Goal: Check status: Check status

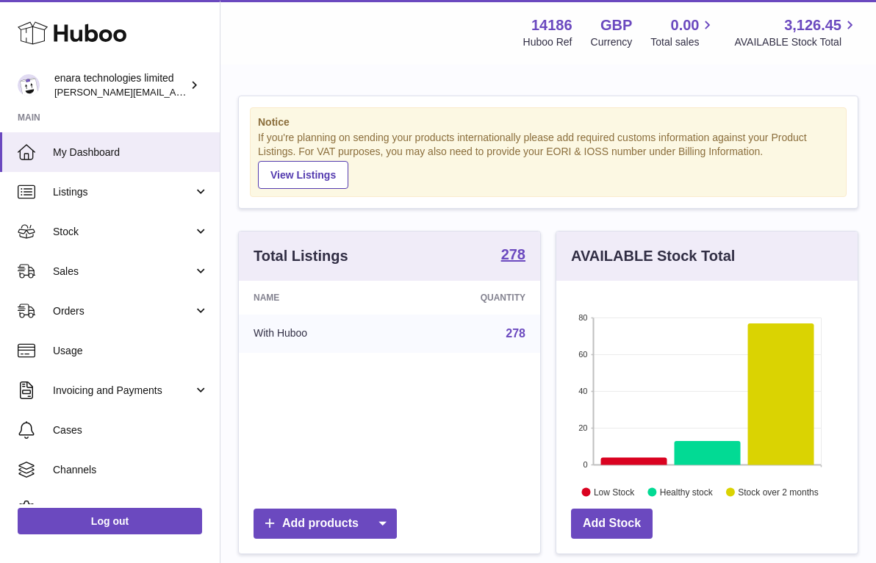
scroll to position [229, 301]
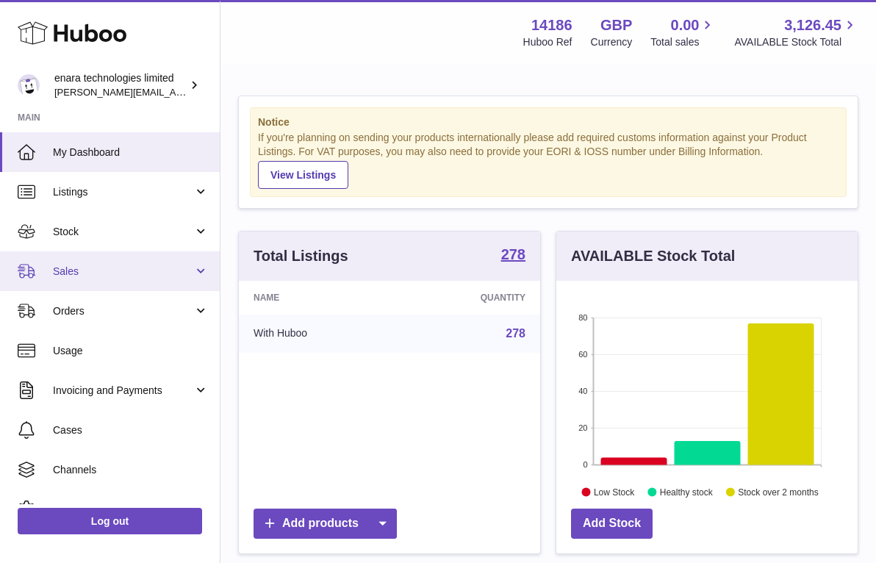
click at [147, 270] on span "Sales" at bounding box center [123, 272] width 140 height 14
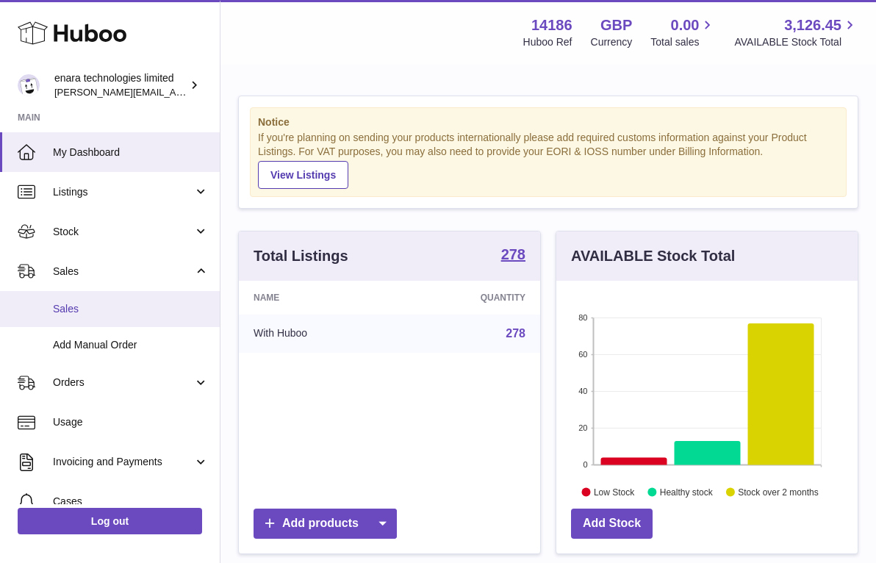
click at [130, 306] on span "Sales" at bounding box center [131, 309] width 156 height 14
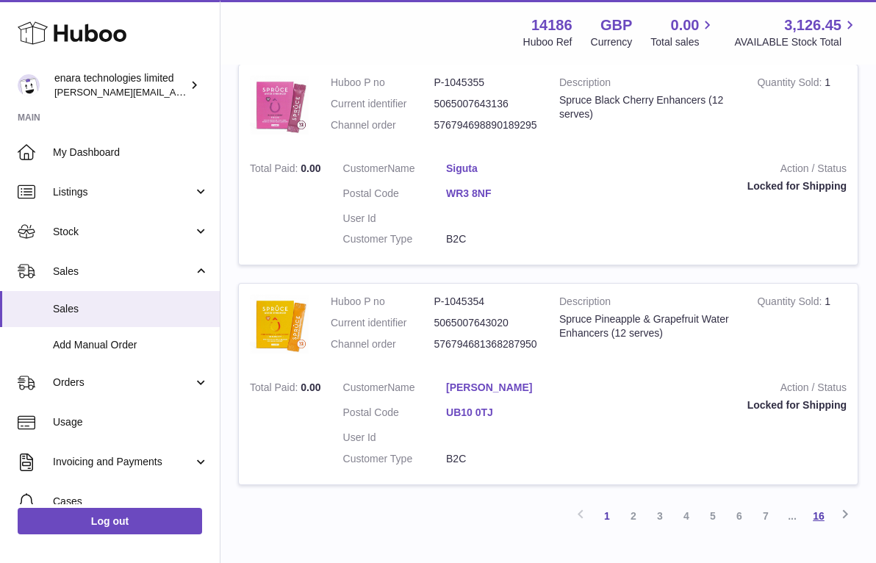
click at [824, 503] on link "16" at bounding box center [819, 516] width 26 height 26
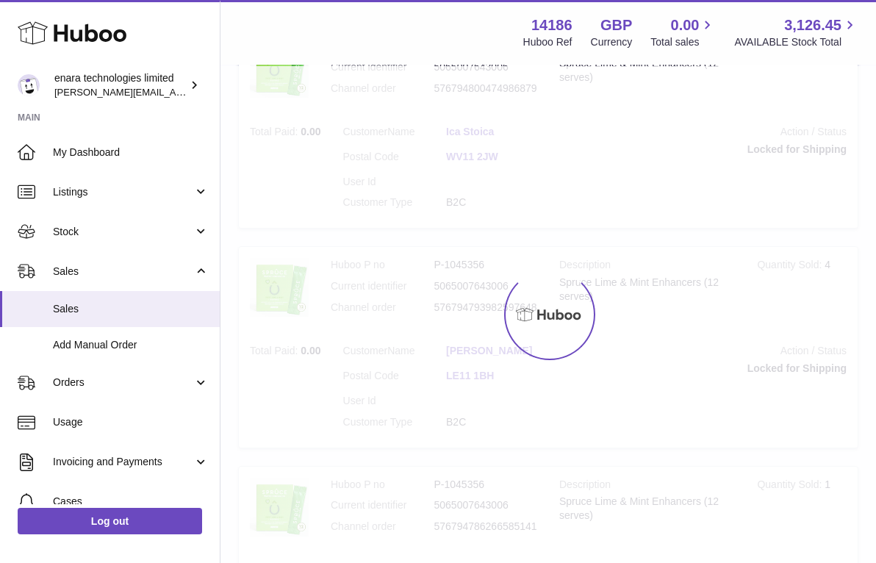
scroll to position [66, 0]
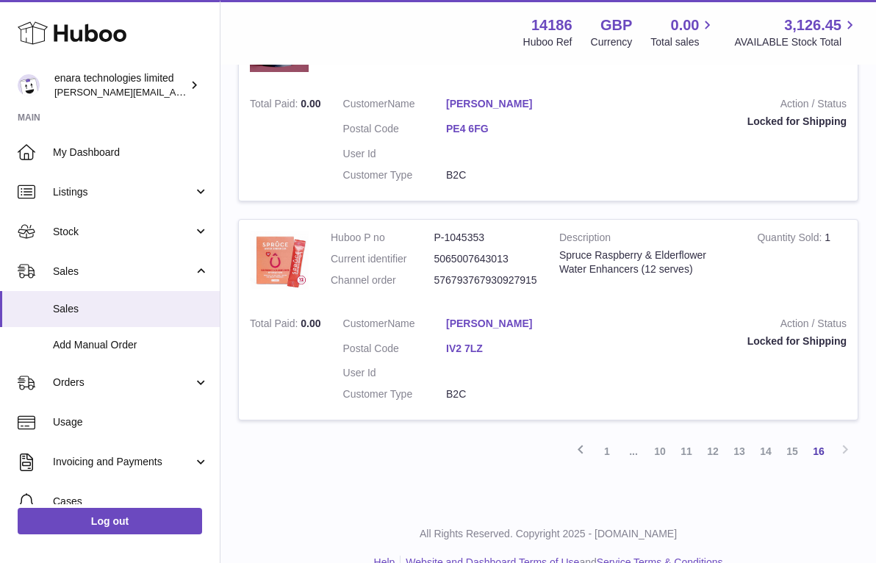
scroll to position [581, 0]
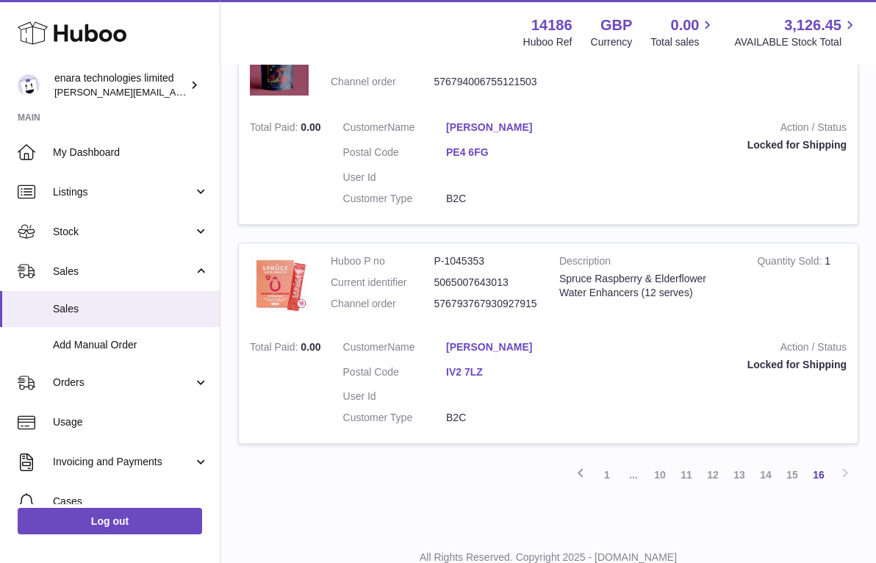
scroll to position [542, 0]
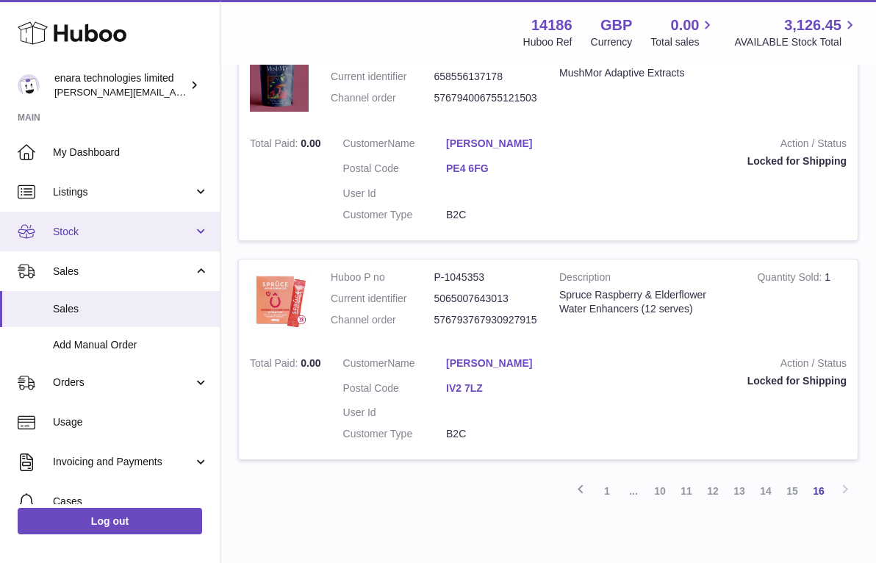
click at [182, 233] on span "Stock" at bounding box center [123, 232] width 140 height 14
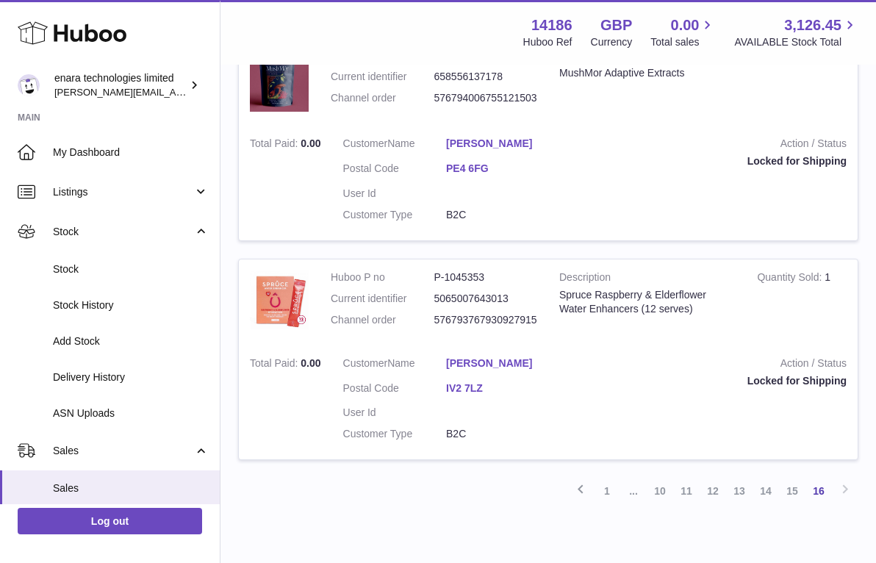
click at [643, 137] on strong "Action / Status" at bounding box center [709, 146] width 275 height 18
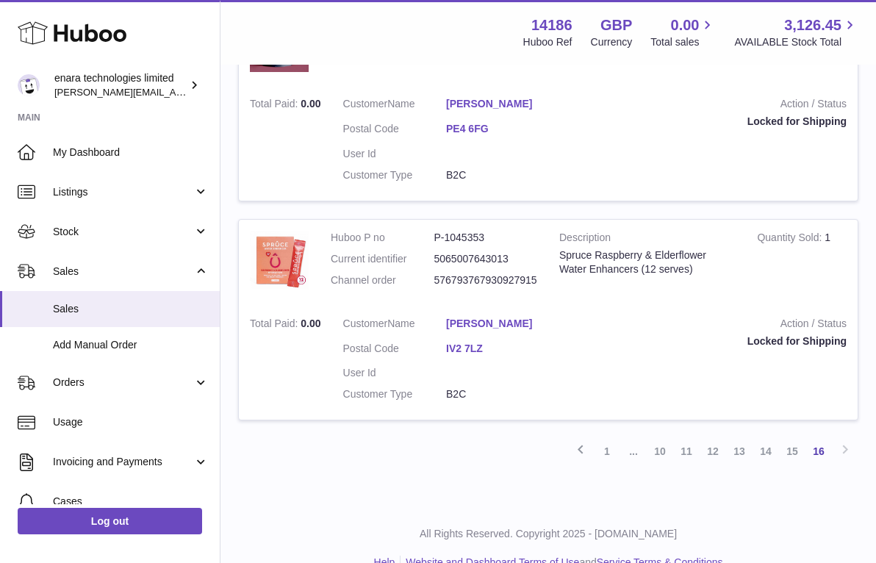
scroll to position [581, 0]
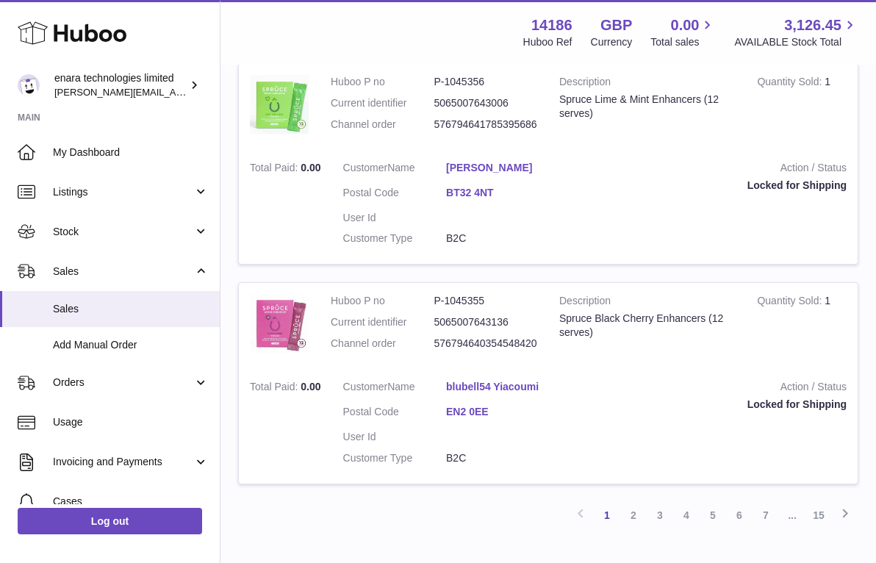
scroll to position [2119, 0]
click at [816, 503] on link "15" at bounding box center [819, 516] width 26 height 26
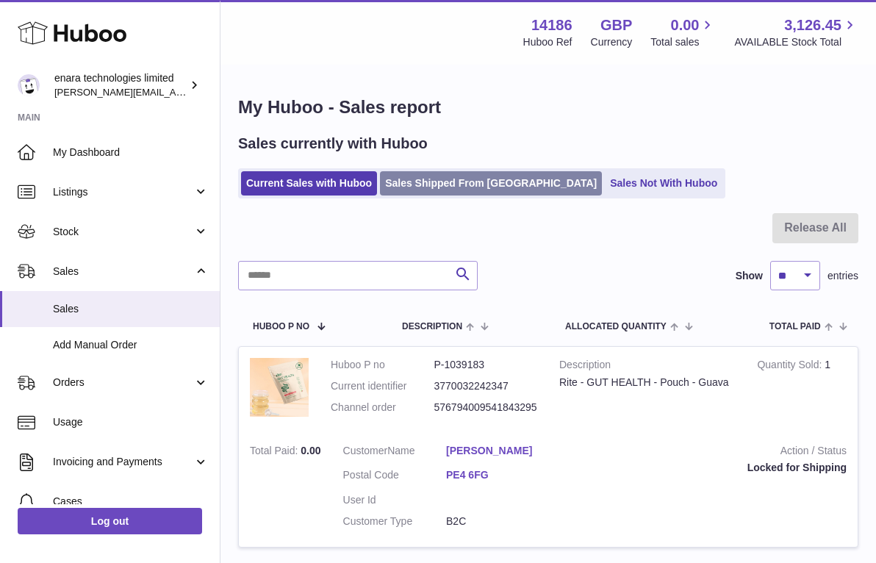
click at [464, 193] on link "Sales Shipped From [GEOGRAPHIC_DATA]" at bounding box center [491, 183] width 222 height 24
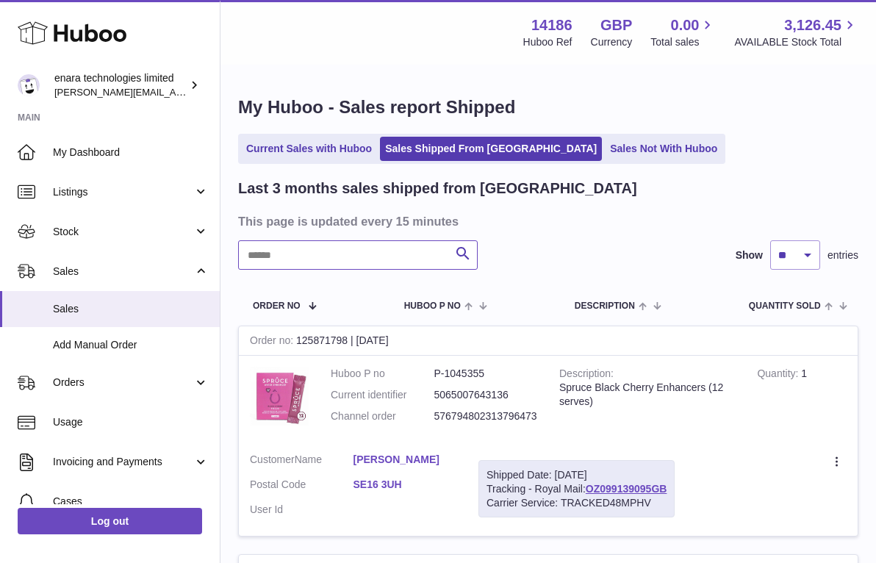
click at [405, 257] on input "text" at bounding box center [358, 254] width 240 height 29
paste input "**********"
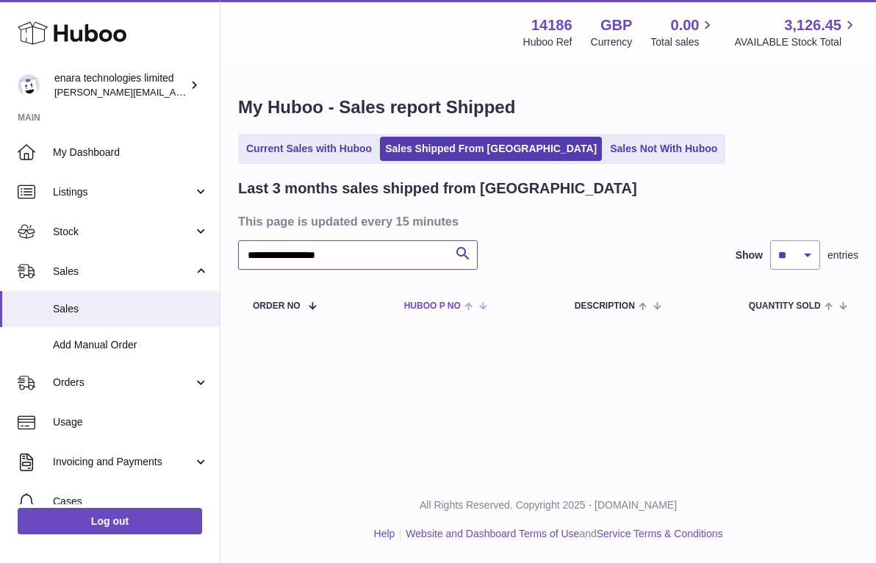
drag, startPoint x: 376, startPoint y: 240, endPoint x: 404, endPoint y: 286, distance: 53.8
click at [404, 286] on div "**********" at bounding box center [548, 252] width 620 height 147
paste input "text"
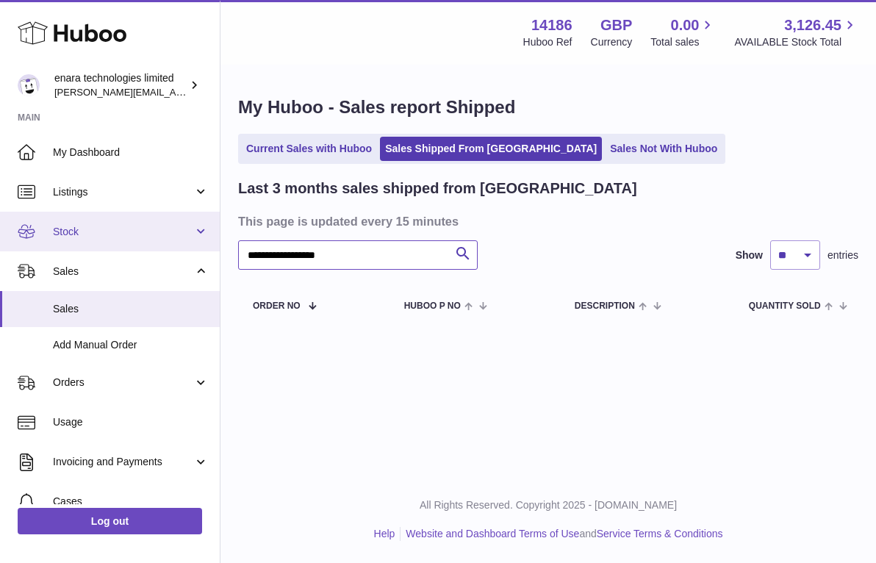
drag, startPoint x: 386, startPoint y: 253, endPoint x: 28, endPoint y: 226, distance: 359.0
click at [38, 232] on div "**********" at bounding box center [438, 281] width 876 height 563
paste input "text"
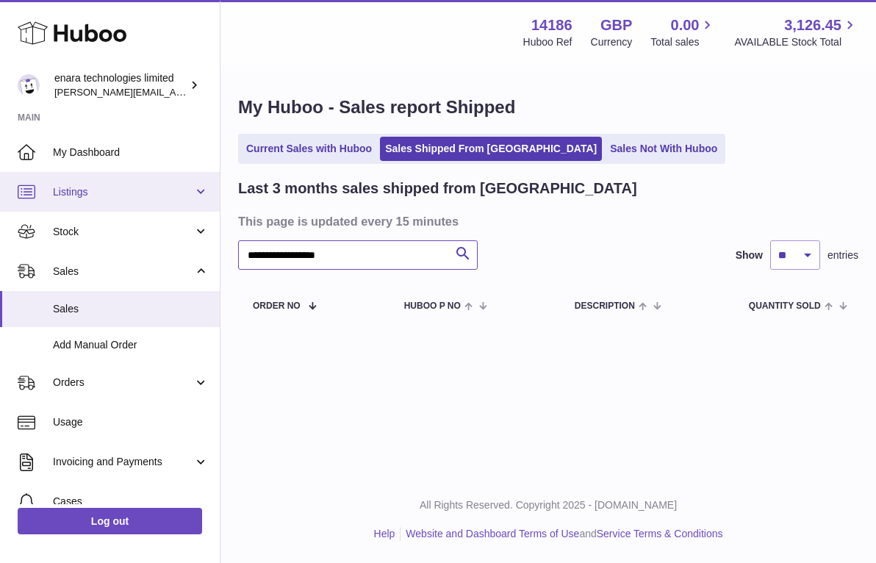
drag, startPoint x: 373, startPoint y: 251, endPoint x: 107, endPoint y: 182, distance: 275.8
click at [107, 182] on div "**********" at bounding box center [438, 281] width 876 height 563
paste input "text"
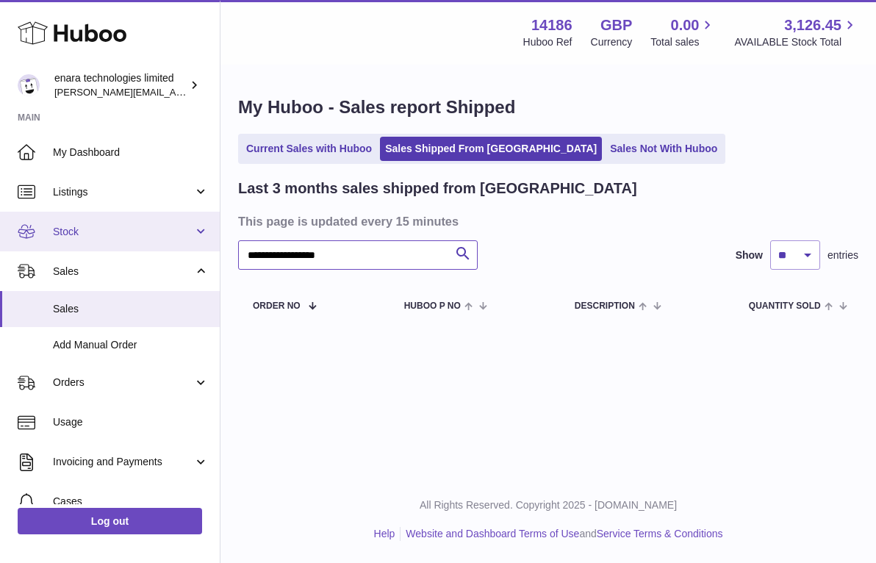
drag, startPoint x: 385, startPoint y: 254, endPoint x: 123, endPoint y: 214, distance: 265.4
click at [123, 215] on div "**********" at bounding box center [438, 281] width 876 height 563
paste input "text"
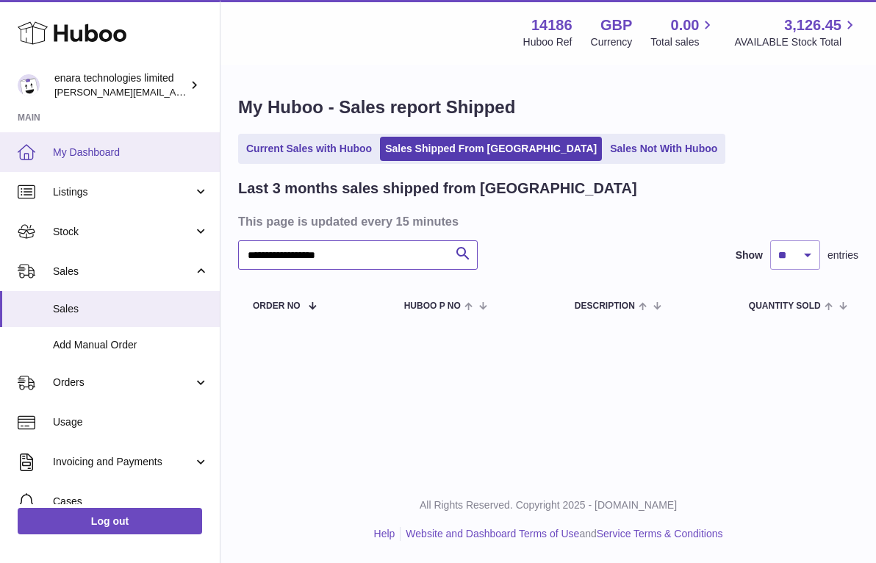
drag, startPoint x: 368, startPoint y: 254, endPoint x: 47, endPoint y: 160, distance: 334.5
click at [49, 161] on div "**********" at bounding box center [438, 281] width 876 height 563
paste input "text"
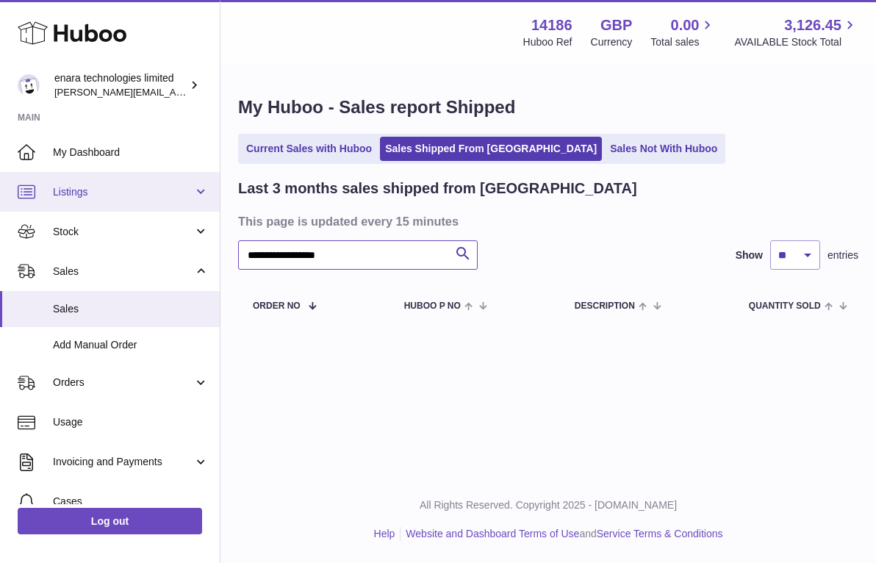
drag, startPoint x: 391, startPoint y: 256, endPoint x: 71, endPoint y: 203, distance: 324.1
click at [74, 204] on div "**********" at bounding box center [438, 281] width 876 height 563
paste input "text"
drag, startPoint x: 380, startPoint y: 254, endPoint x: 68, endPoint y: 204, distance: 315.5
click at [68, 204] on div "**********" at bounding box center [438, 281] width 876 height 563
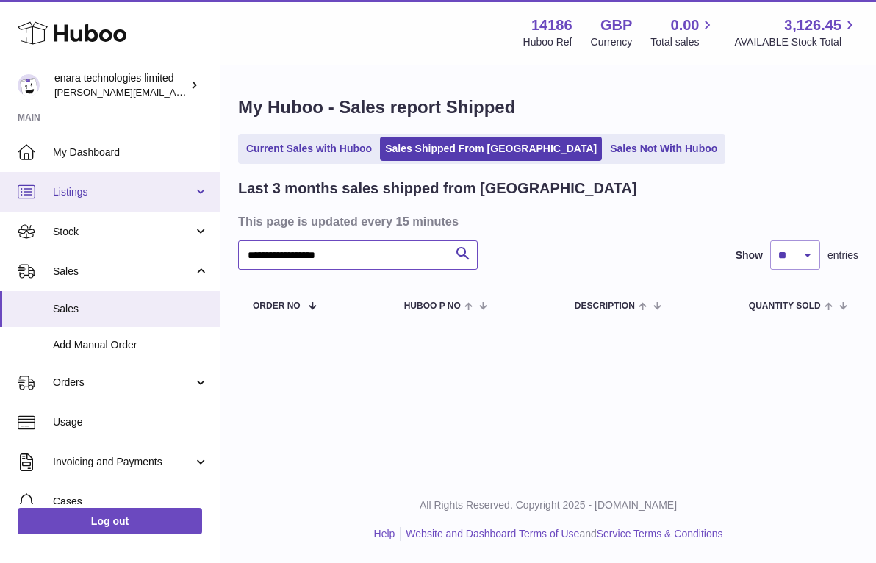
paste input "text"
drag, startPoint x: 356, startPoint y: 250, endPoint x: 33, endPoint y: 176, distance: 331.7
click at [34, 178] on div "**********" at bounding box center [438, 281] width 876 height 563
paste input "text"
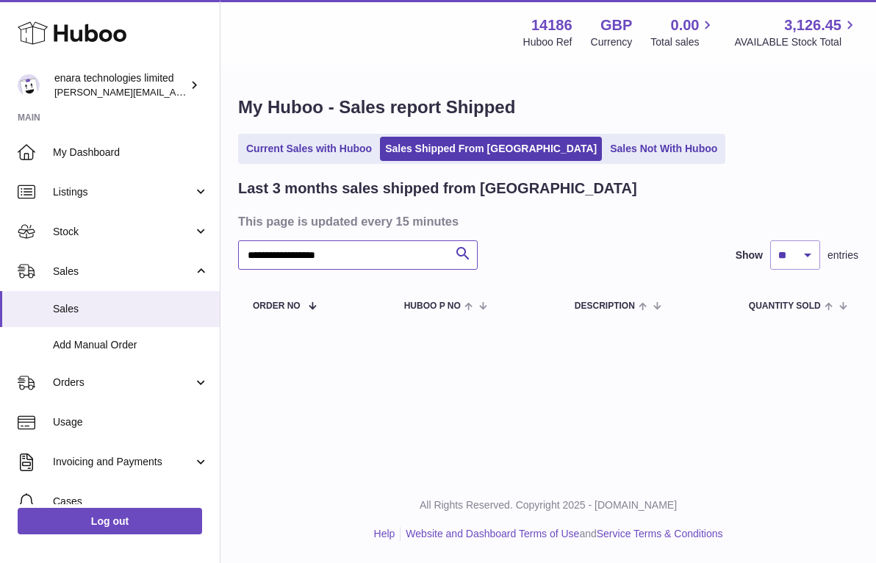
drag, startPoint x: 380, startPoint y: 259, endPoint x: -19, endPoint y: 193, distance: 404.6
click at [0, 193] on html ".st0{fill:#141414;}" at bounding box center [438, 281] width 876 height 563
paste input "text"
drag, startPoint x: 395, startPoint y: 254, endPoint x: -18, endPoint y: 173, distance: 421.1
click at [0, 173] on html ".st0{fill:#141414;}" at bounding box center [438, 281] width 876 height 563
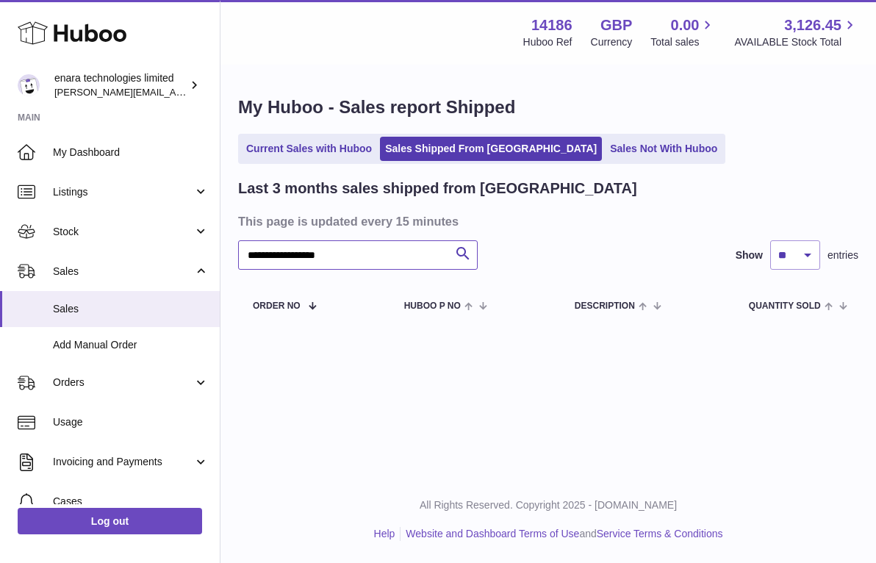
paste input "text"
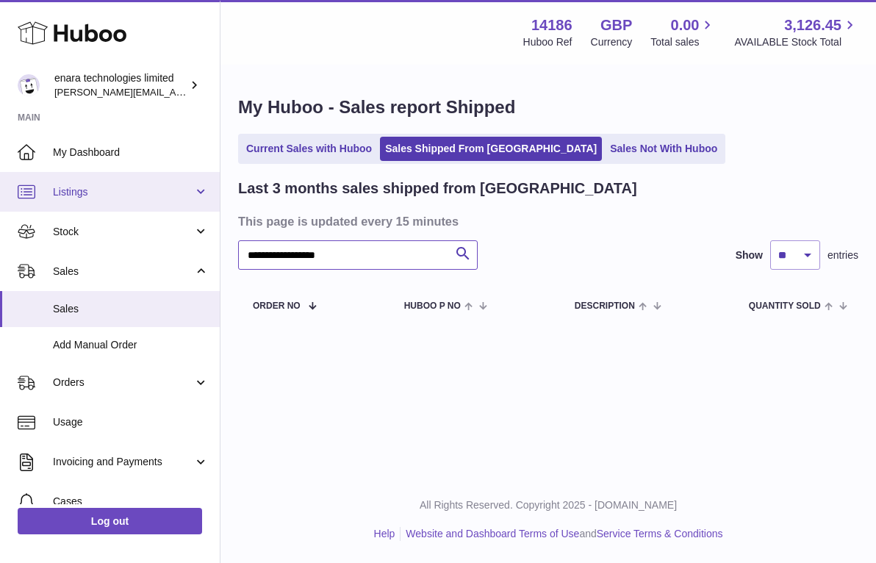
drag, startPoint x: 359, startPoint y: 258, endPoint x: 123, endPoint y: 198, distance: 242.6
click at [126, 201] on div "**********" at bounding box center [438, 281] width 876 height 563
paste input "text"
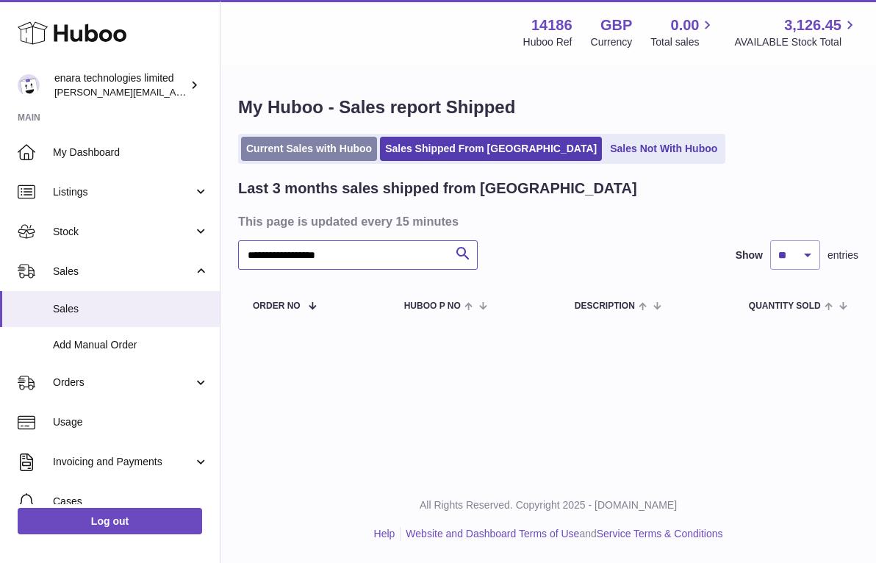
type input "**********"
click at [320, 154] on link "Current Sales with Huboo" at bounding box center [309, 149] width 136 height 24
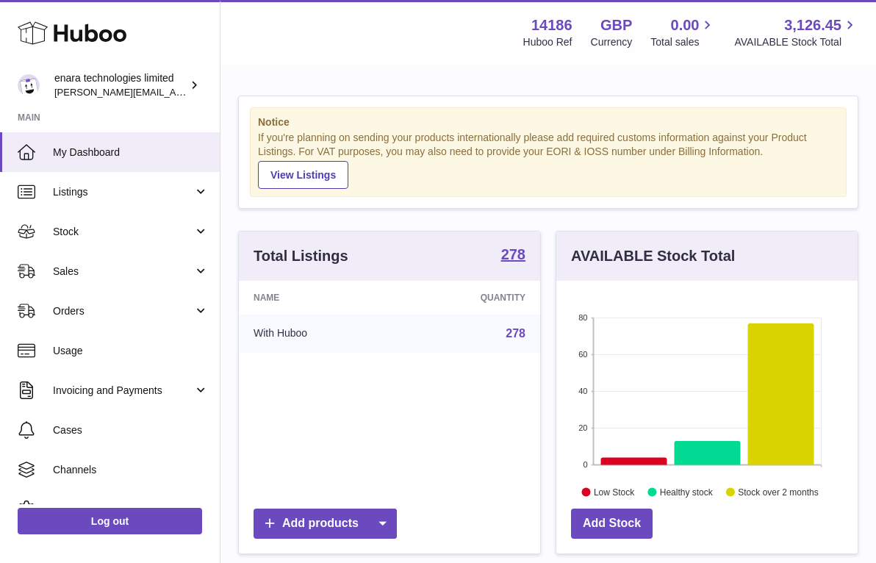
scroll to position [229, 301]
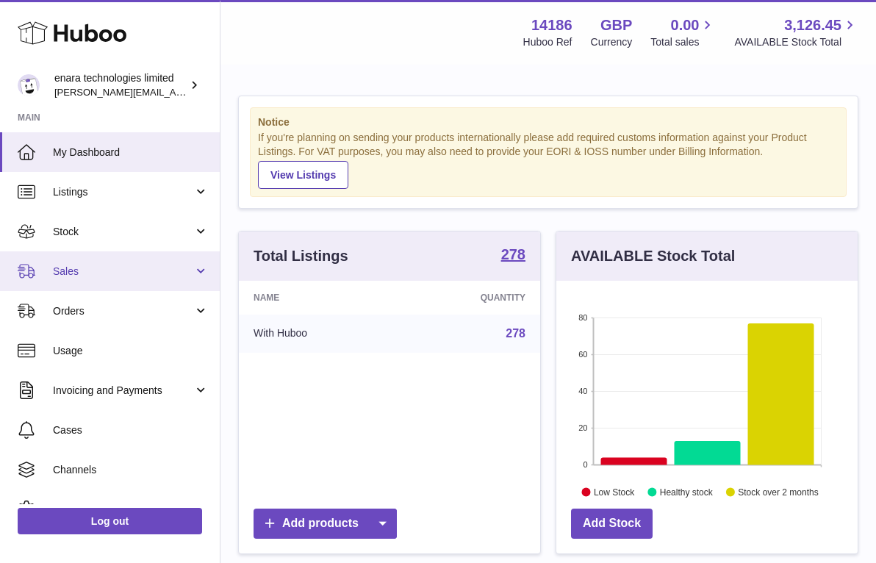
click at [87, 265] on span "Sales" at bounding box center [123, 272] width 140 height 14
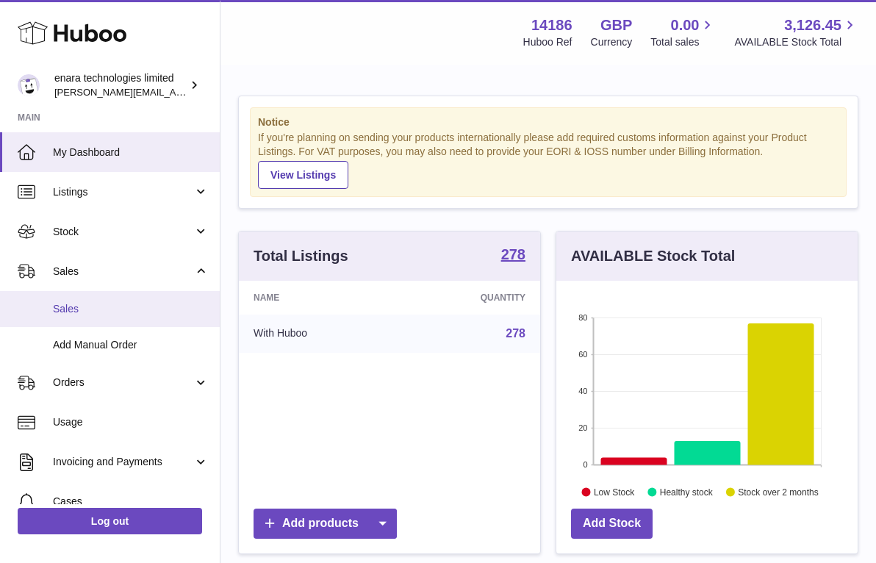
click at [112, 317] on link "Sales" at bounding box center [110, 309] width 220 height 36
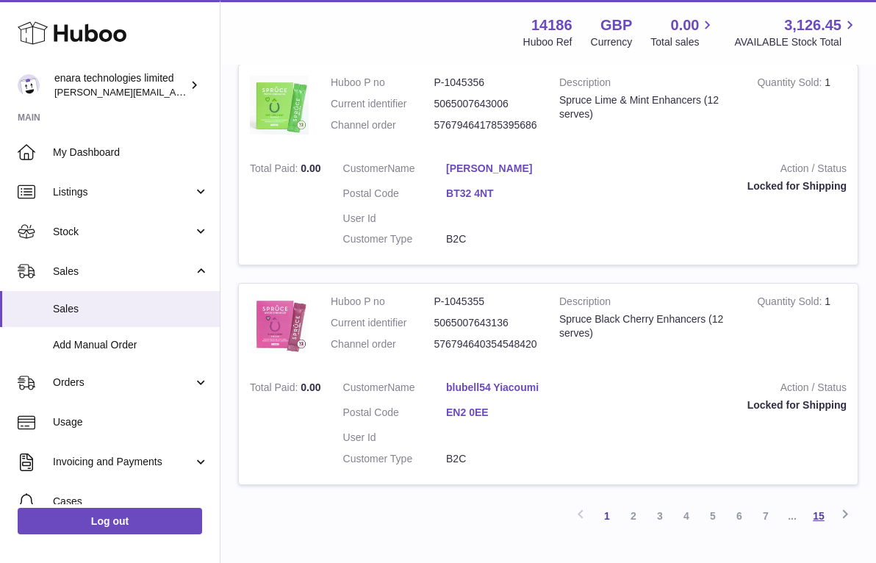
click at [817, 503] on link "15" at bounding box center [819, 516] width 26 height 26
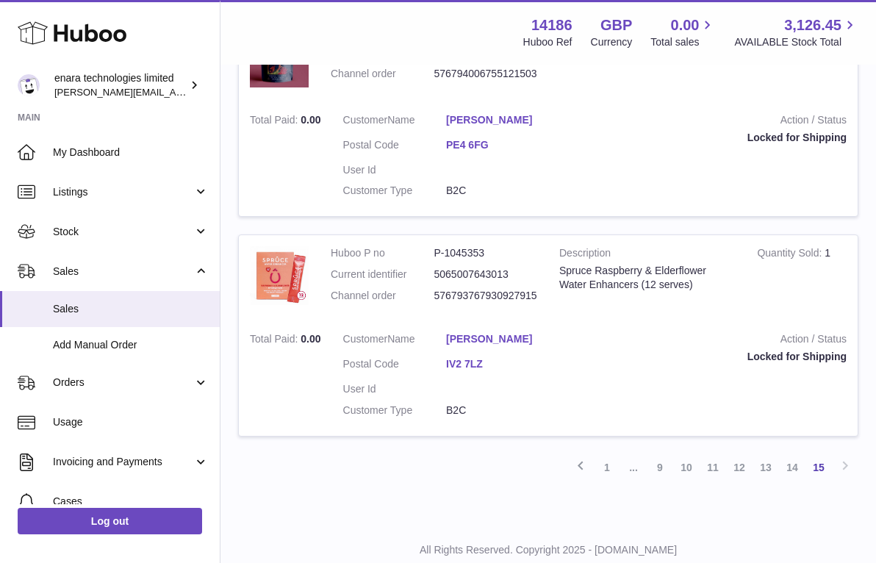
scroll to position [1018, 0]
click at [793, 455] on link "14" at bounding box center [792, 468] width 26 height 26
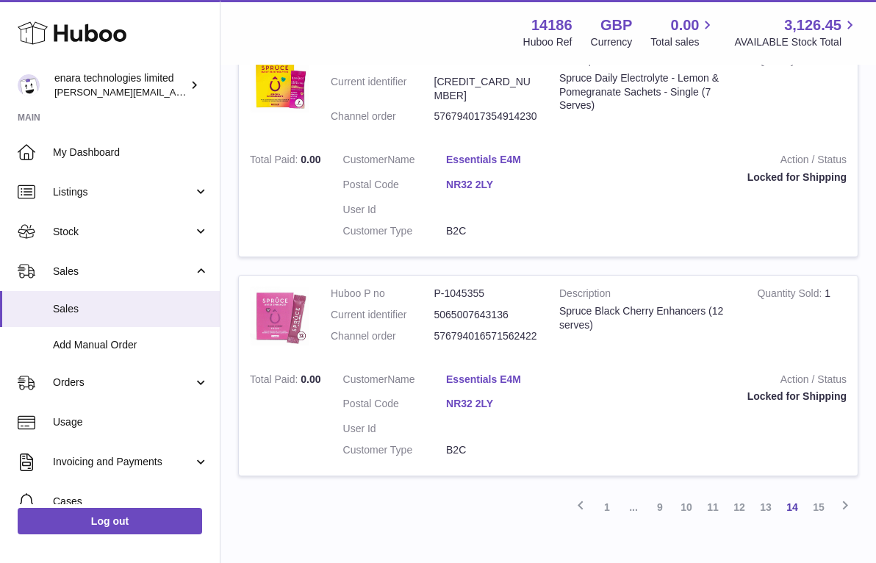
scroll to position [2120, 0]
click at [607, 495] on link "1" at bounding box center [607, 508] width 26 height 26
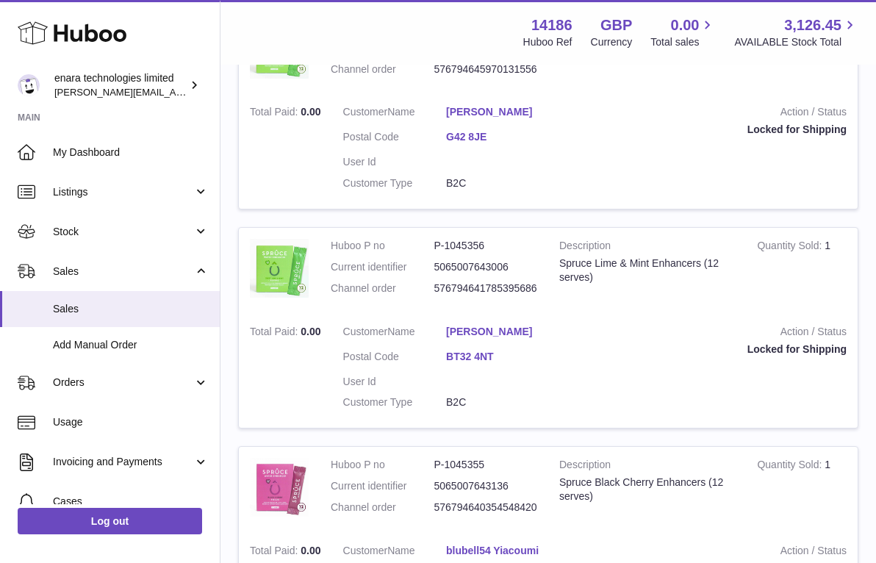
scroll to position [1960, 0]
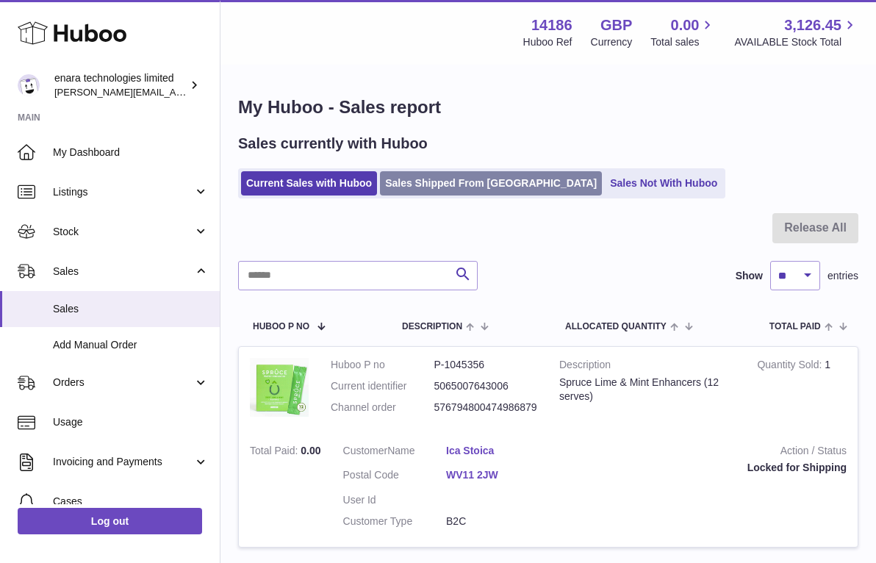
click at [467, 181] on link "Sales Shipped From [GEOGRAPHIC_DATA]" at bounding box center [491, 183] width 222 height 24
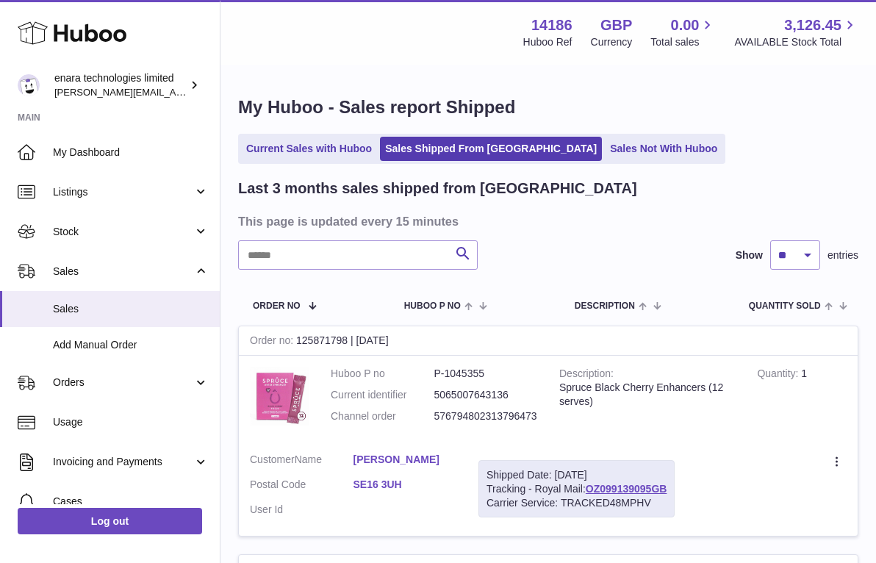
click at [523, 412] on dd "576794802313796473" at bounding box center [486, 416] width 104 height 14
copy dd "576794802313796473"
copy div "OZ099139095GB"
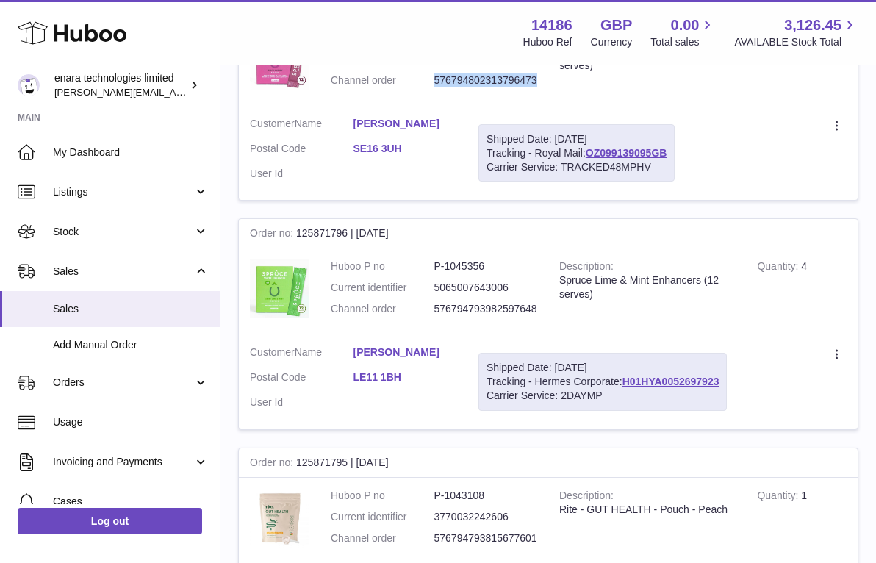
scroll to position [376, 0]
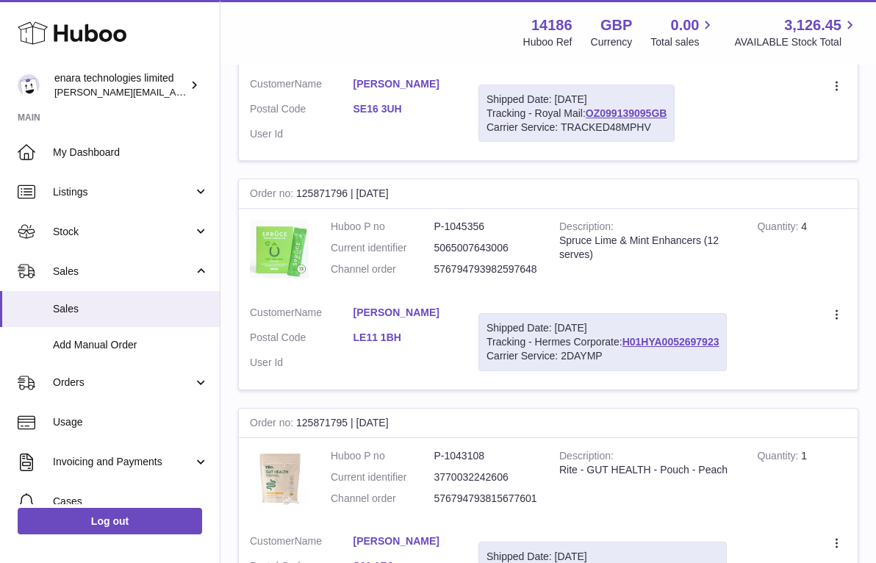
click at [513, 265] on dd "576794793982597648" at bounding box center [486, 269] width 104 height 14
copy dd "576794793982597648"
drag, startPoint x: 724, startPoint y: 332, endPoint x: 625, endPoint y: 331, distance: 99.2
click at [625, 331] on div "Shipped Date: [DATE] Tracking - Hermes Corporate: H01HYA0052697923 Carrier Serv…" at bounding box center [603, 342] width 248 height 58
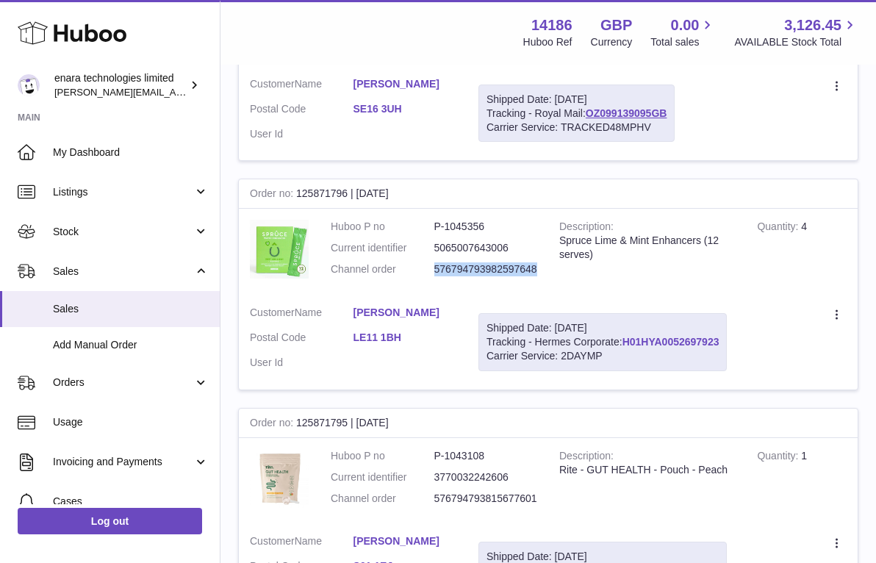
copy div "H01HYA0052697923"
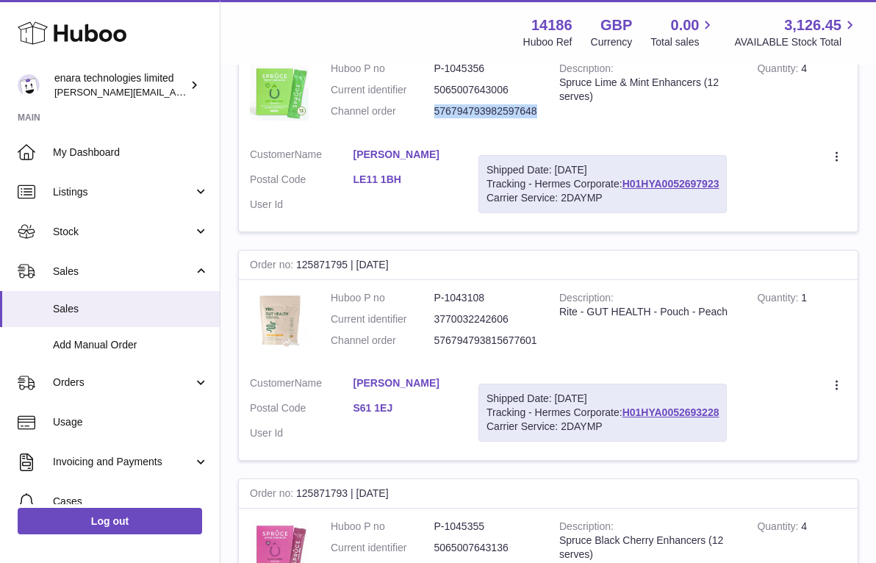
scroll to position [537, 0]
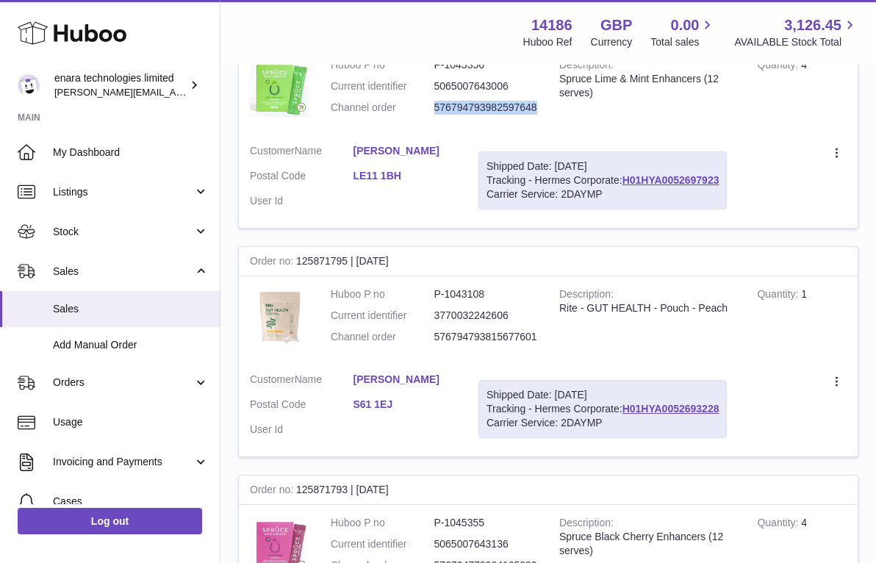
click at [524, 330] on dd "576794793815677601" at bounding box center [486, 337] width 104 height 14
copy dd "576794793815677601"
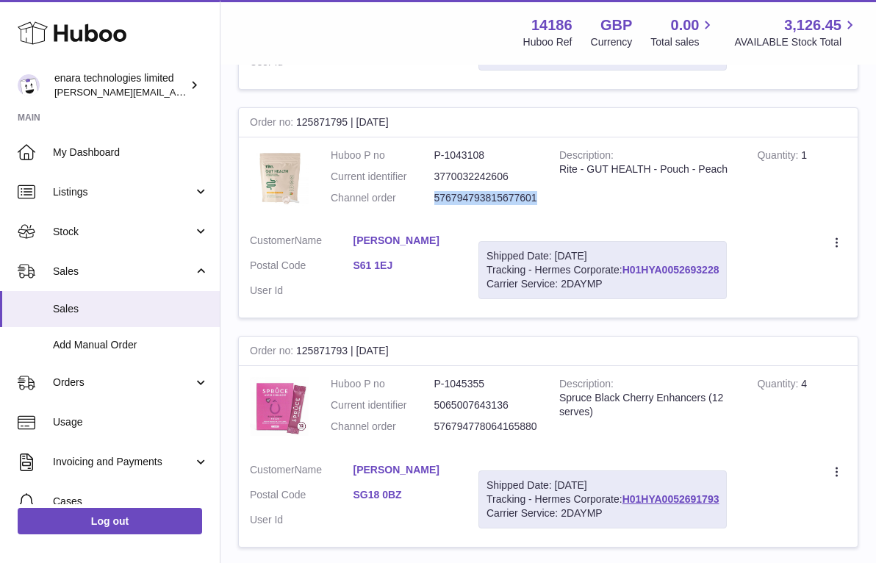
drag, startPoint x: 723, startPoint y: 255, endPoint x: 627, endPoint y: 258, distance: 95.6
click at [627, 258] on div "Shipped Date: 3rd Oct 2025 Tracking - Hermes Corporate: H01HYA0052693228 Carrie…" at bounding box center [603, 270] width 248 height 58
copy div "H01HYA0052693228"
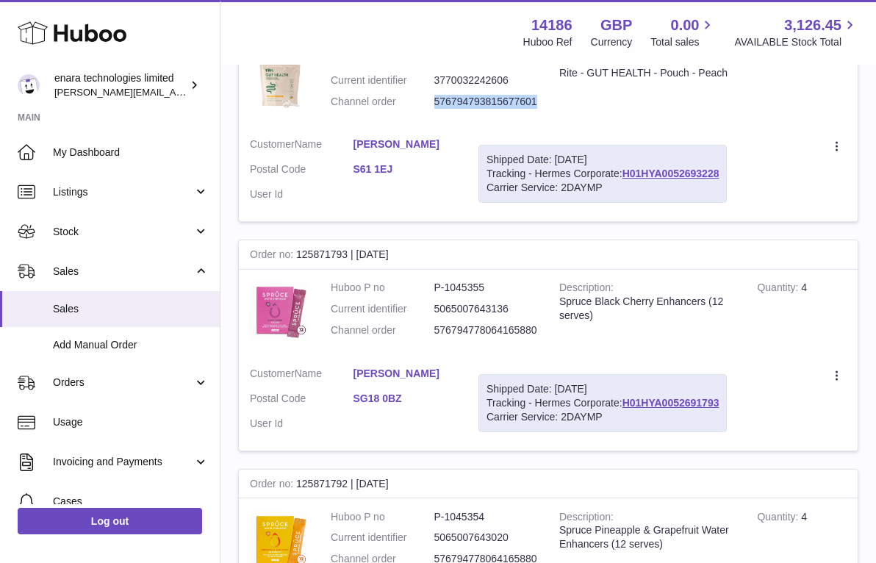
scroll to position [774, 0]
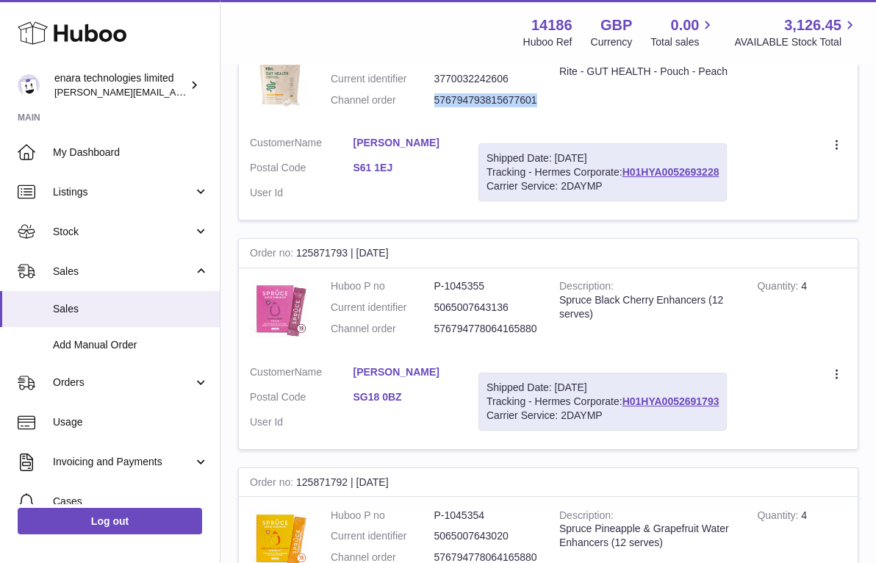
click at [509, 322] on dd "576794778064165880" at bounding box center [486, 329] width 104 height 14
copy dd "576794778064165880"
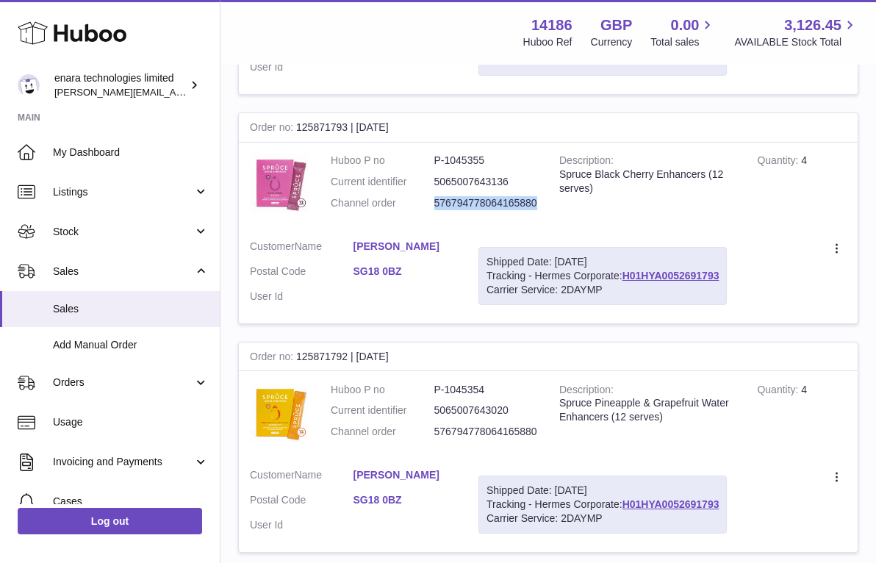
scroll to position [902, 0]
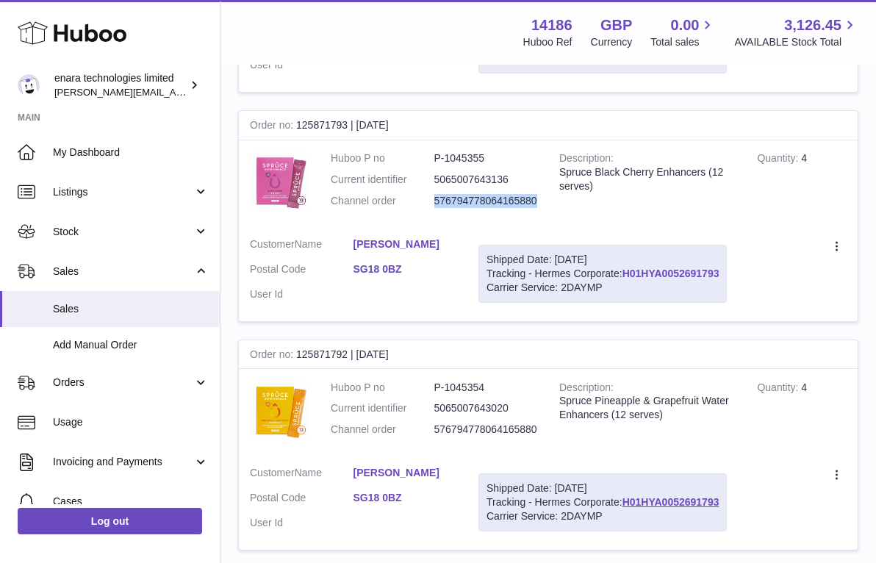
copy div "H01HYA0052691793"
click at [808, 188] on td "Quantity 4" at bounding box center [802, 183] width 112 height 86
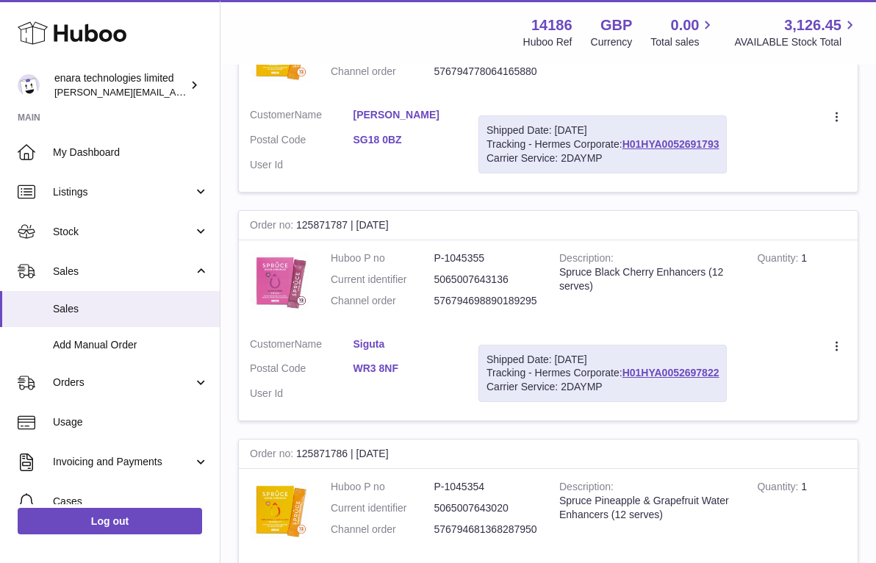
scroll to position [1275, 0]
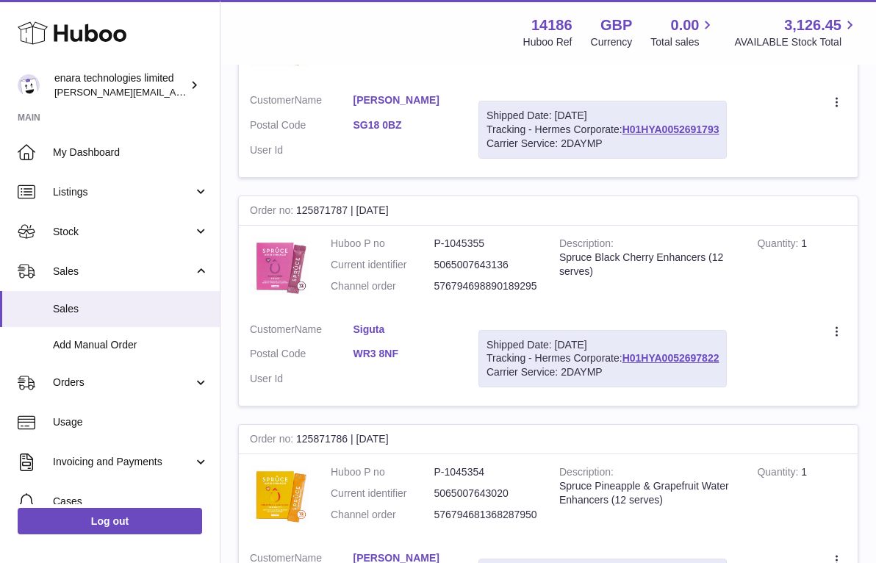
click at [500, 279] on dd "576794698890189295" at bounding box center [486, 286] width 104 height 14
copy dd "576794698890189295"
drag, startPoint x: 723, startPoint y: 332, endPoint x: 626, endPoint y: 334, distance: 97.8
click at [626, 334] on div "Shipped Date: 3rd Oct 2025 Tracking - Hermes Corporate: H01HYA0052697822 Carrie…" at bounding box center [603, 359] width 248 height 58
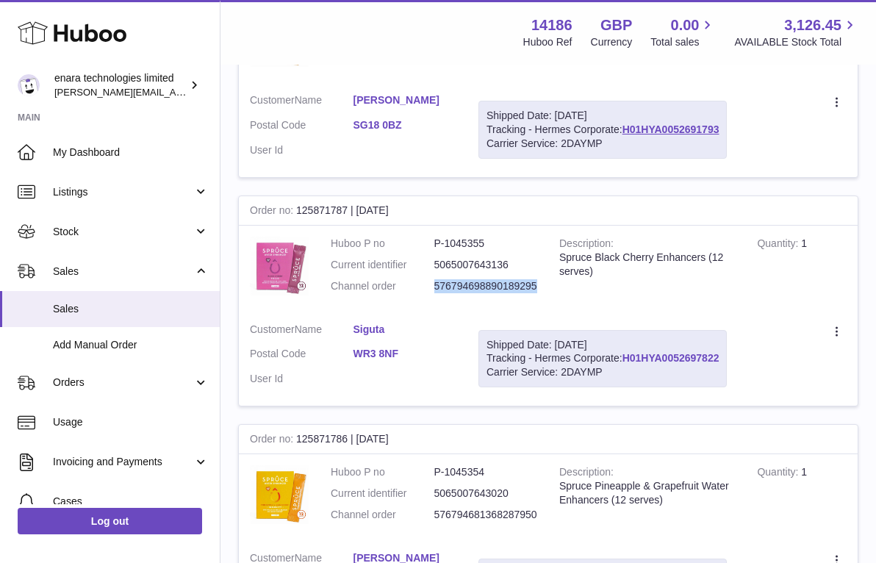
copy div "H01HYA0052697822"
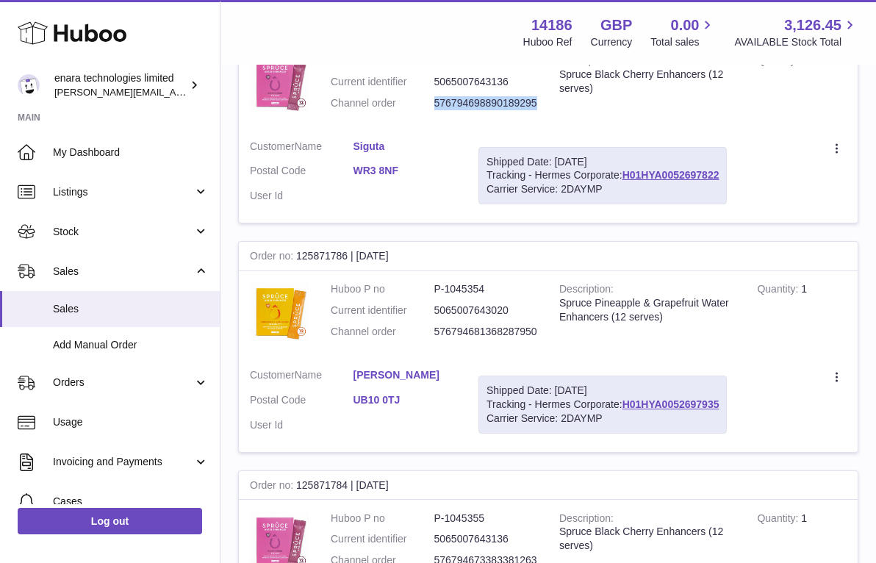
scroll to position [1511, 0]
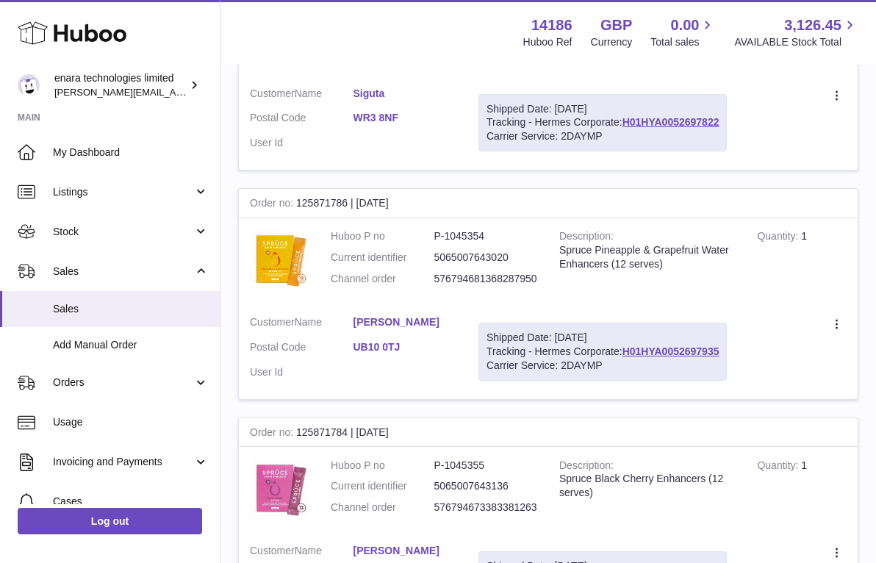
click at [523, 272] on dd "576794681368287950" at bounding box center [486, 279] width 104 height 14
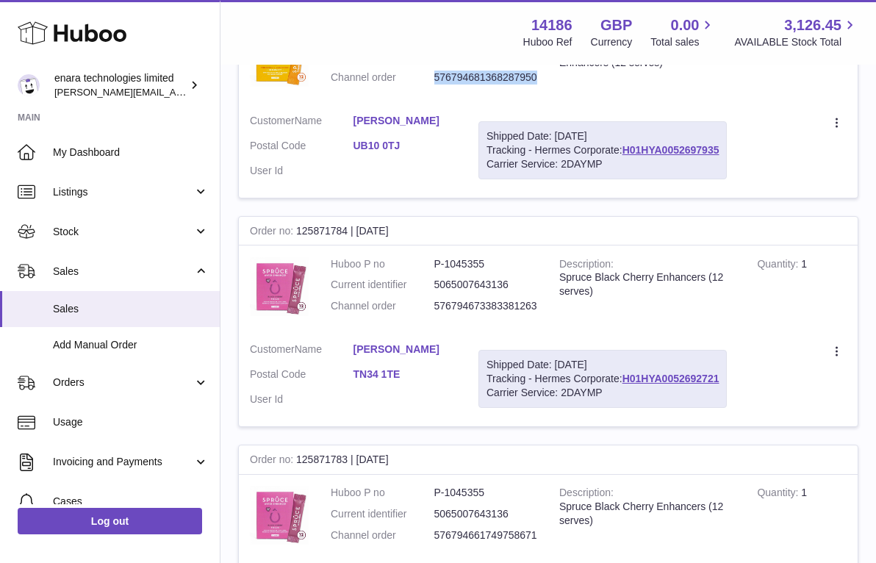
scroll to position [1719, 0]
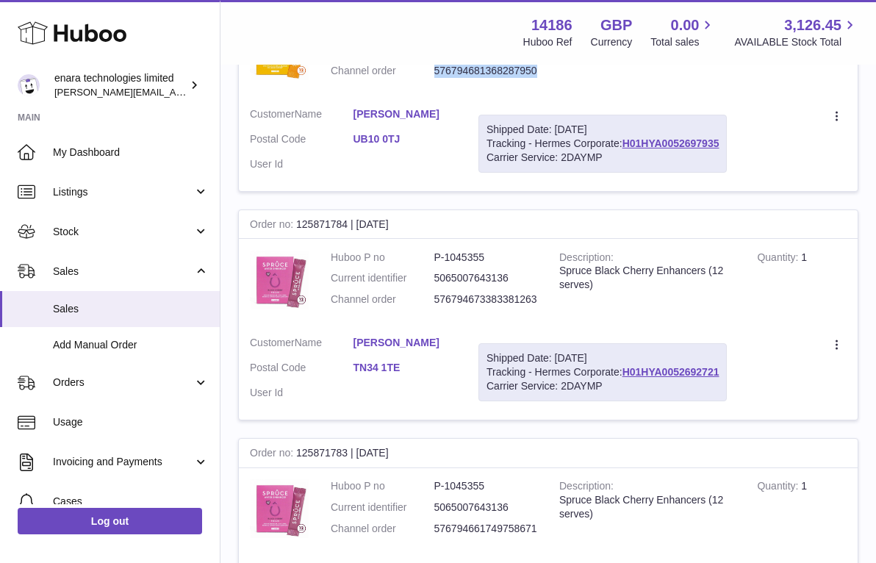
click at [505, 293] on dd "576794673383381263" at bounding box center [486, 300] width 104 height 14
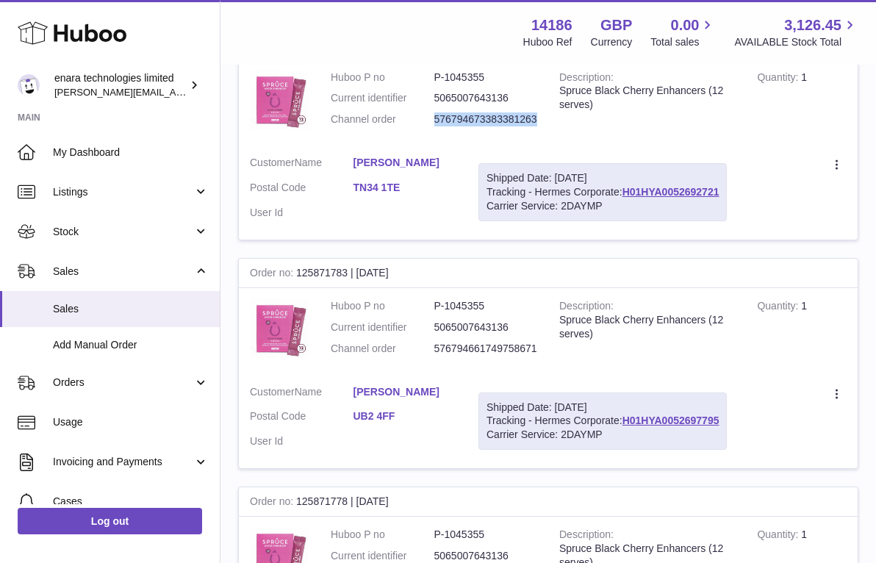
scroll to position [1902, 0]
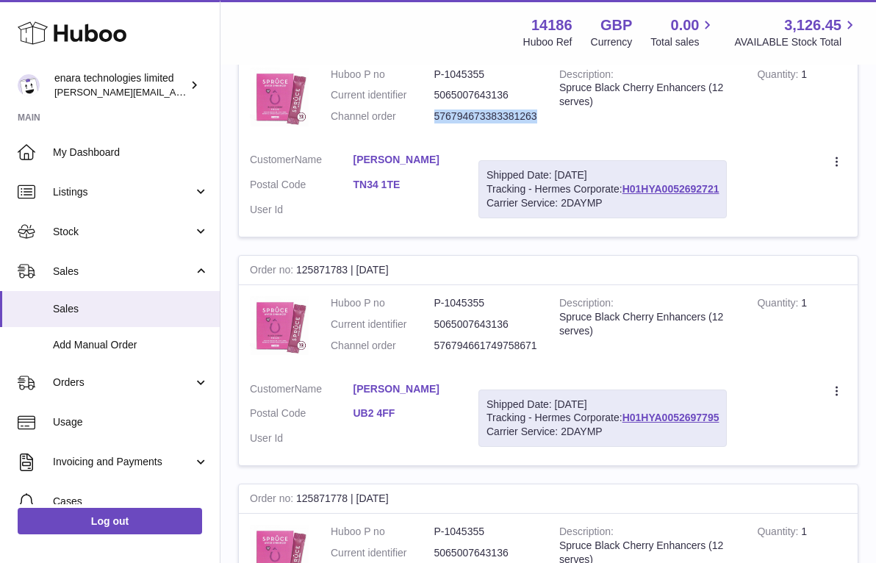
click at [518, 339] on dd "576794661749758671" at bounding box center [486, 346] width 104 height 14
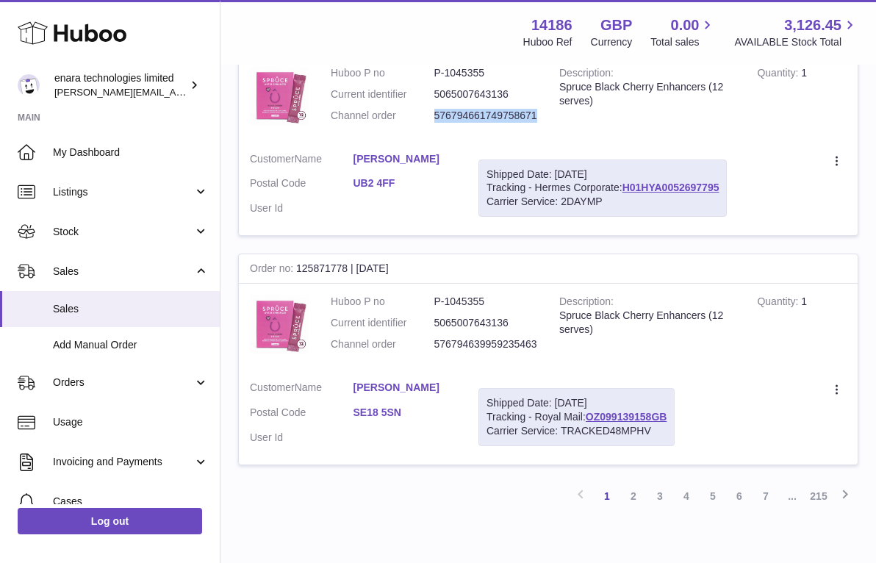
scroll to position [2145, 0]
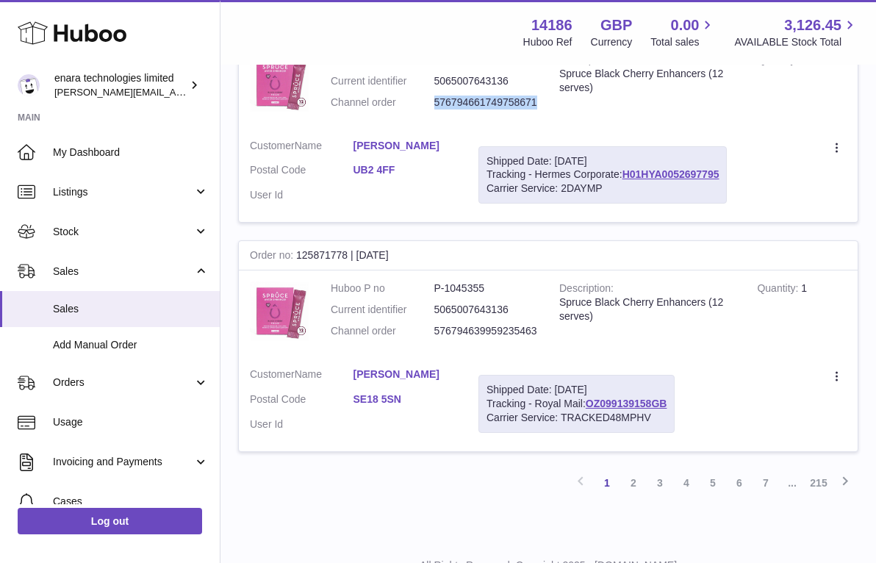
click at [524, 324] on dd "576794639959235463" at bounding box center [486, 331] width 104 height 14
click at [636, 470] on link "2" at bounding box center [633, 483] width 26 height 26
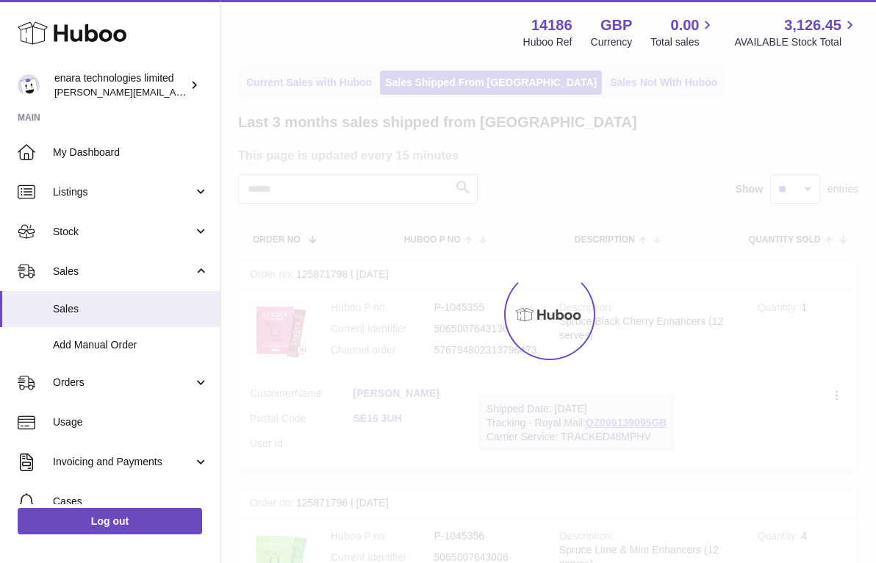
scroll to position [113, 0]
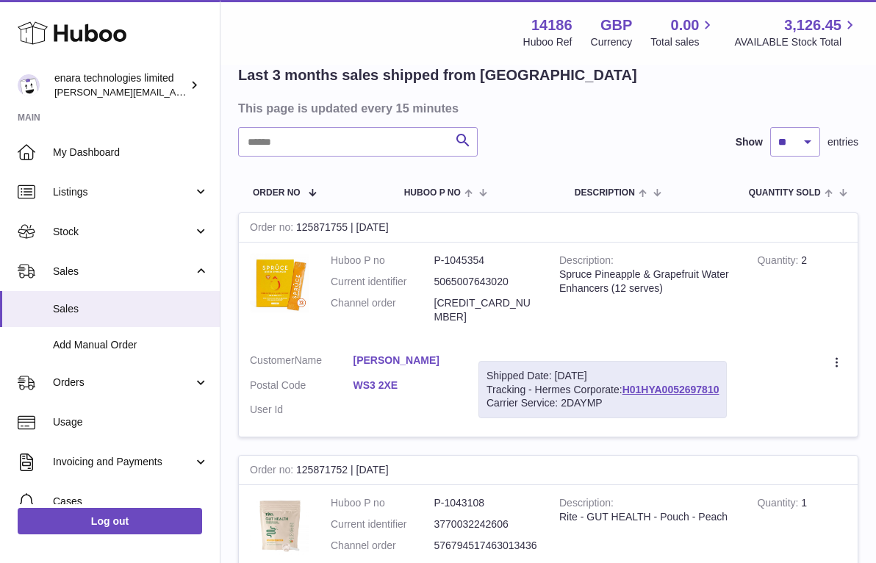
click at [515, 296] on dd "576794551907359724" at bounding box center [486, 310] width 104 height 28
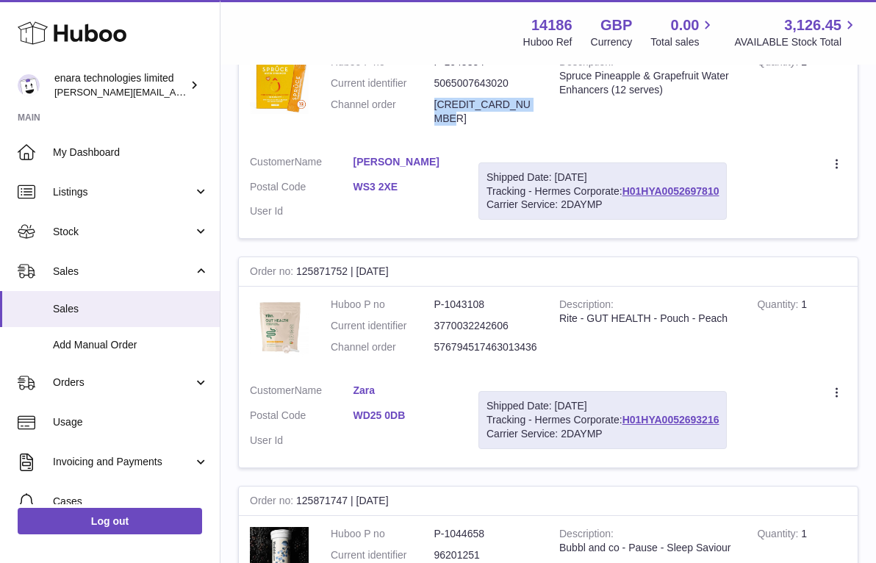
scroll to position [343, 0]
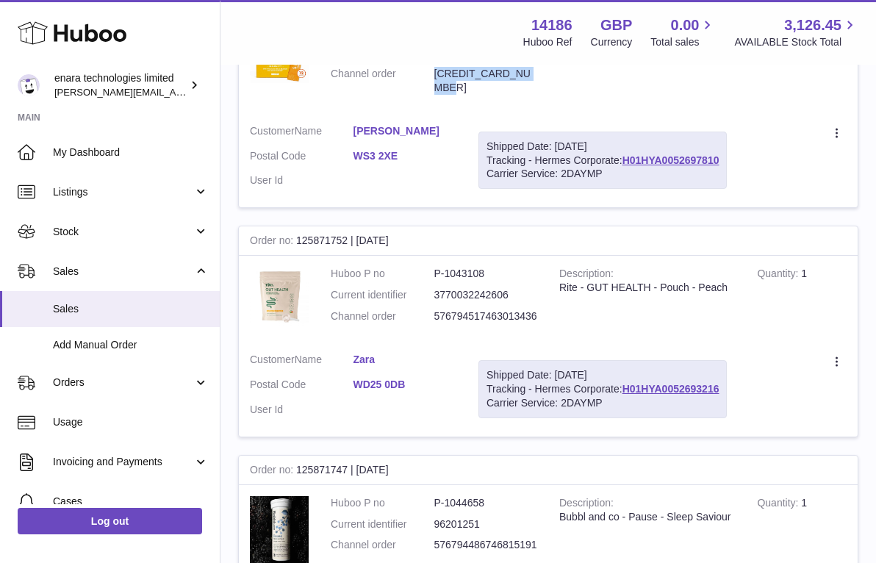
click at [508, 309] on dd "576794517463013436" at bounding box center [486, 316] width 104 height 14
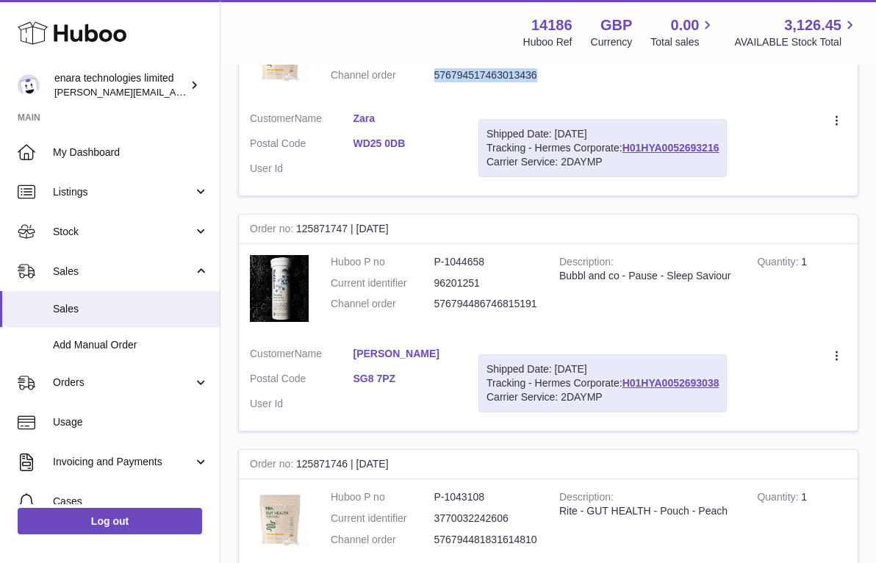
scroll to position [601, 0]
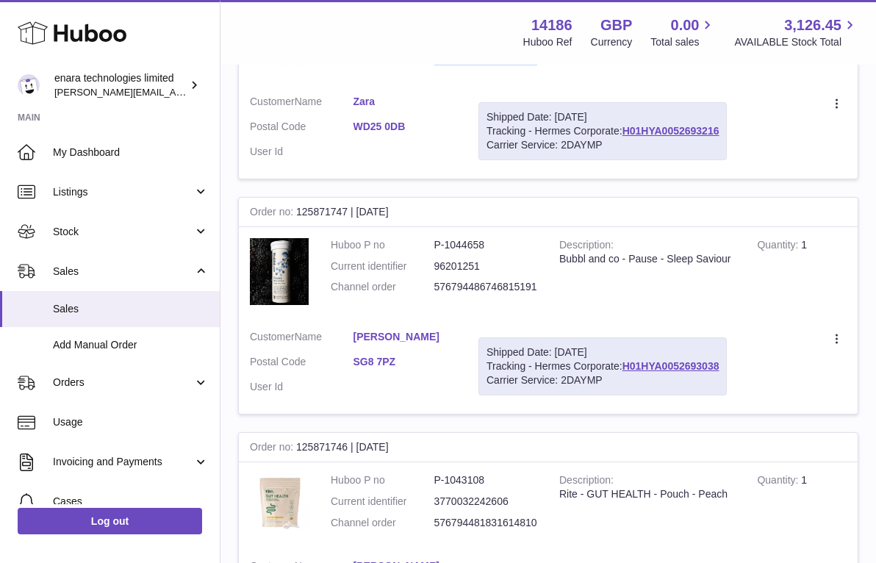
click at [509, 280] on dd "576794486746815191" at bounding box center [486, 287] width 104 height 14
click at [697, 345] on div "Shipped Date: 3rd Oct 2025" at bounding box center [603, 352] width 232 height 14
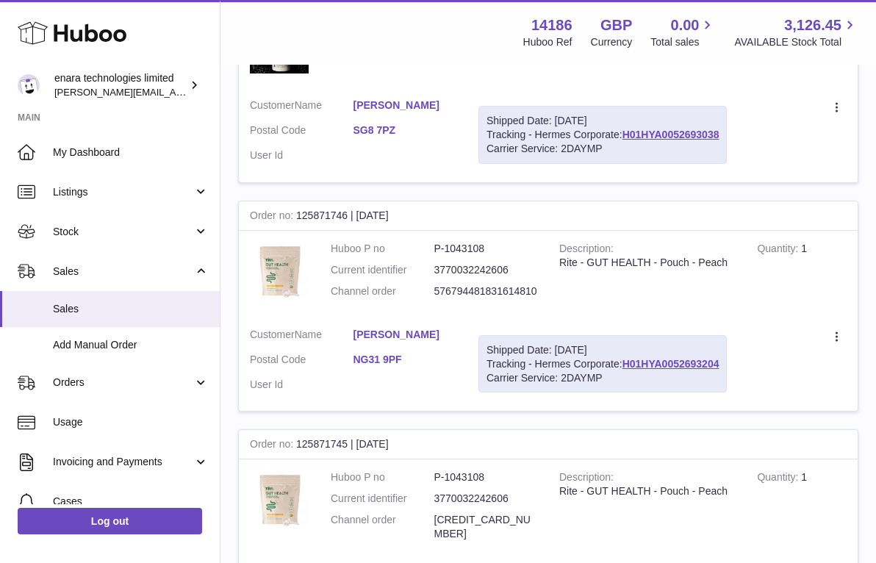
scroll to position [838, 0]
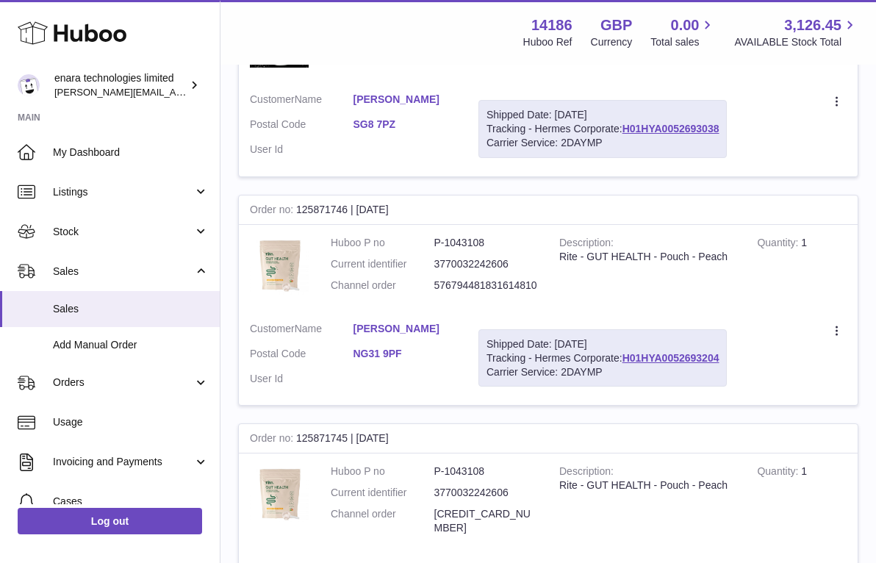
click at [492, 279] on dd "576794481831614810" at bounding box center [486, 286] width 104 height 14
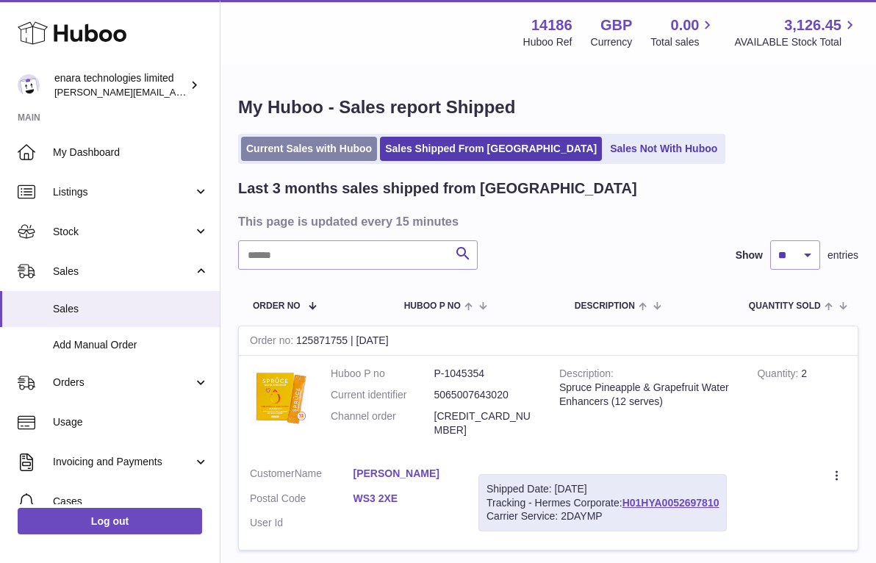
click at [344, 147] on link "Current Sales with Huboo" at bounding box center [309, 149] width 136 height 24
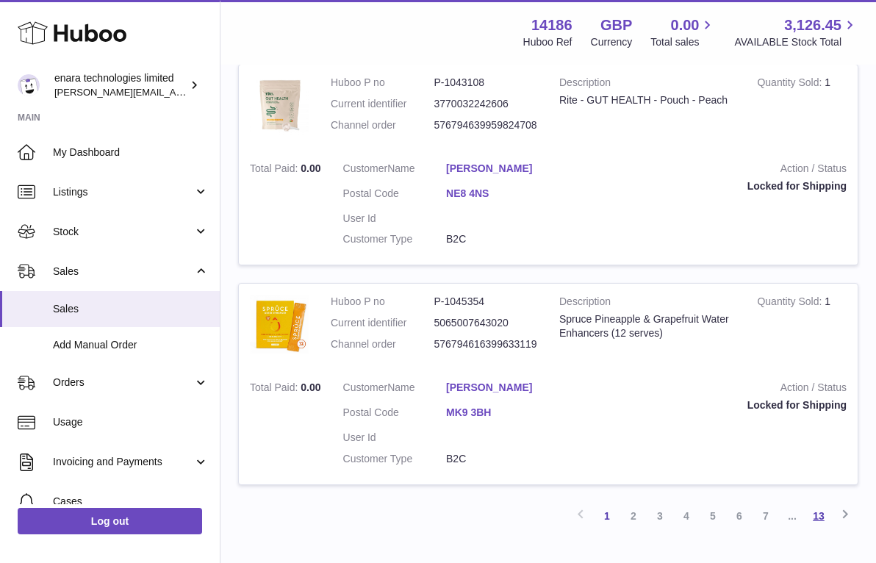
click at [822, 503] on link "13" at bounding box center [819, 516] width 26 height 26
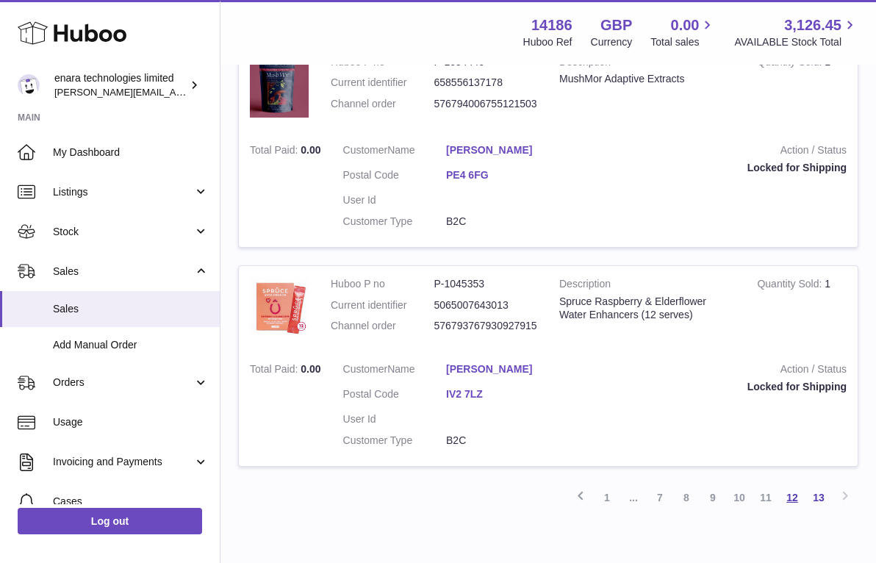
click at [792, 484] on link "12" at bounding box center [792, 497] width 26 height 26
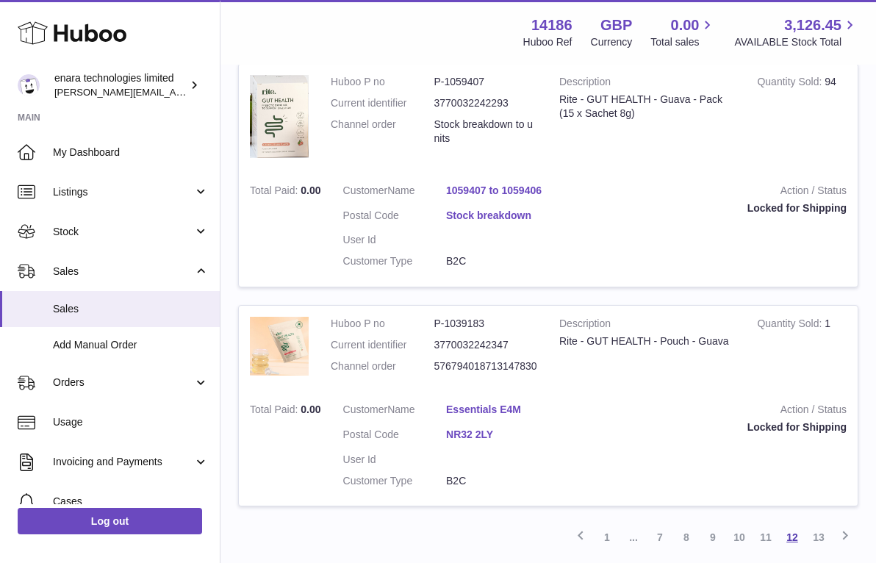
scroll to position [2108, 0]
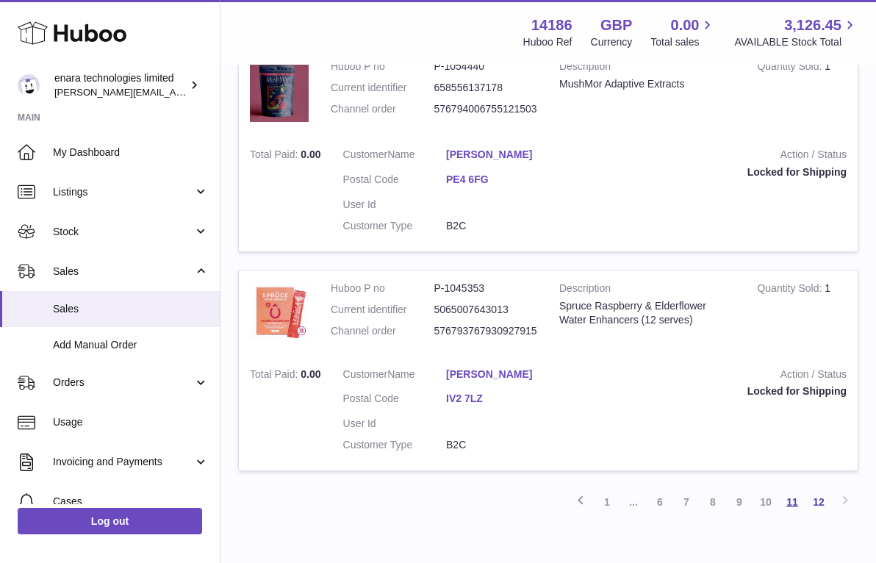
click at [786, 489] on link "11" at bounding box center [792, 502] width 26 height 26
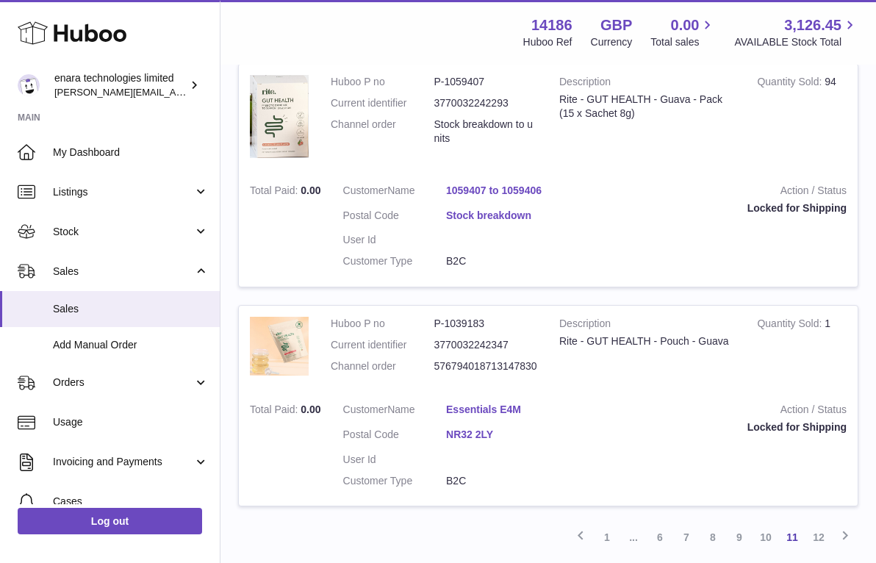
scroll to position [2108, 0]
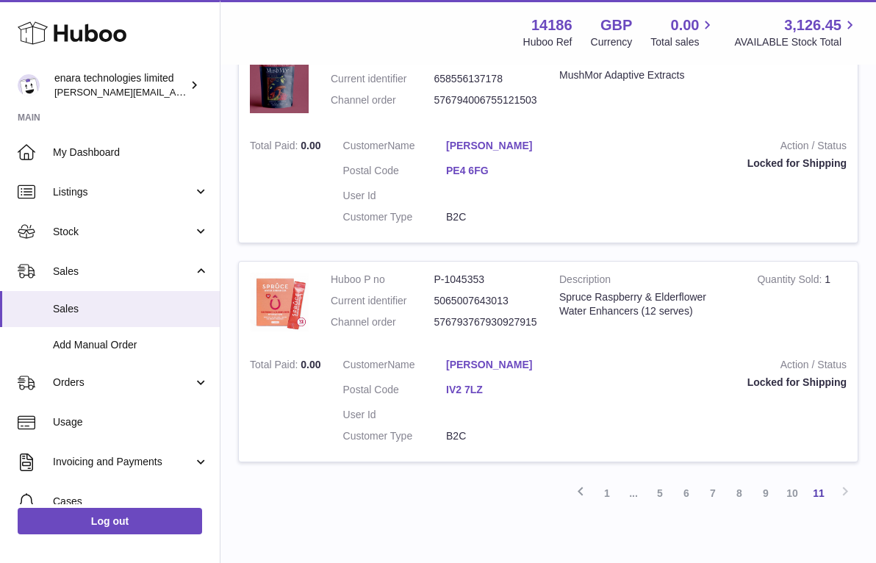
scroll to position [1666, 0]
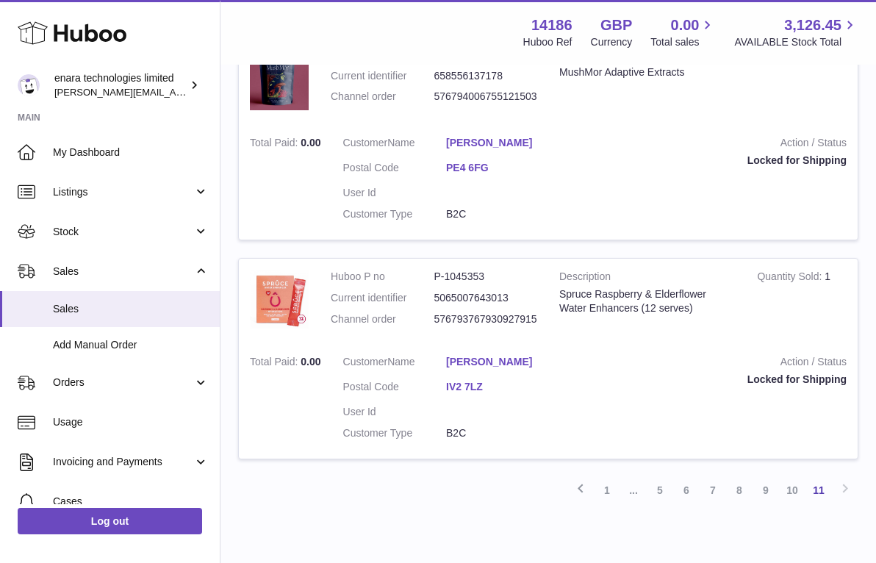
scroll to position [1447, 0]
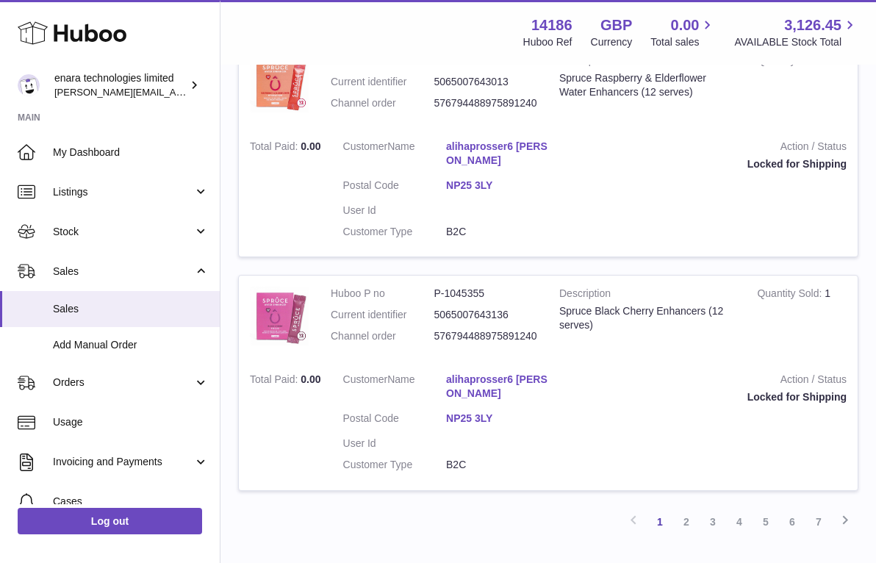
scroll to position [2119, 0]
click at [819, 509] on link "7" at bounding box center [819, 522] width 26 height 26
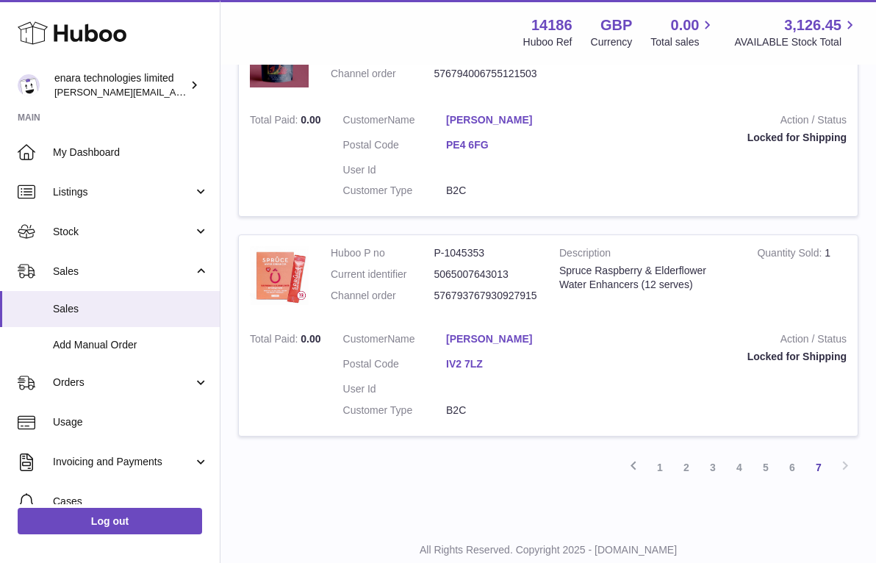
scroll to position [1018, 0]
click at [665, 455] on link "1" at bounding box center [660, 468] width 26 height 26
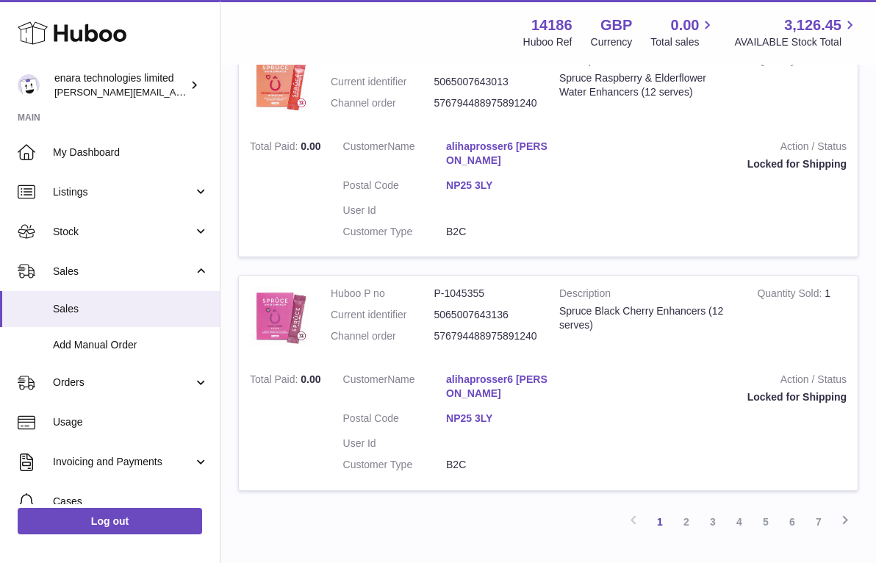
scroll to position [2119, 0]
click at [818, 509] on link "7" at bounding box center [819, 522] width 26 height 26
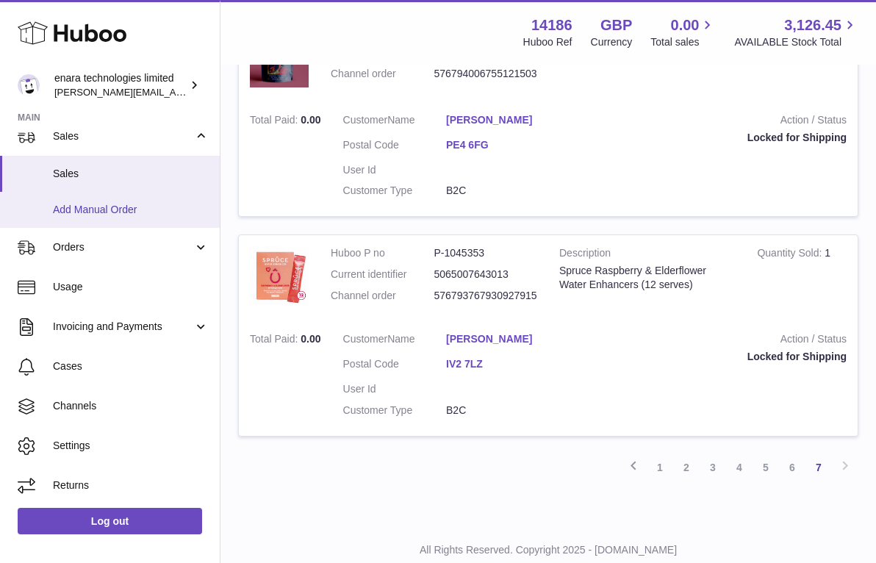
scroll to position [1018, 0]
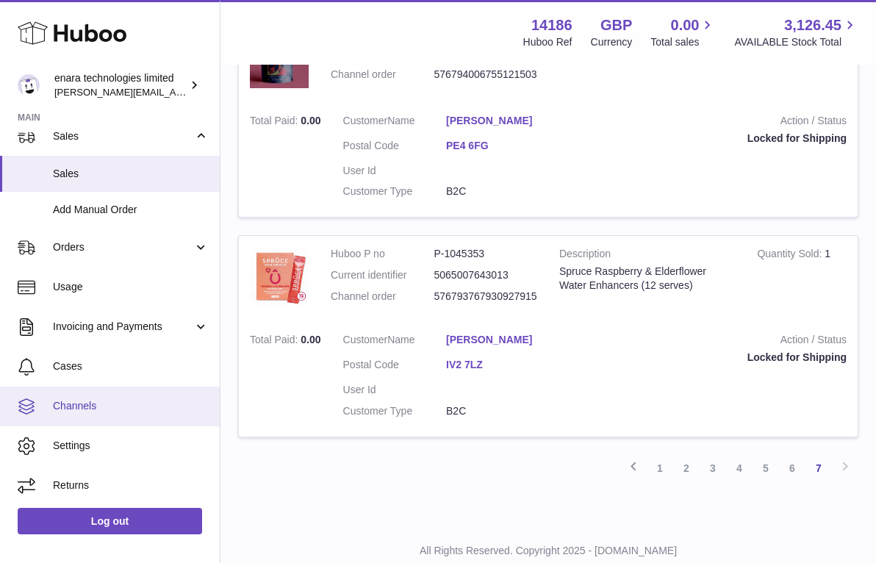
click at [135, 393] on link "Channels" at bounding box center [110, 407] width 220 height 40
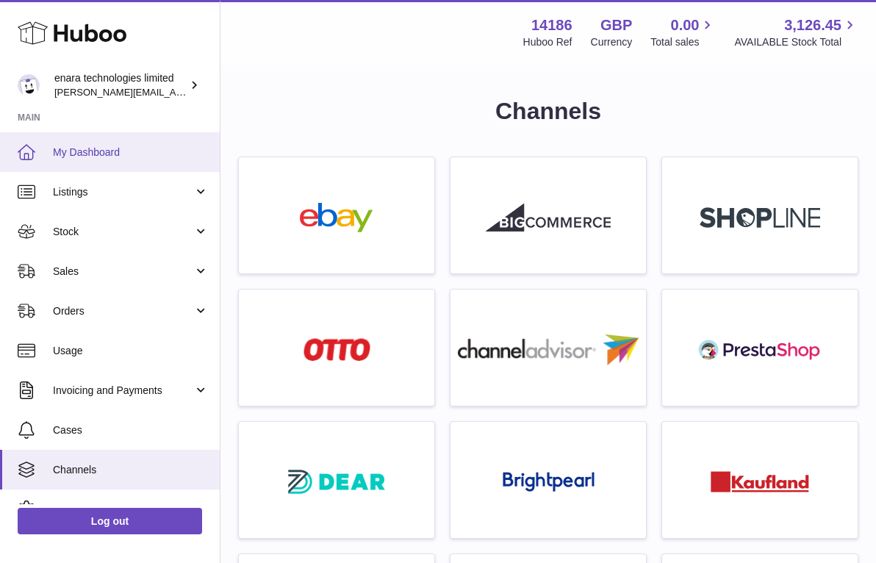
click at [146, 168] on link "My Dashboard" at bounding box center [110, 152] width 220 height 40
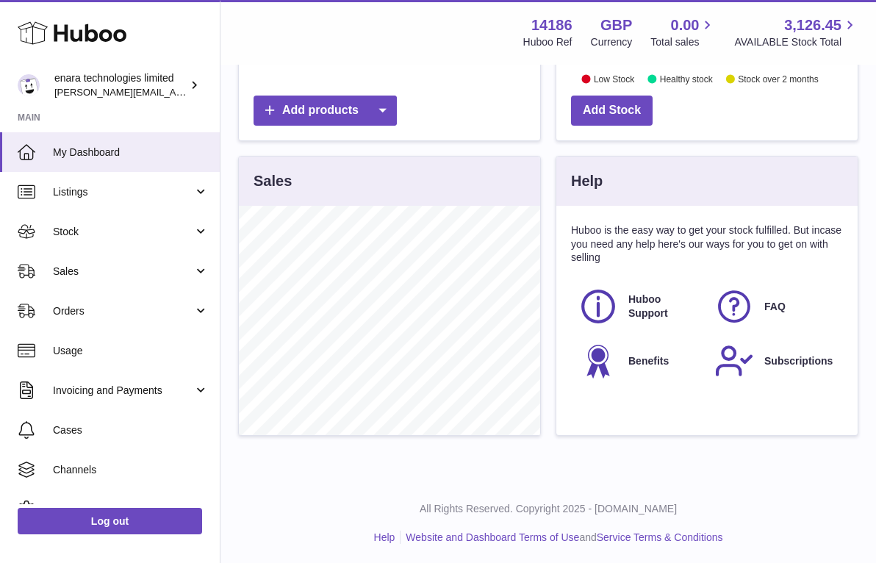
scroll to position [412, 0]
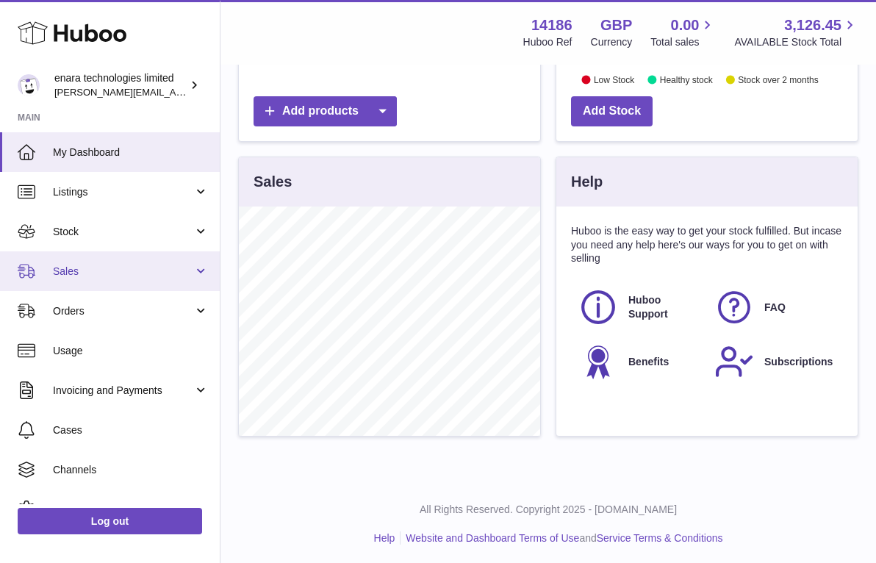
click at [140, 270] on span "Sales" at bounding box center [123, 272] width 140 height 14
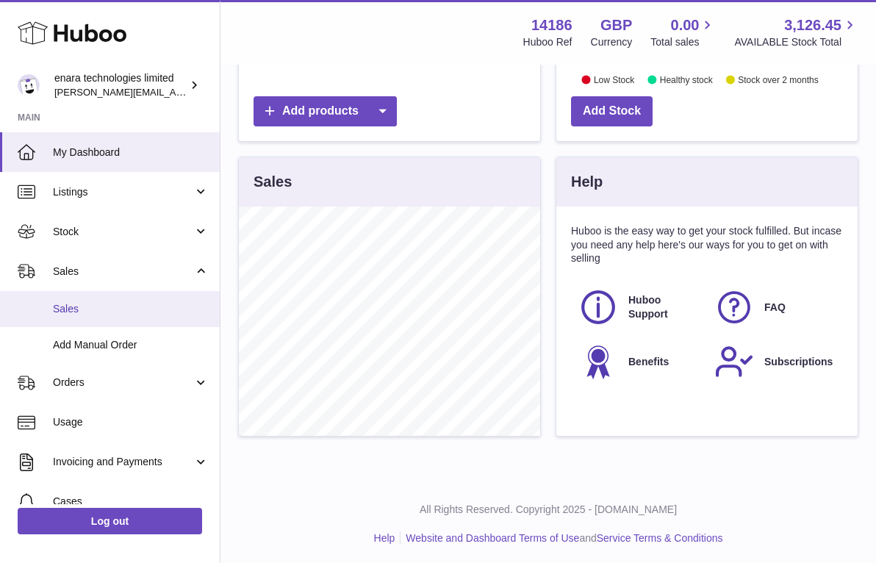
click at [128, 310] on span "Sales" at bounding box center [131, 309] width 156 height 14
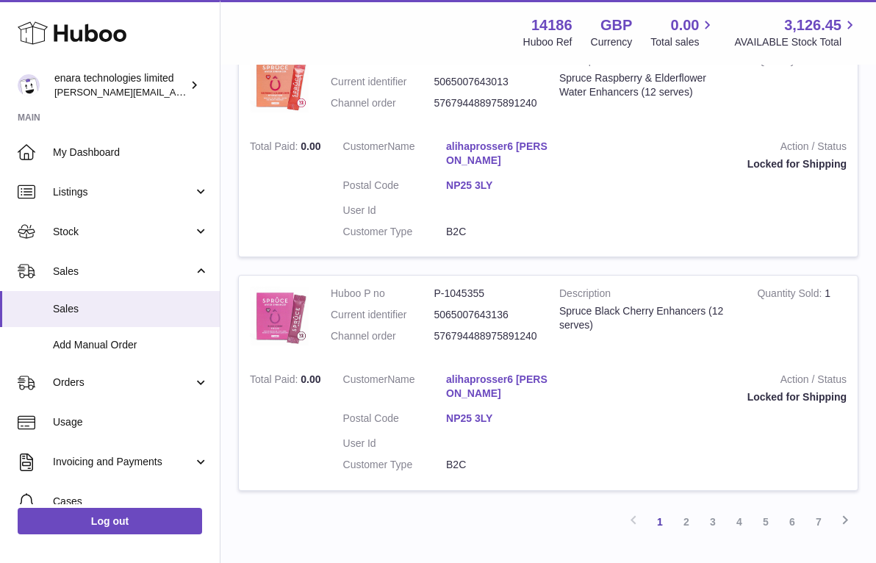
scroll to position [2119, 0]
click at [812, 509] on link "7" at bounding box center [819, 522] width 26 height 26
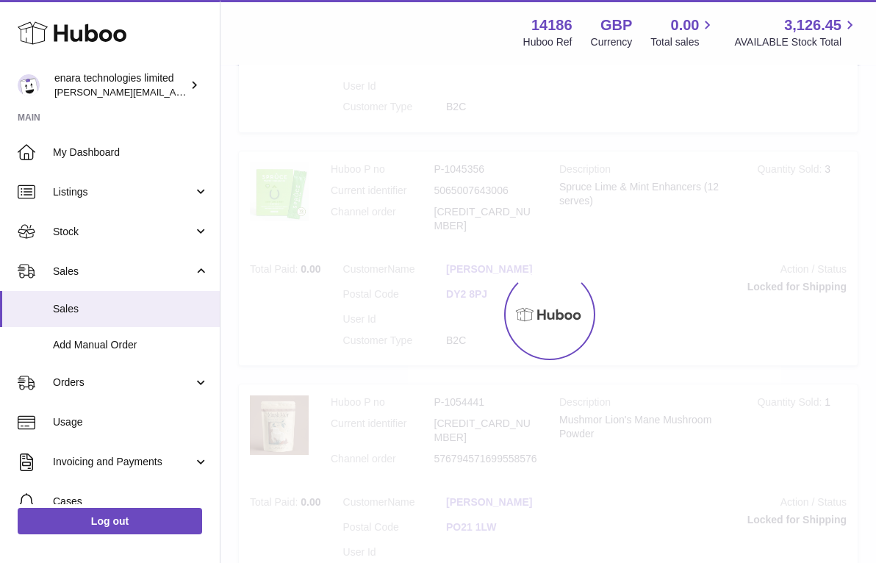
scroll to position [66, 0]
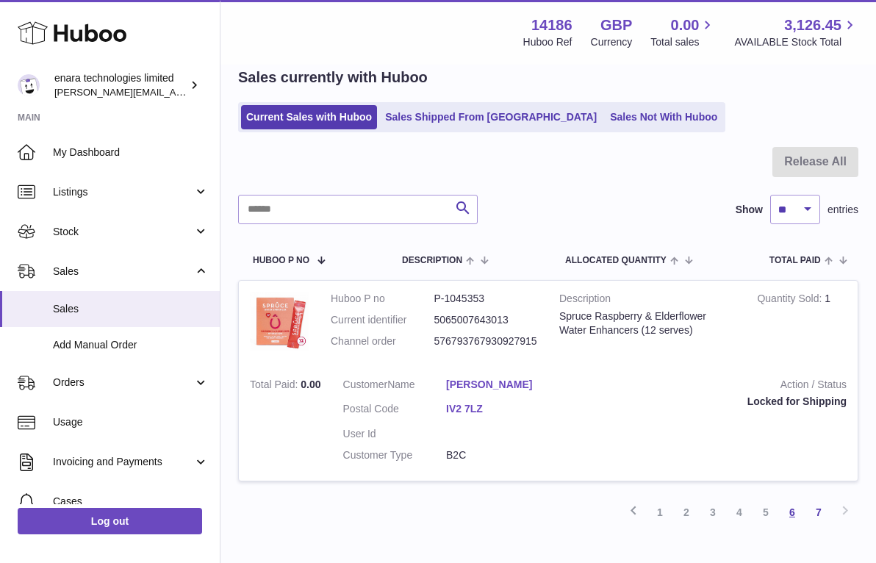
click at [796, 505] on link "6" at bounding box center [792, 512] width 26 height 26
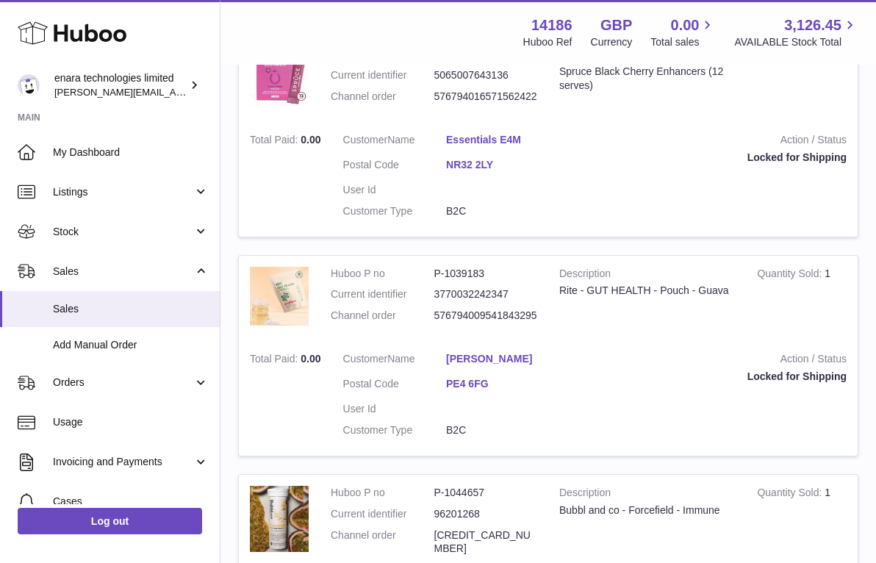
scroll to position [1451, 0]
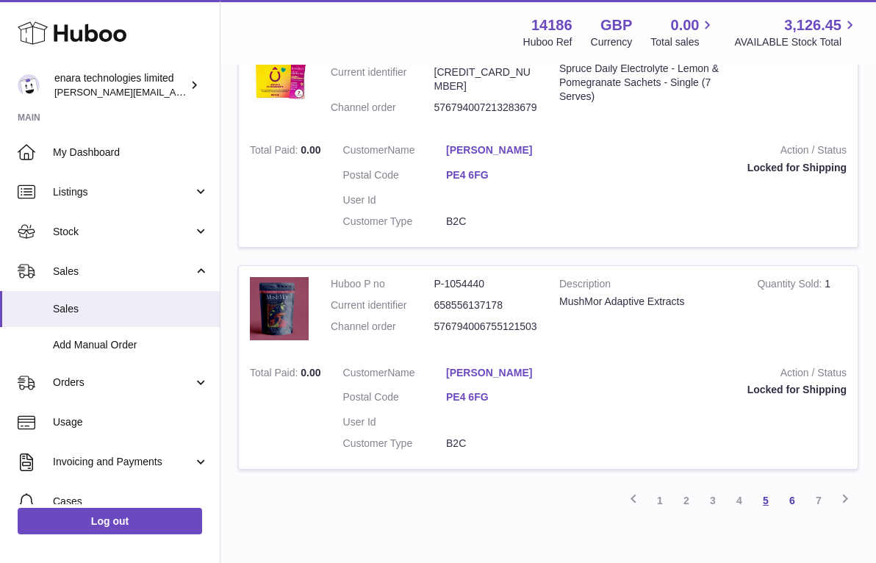
click at [764, 487] on link "5" at bounding box center [766, 500] width 26 height 26
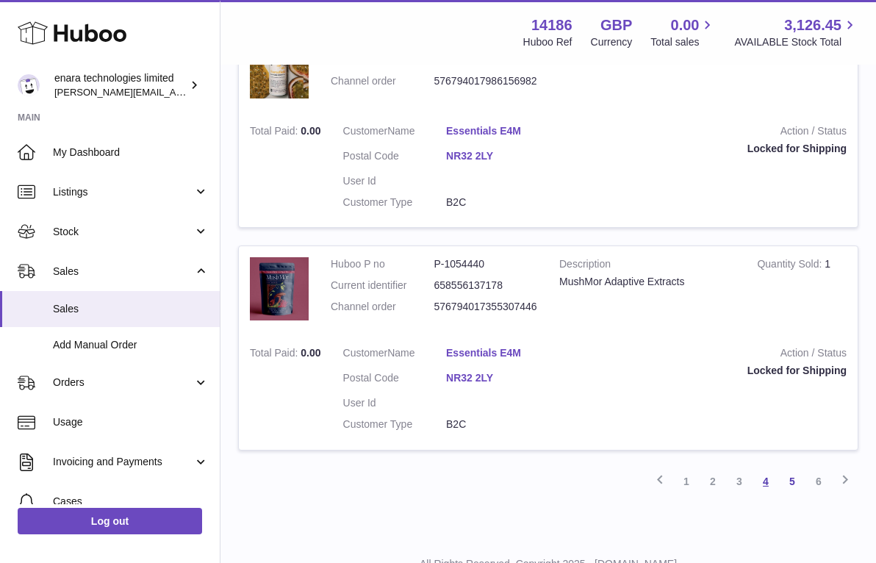
scroll to position [2115, 0]
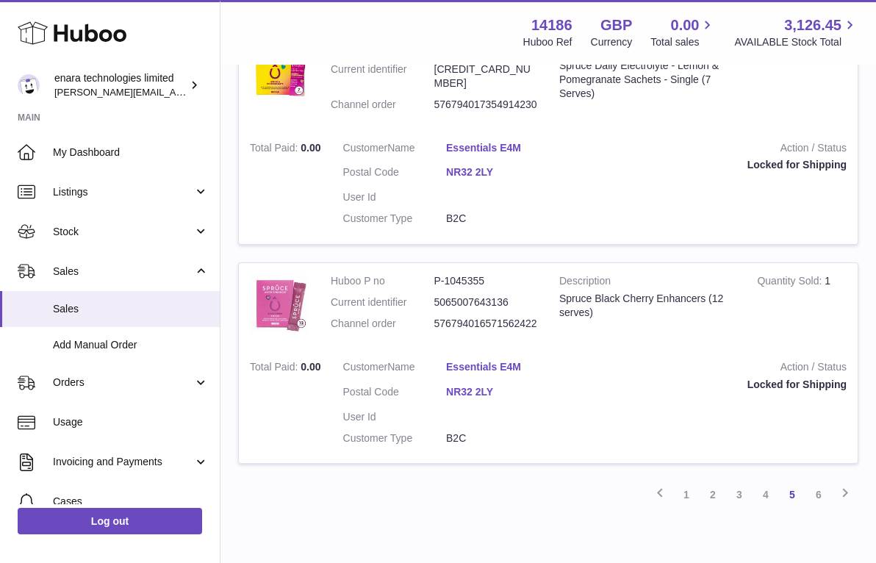
scroll to position [2115, 0]
click at [820, 482] on link "6" at bounding box center [819, 495] width 26 height 26
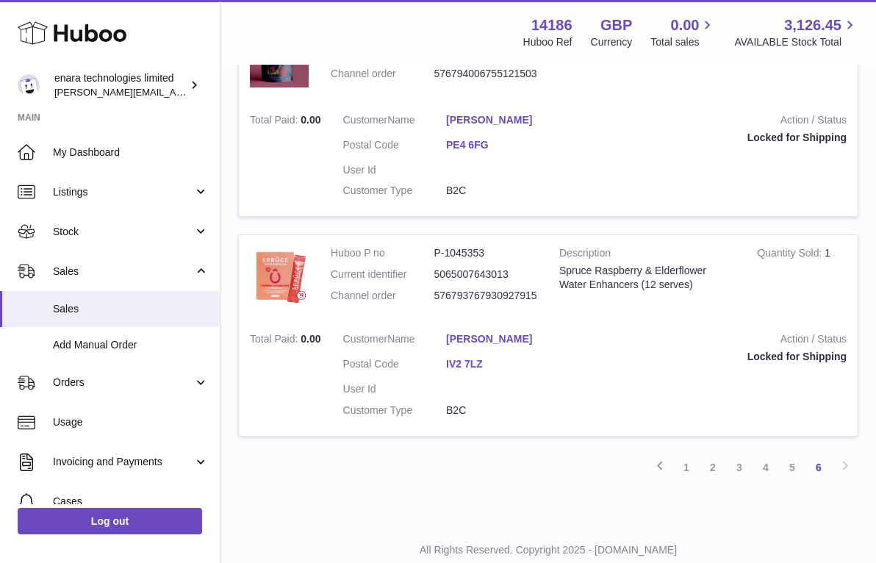
scroll to position [1018, 0]
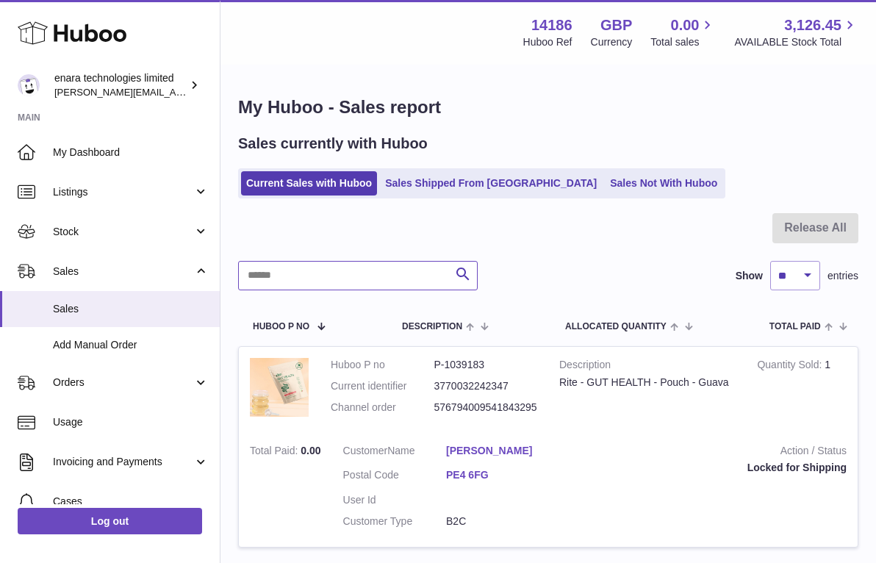
click at [393, 270] on input "text" at bounding box center [358, 275] width 240 height 29
paste input "**********"
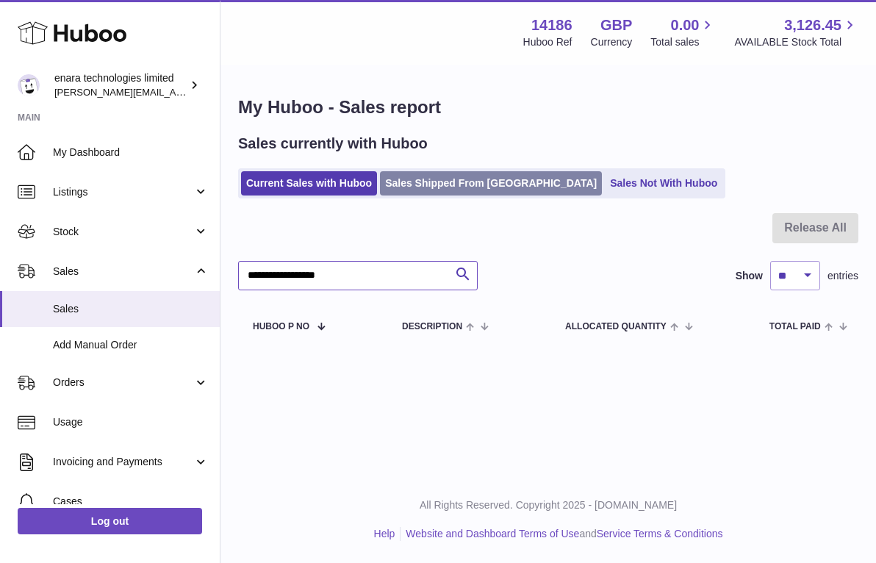
type input "**********"
click at [491, 184] on link "Sales Shipped From [GEOGRAPHIC_DATA]" at bounding box center [491, 183] width 222 height 24
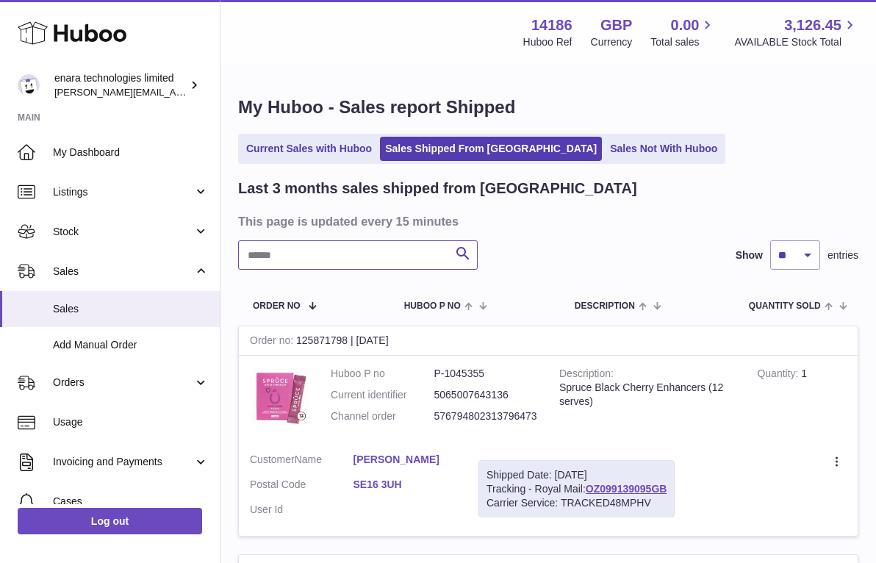
click at [395, 247] on input "text" at bounding box center [358, 254] width 240 height 29
paste input "**********"
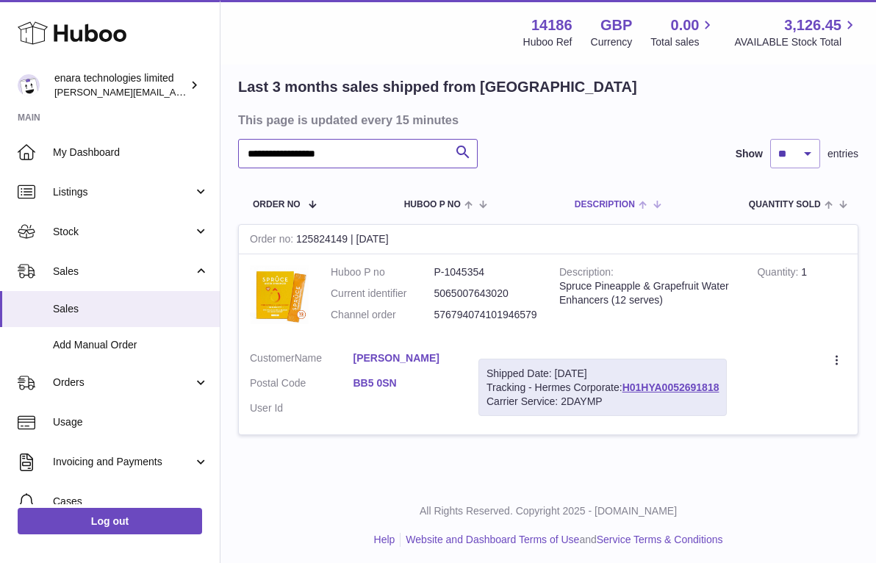
scroll to position [101, 0]
drag, startPoint x: 726, startPoint y: 382, endPoint x: 628, endPoint y: 387, distance: 97.9
click at [628, 387] on div "Shipped Date: 3rd Oct 2025 Tracking - Hermes Corporate: H01HYA0052691818 Carrie…" at bounding box center [603, 388] width 248 height 58
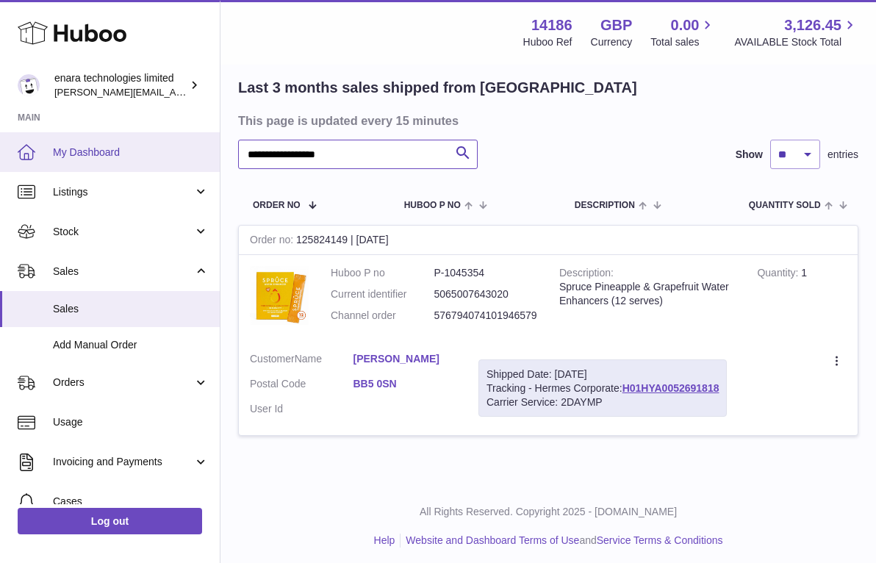
drag, startPoint x: 376, startPoint y: 160, endPoint x: 126, endPoint y: 147, distance: 251.0
click at [126, 148] on div "**********" at bounding box center [438, 234] width 876 height 670
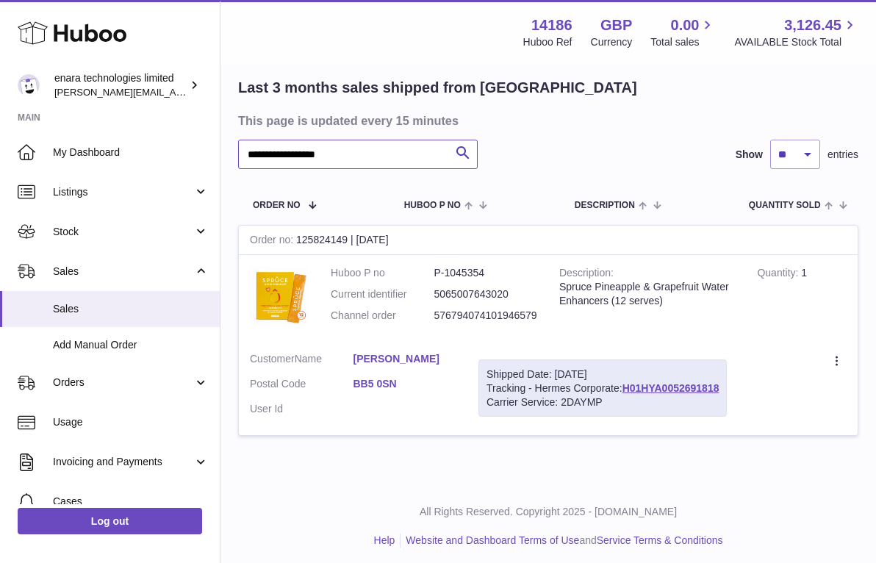
drag, startPoint x: 364, startPoint y: 157, endPoint x: 151, endPoint y: 129, distance: 214.9
click at [151, 129] on div "**********" at bounding box center [438, 234] width 876 height 670
paste input "text"
drag, startPoint x: 384, startPoint y: 154, endPoint x: 143, endPoint y: 112, distance: 244.8
click at [143, 112] on div "**********" at bounding box center [438, 234] width 876 height 670
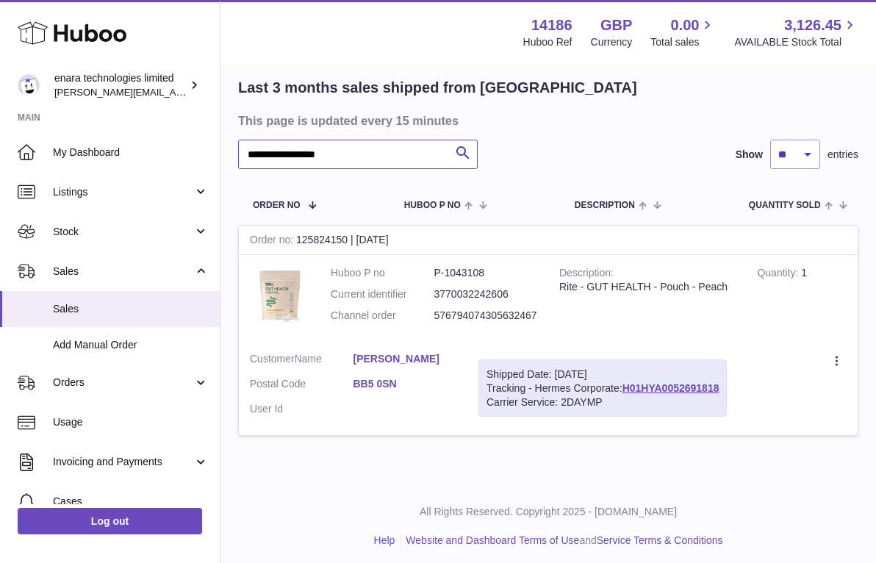
paste input "text"
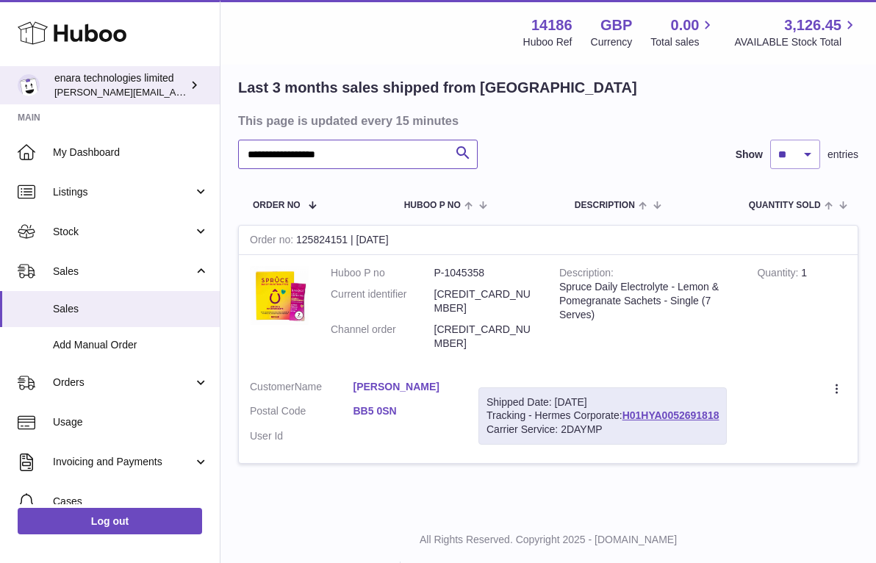
drag, startPoint x: 362, startPoint y: 151, endPoint x: 10, endPoint y: 76, distance: 360.9
click at [16, 76] on div "**********" at bounding box center [438, 248] width 876 height 698
paste input "text"
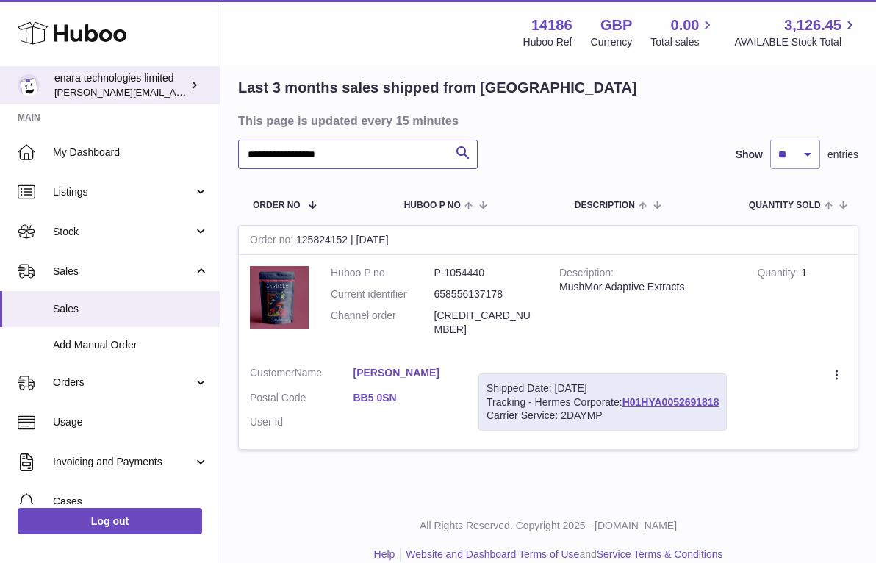
drag, startPoint x: 415, startPoint y: 153, endPoint x: 99, endPoint y: 93, distance: 321.8
click at [104, 96] on div "**********" at bounding box center [438, 241] width 876 height 684
paste input "text"
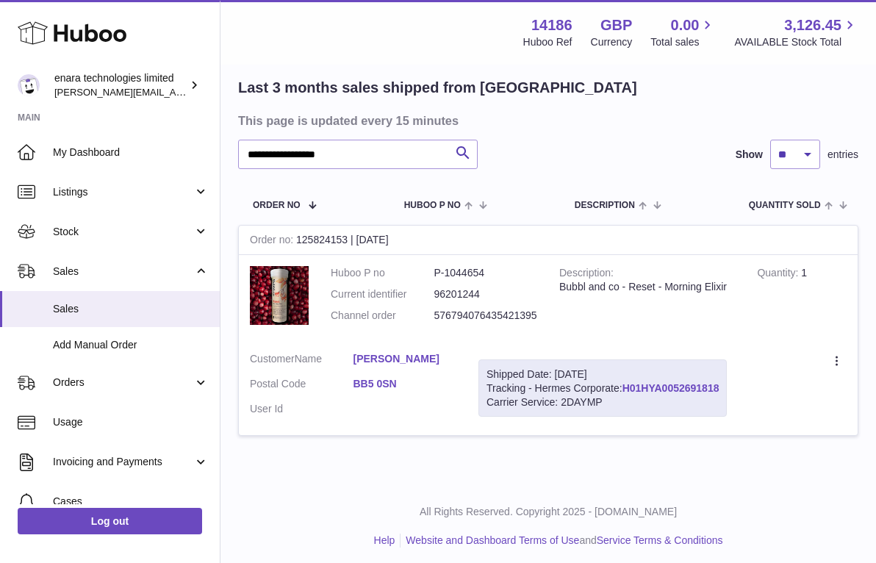
drag, startPoint x: 724, startPoint y: 381, endPoint x: 628, endPoint y: 385, distance: 96.4
click at [628, 385] on div "Shipped Date: 3rd Oct 2025 Tracking - Hermes Corporate: H01HYA0052691818 Carrie…" at bounding box center [603, 388] width 248 height 58
copy div "H01HYA0052691818"
drag, startPoint x: 388, startPoint y: 160, endPoint x: -17, endPoint y: 57, distance: 417.7
click at [0, 57] on html ".st0{fill:#141414;}" at bounding box center [438, 180] width 876 height 563
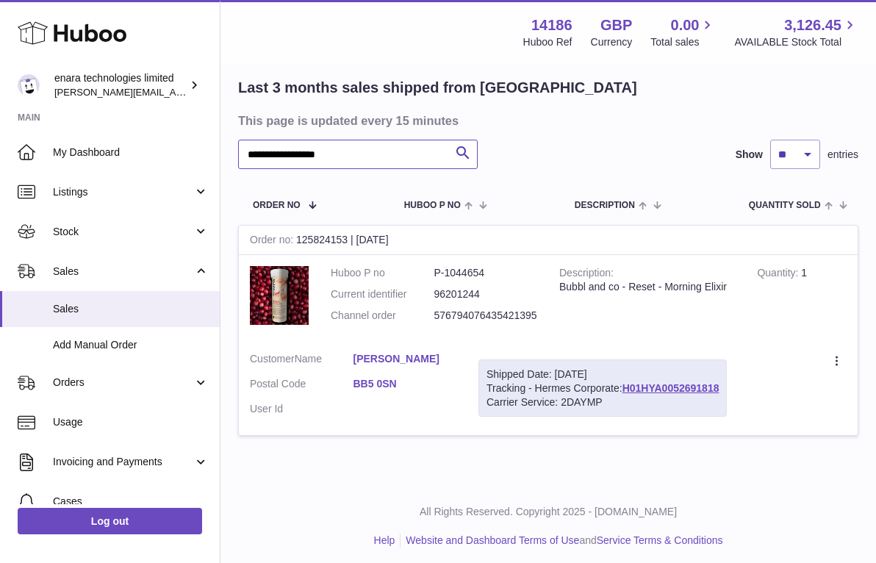
paste input "text"
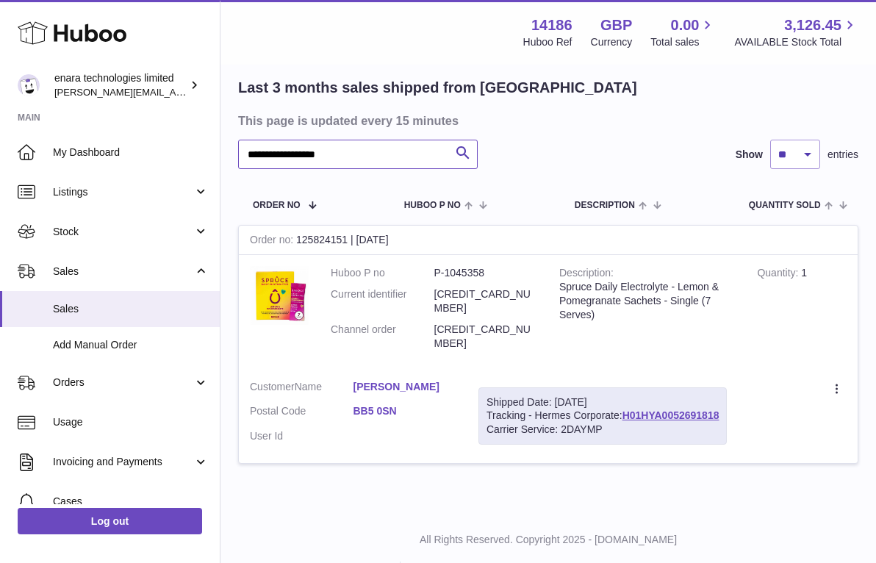
drag, startPoint x: 387, startPoint y: 155, endPoint x: 112, endPoint y: 104, distance: 279.5
click at [112, 104] on div "**********" at bounding box center [438, 248] width 876 height 698
paste input "text"
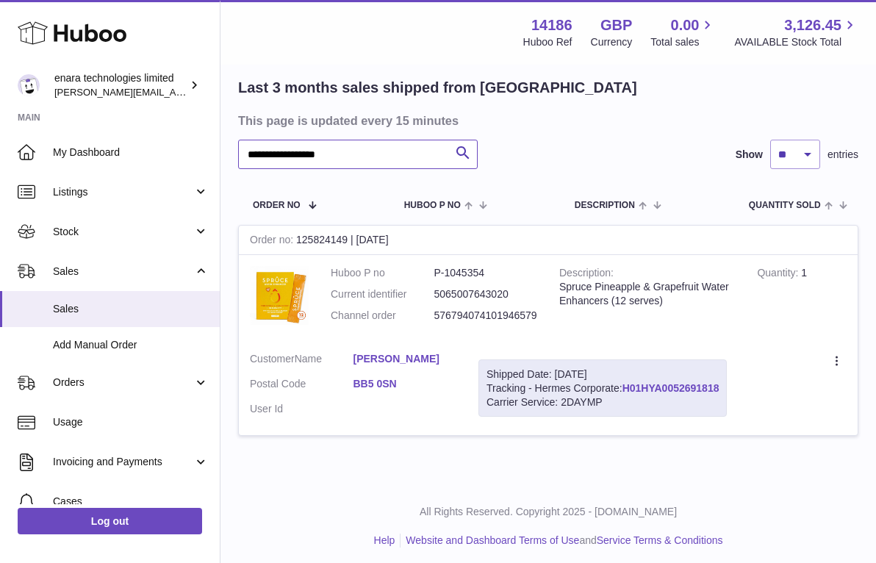
type input "**********"
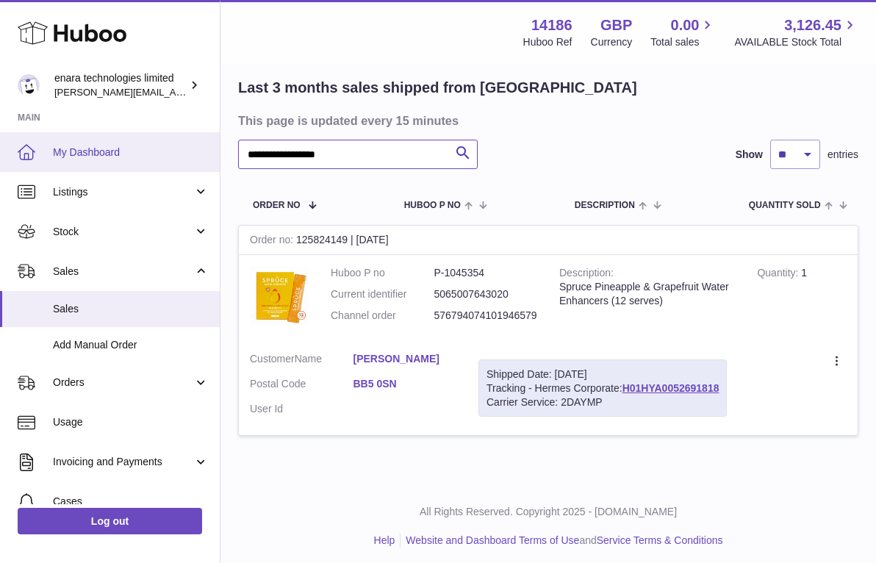
drag, startPoint x: 376, startPoint y: 168, endPoint x: 213, endPoint y: 139, distance: 165.7
click at [213, 139] on div "**********" at bounding box center [438, 234] width 876 height 670
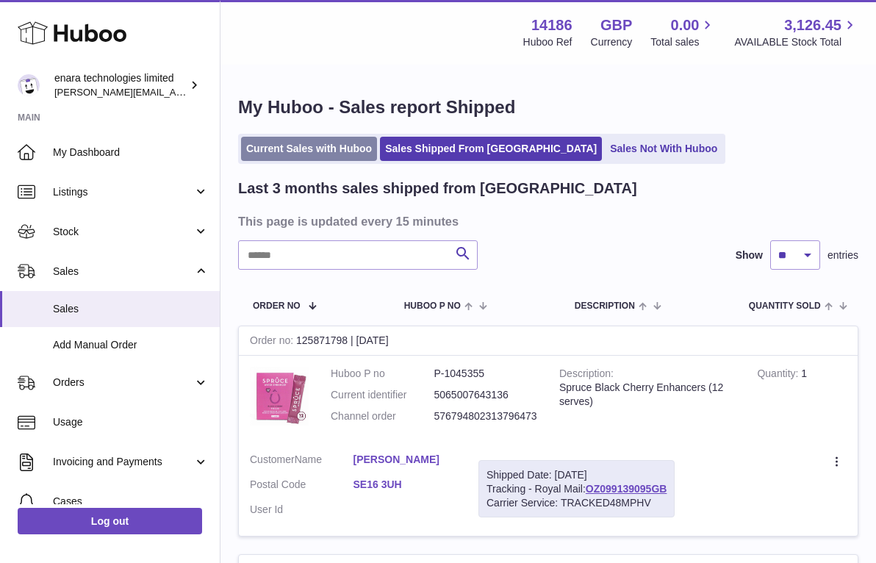
click at [336, 144] on link "Current Sales with Huboo" at bounding box center [309, 149] width 136 height 24
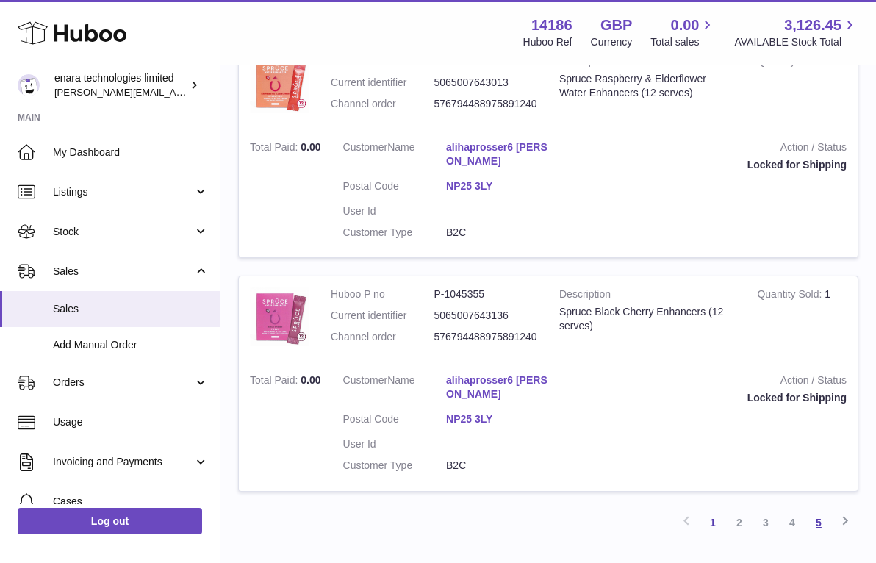
click at [820, 509] on link "5" at bounding box center [819, 522] width 26 height 26
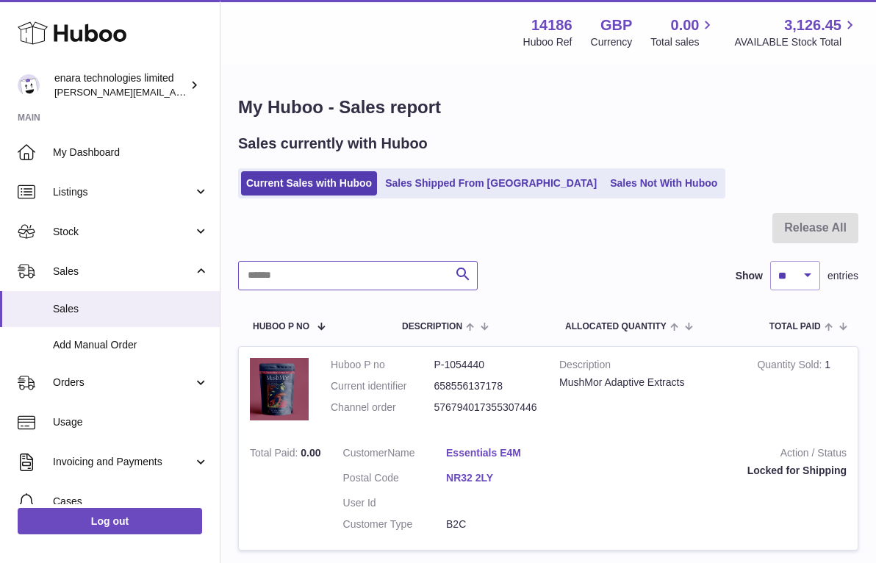
click at [393, 264] on input "text" at bounding box center [358, 275] width 240 height 29
paste input "**********"
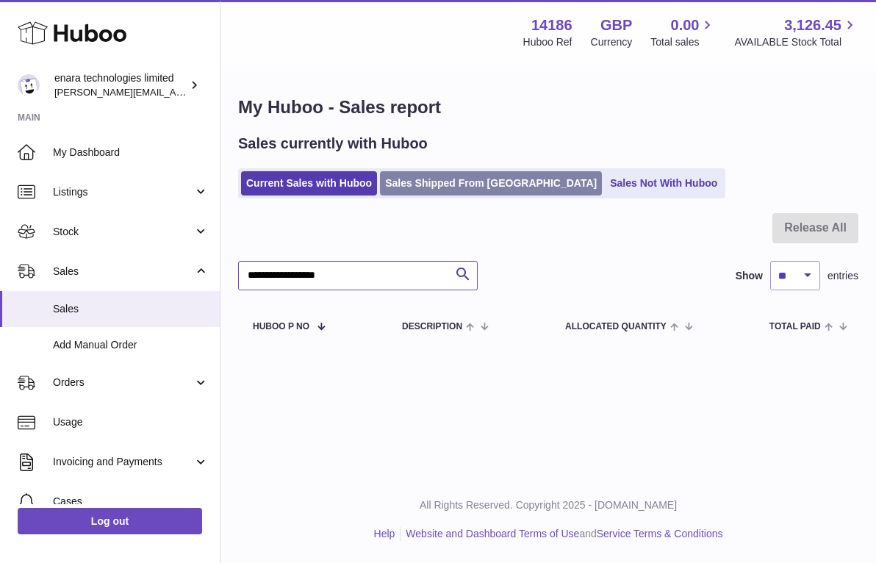
type input "**********"
click at [484, 182] on link "Sales Shipped From [GEOGRAPHIC_DATA]" at bounding box center [491, 183] width 222 height 24
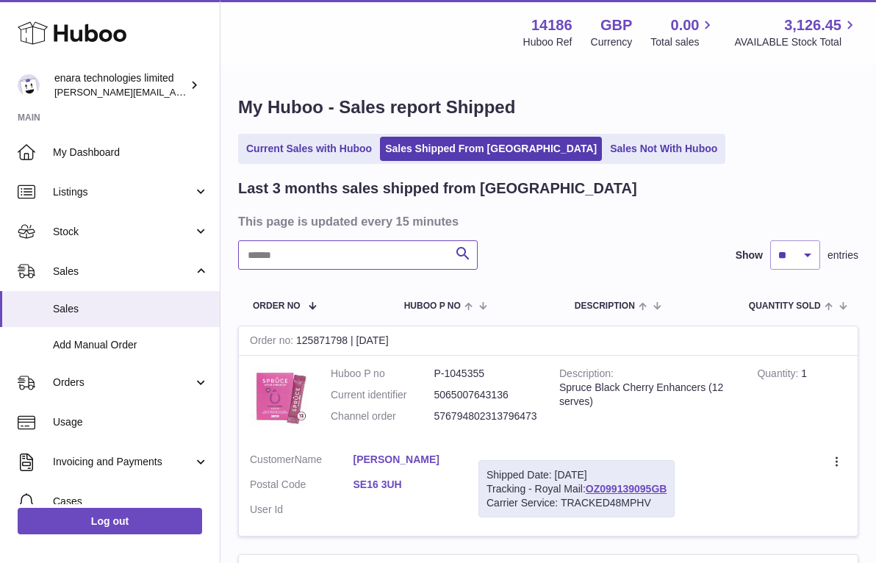
click at [403, 248] on input "text" at bounding box center [358, 254] width 240 height 29
paste input "**********"
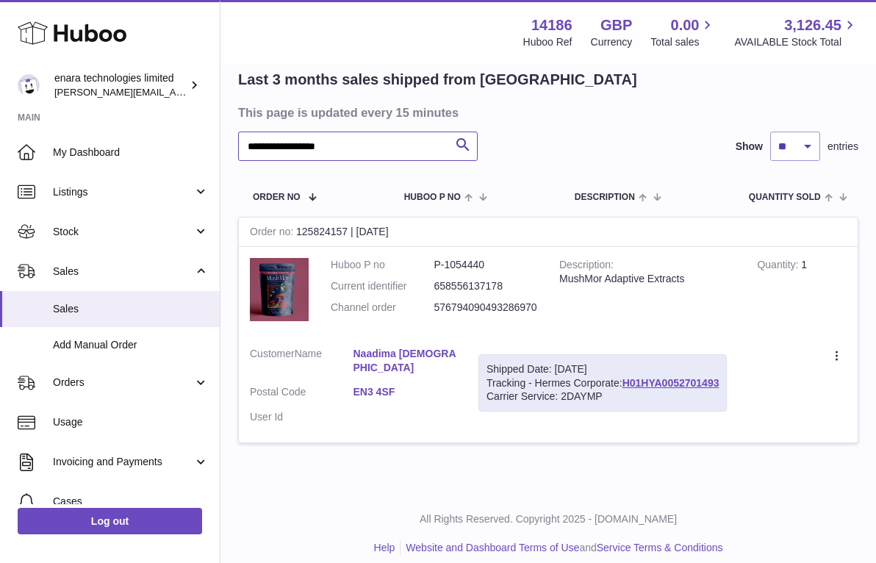
scroll to position [105, 0]
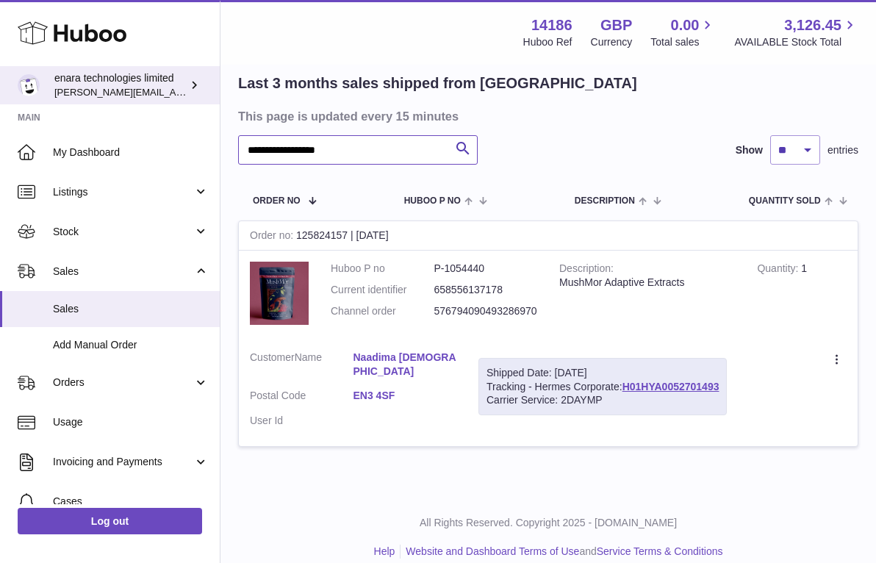
drag, startPoint x: 358, startPoint y: 153, endPoint x: 46, endPoint y: 98, distance: 317.2
click at [46, 98] on div "**********" at bounding box center [438, 238] width 876 height 686
paste input "text"
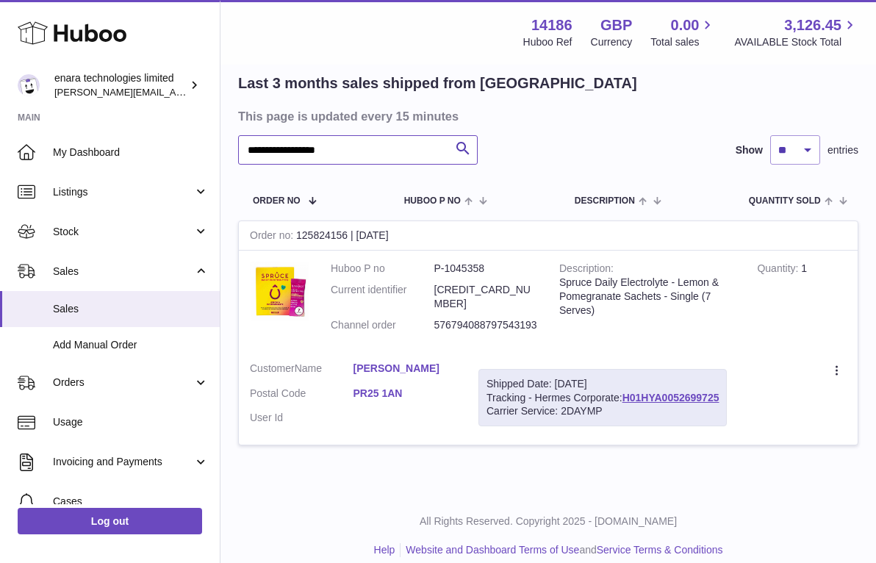
scroll to position [101, 0]
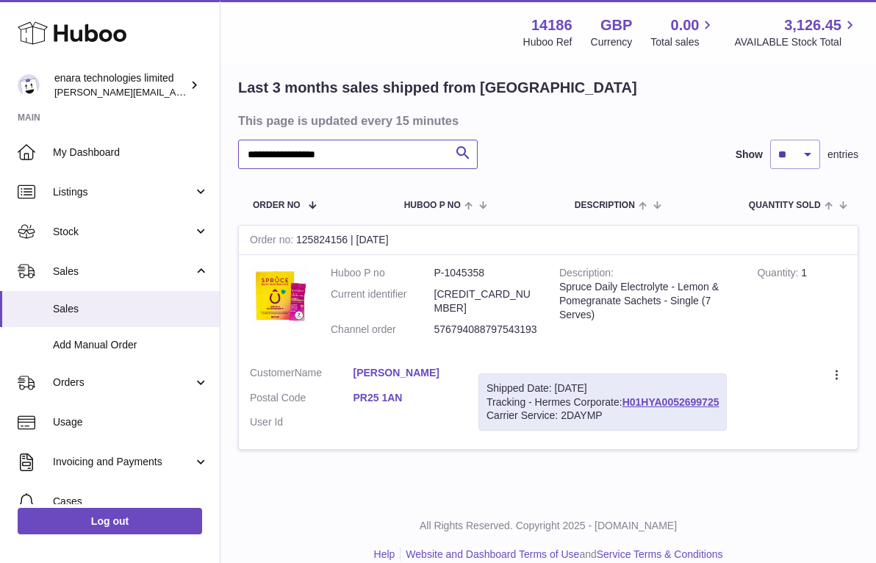
drag, startPoint x: 407, startPoint y: 155, endPoint x: 100, endPoint y: 115, distance: 309.8
click at [101, 117] on div "**********" at bounding box center [438, 241] width 876 height 684
paste input "text"
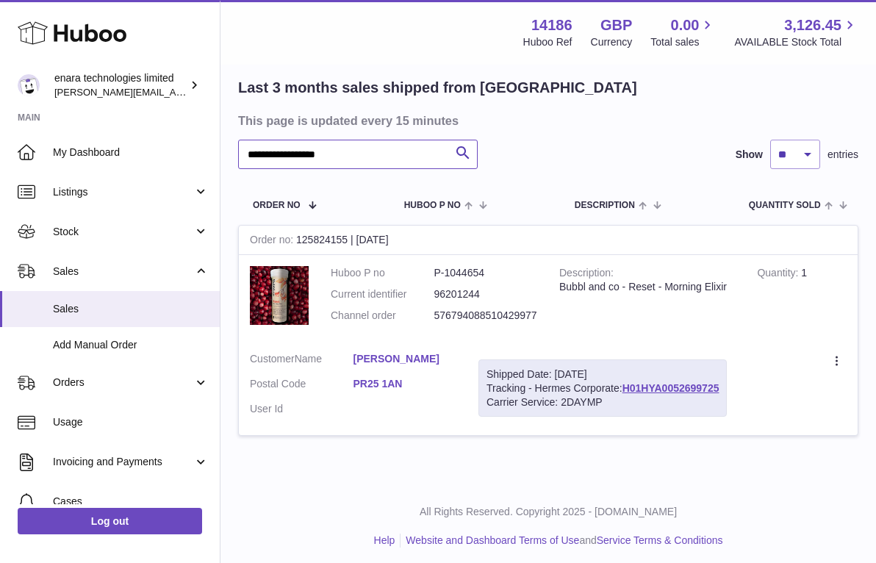
drag, startPoint x: 360, startPoint y: 164, endPoint x: 117, endPoint y: 64, distance: 263.0
click at [117, 64] on div "**********" at bounding box center [438, 234] width 876 height 670
paste input "text"
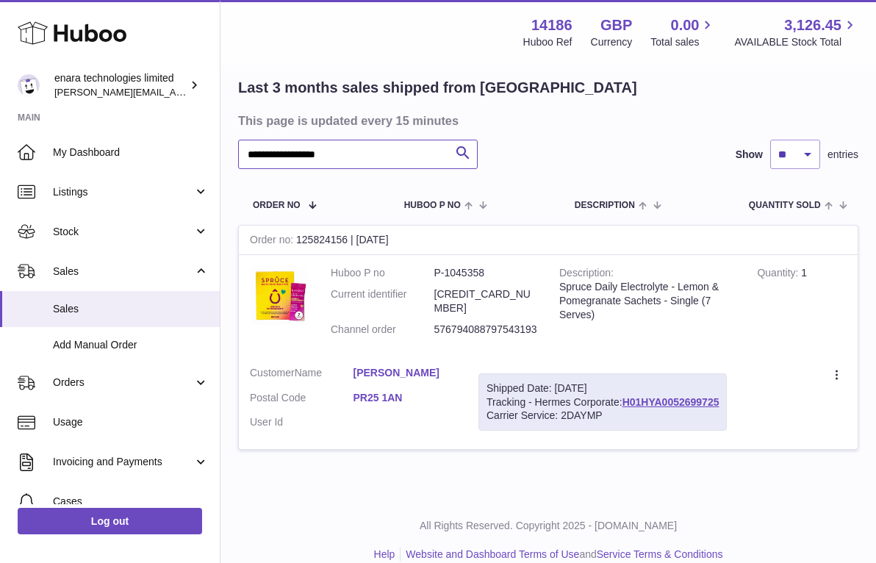
drag, startPoint x: 403, startPoint y: 150, endPoint x: 13, endPoint y: 122, distance: 390.6
click at [15, 122] on div "**********" at bounding box center [438, 241] width 876 height 684
paste input "text"
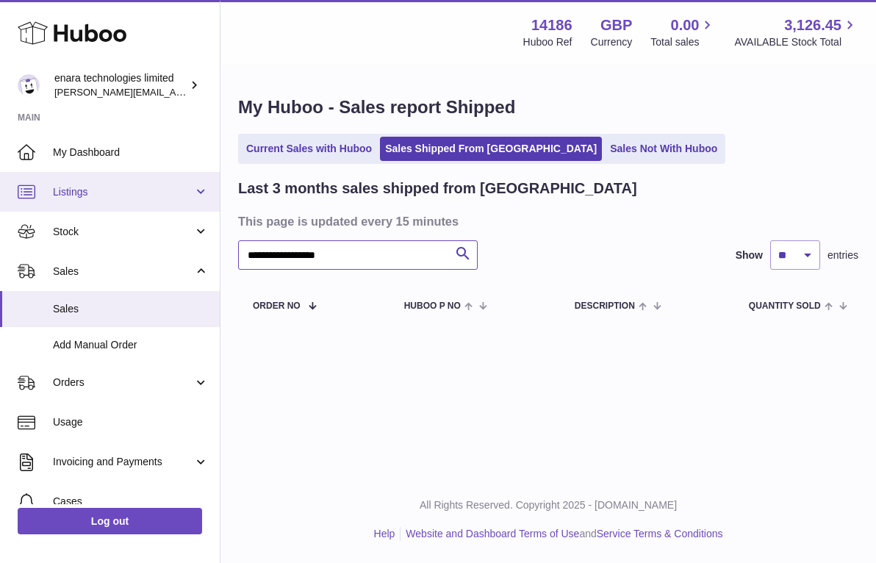
drag, startPoint x: 376, startPoint y: 250, endPoint x: 89, endPoint y: 209, distance: 289.5
click at [89, 209] on div "**********" at bounding box center [438, 281] width 876 height 563
paste input "text"
drag, startPoint x: 381, startPoint y: 257, endPoint x: 16, endPoint y: 190, distance: 371.3
click at [17, 193] on div "**********" at bounding box center [438, 281] width 876 height 563
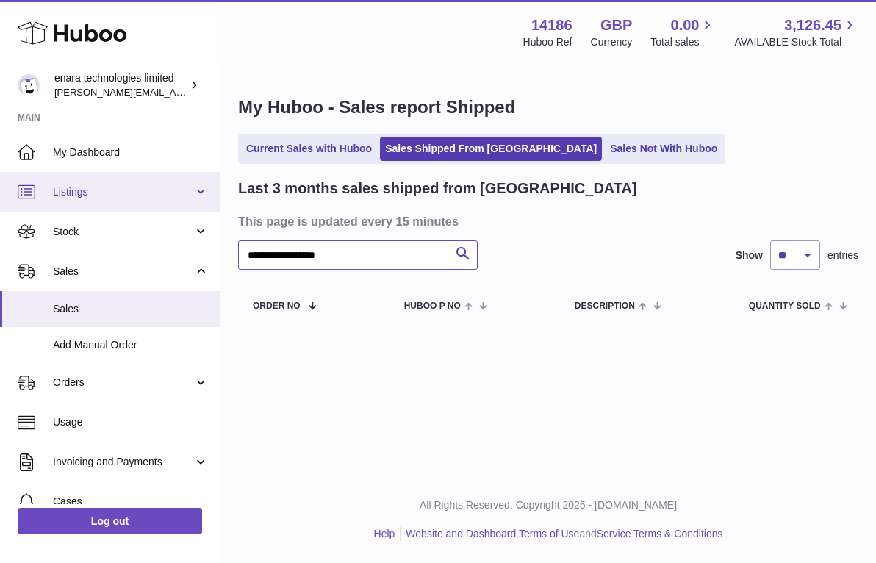
paste input "text"
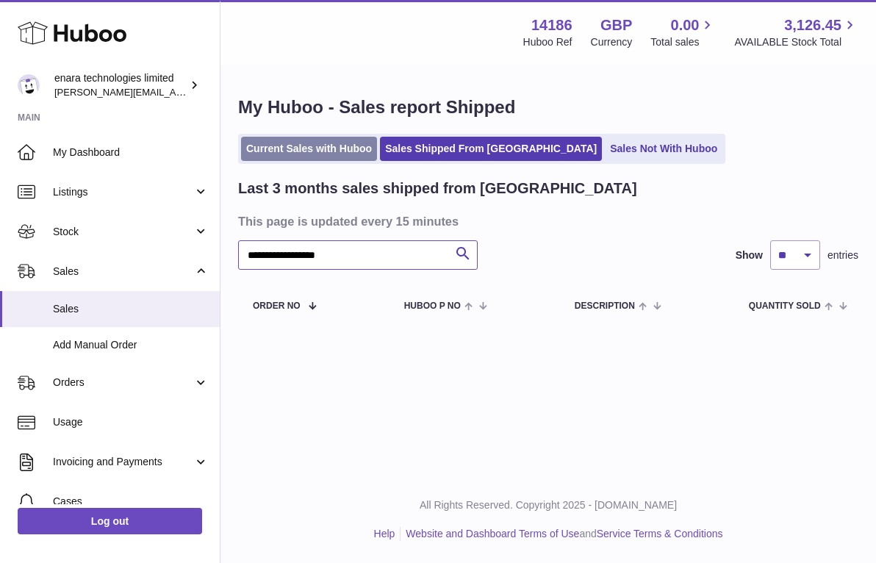
type input "**********"
click at [365, 153] on link "Current Sales with Huboo" at bounding box center [309, 149] width 136 height 24
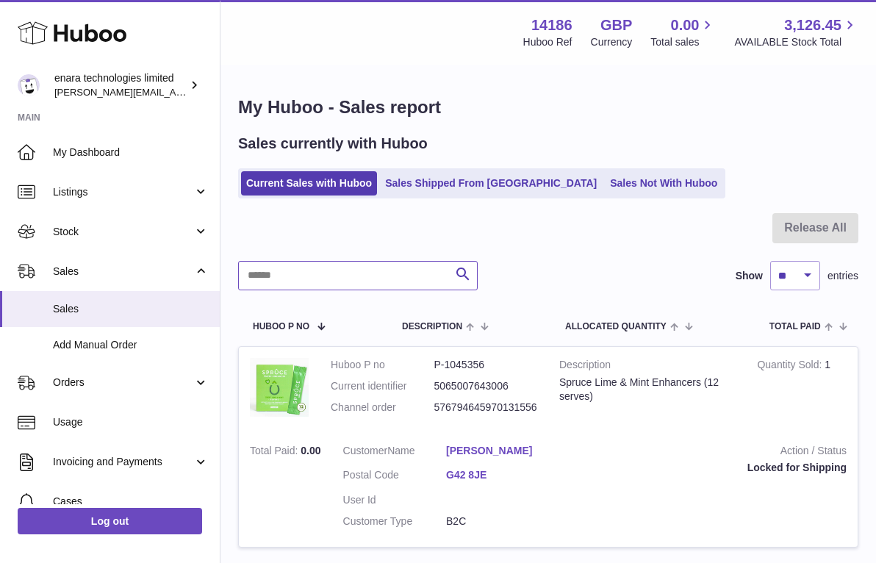
click at [396, 280] on input "text" at bounding box center [358, 275] width 240 height 29
paste input "**********"
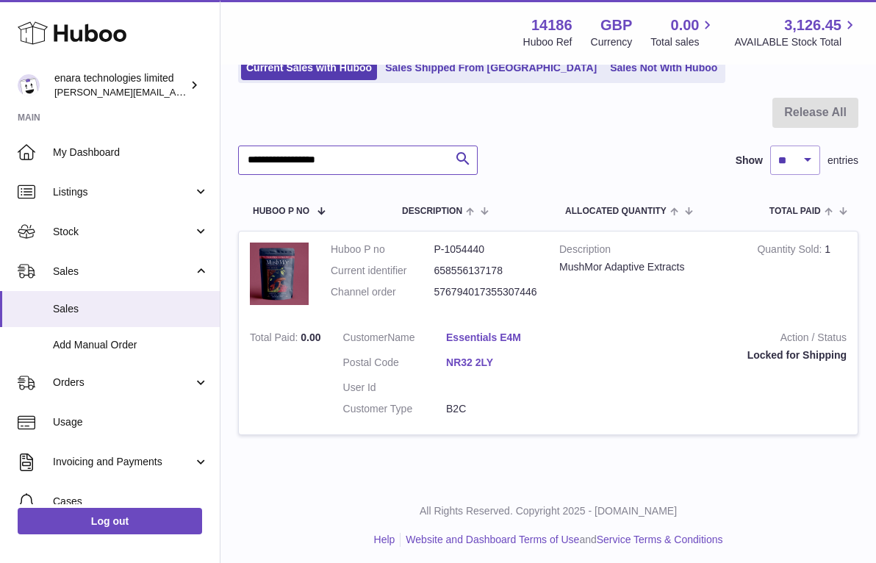
scroll to position [115, 0]
drag, startPoint x: 401, startPoint y: 162, endPoint x: -5, endPoint y: 60, distance: 419.1
click at [0, 60] on html ".st0{fill:#141414;}" at bounding box center [438, 166] width 876 height 563
paste input "text"
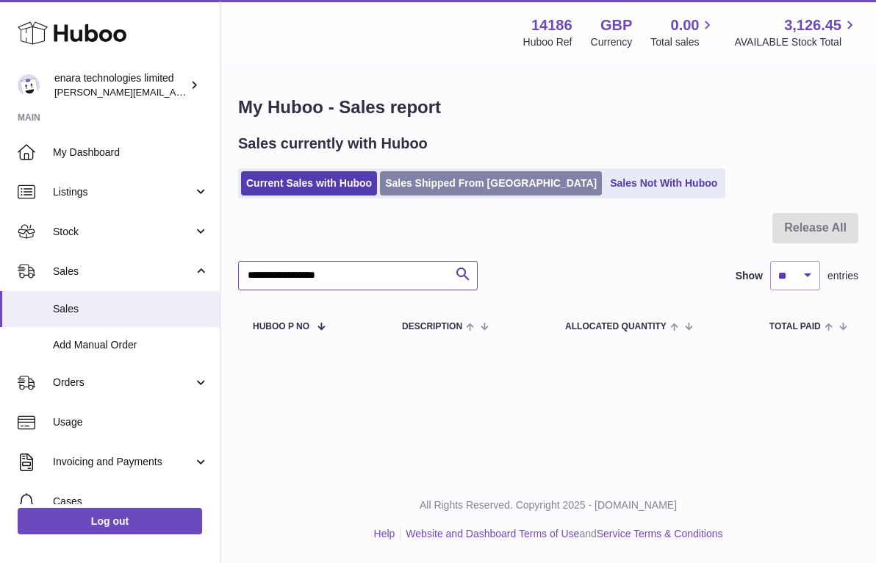
type input "**********"
click at [460, 176] on link "Sales Shipped From [GEOGRAPHIC_DATA]" at bounding box center [491, 183] width 222 height 24
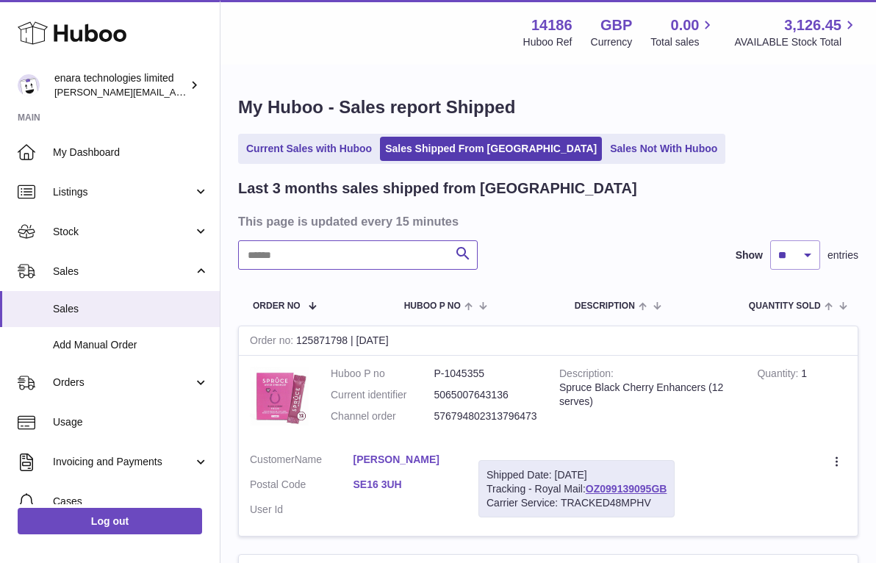
click at [400, 262] on input "text" at bounding box center [358, 254] width 240 height 29
paste input "**********"
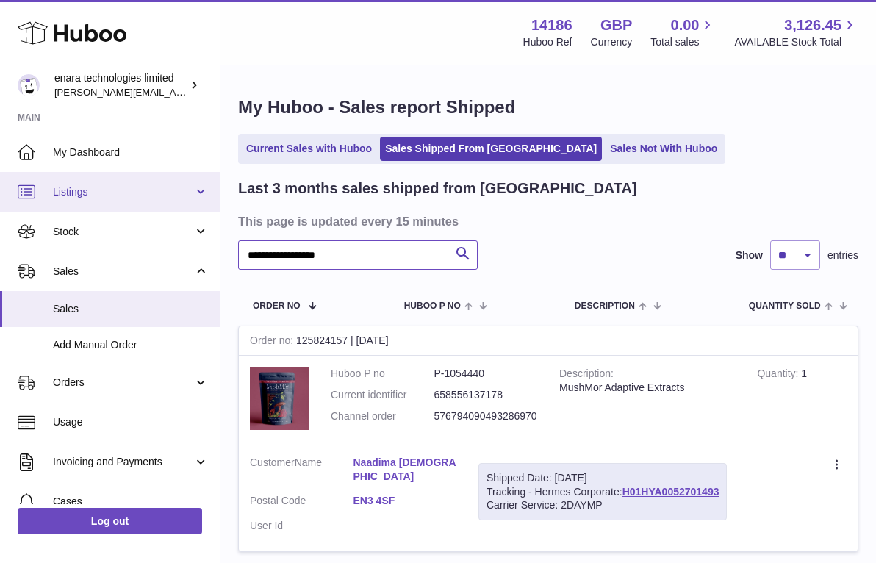
drag, startPoint x: 388, startPoint y: 259, endPoint x: 8, endPoint y: 200, distance: 384.7
click at [10, 205] on div "**********" at bounding box center [438, 343] width 876 height 686
paste input "text"
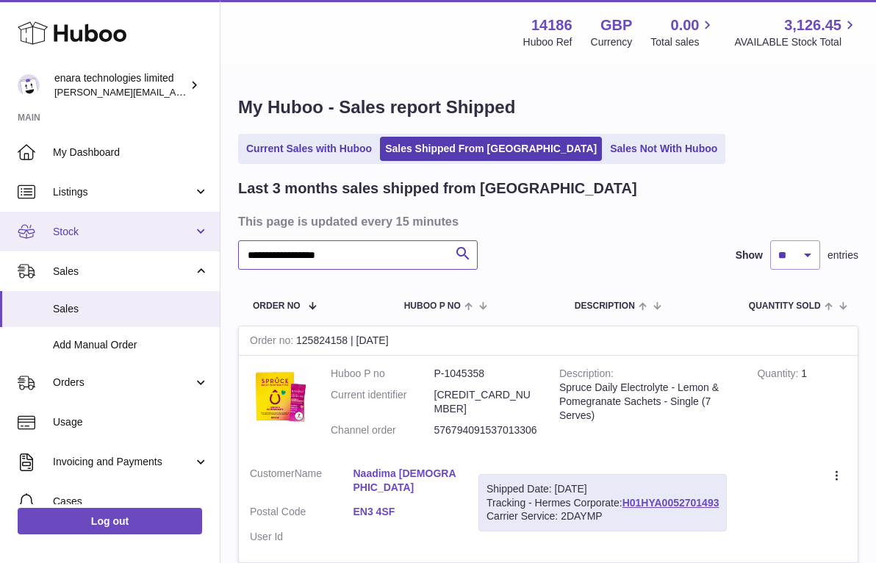
drag, startPoint x: 368, startPoint y: 251, endPoint x: 43, endPoint y: 221, distance: 326.3
click at [43, 221] on div "**********" at bounding box center [438, 348] width 876 height 697
paste input "text"
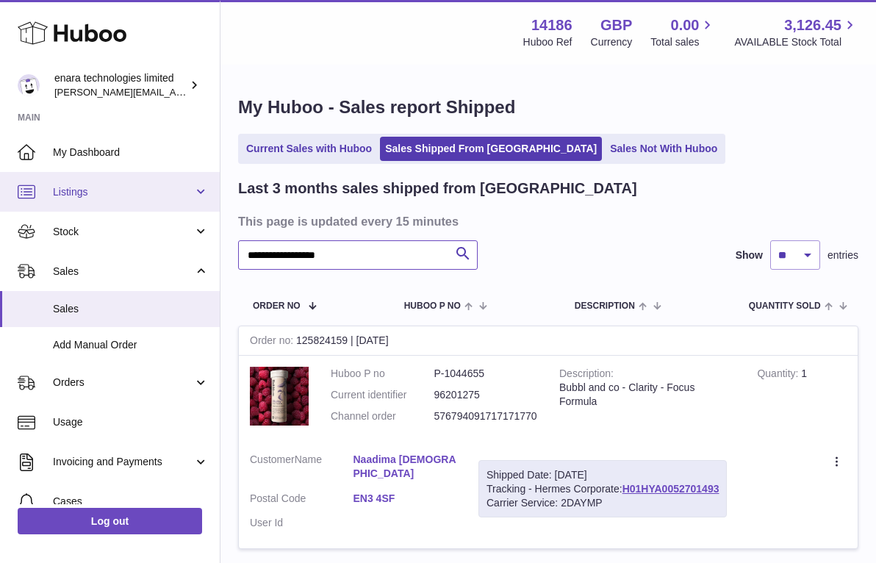
drag, startPoint x: 363, startPoint y: 257, endPoint x: 24, endPoint y: 207, distance: 342.4
click at [26, 208] on div "**********" at bounding box center [438, 341] width 876 height 683
paste input "text"
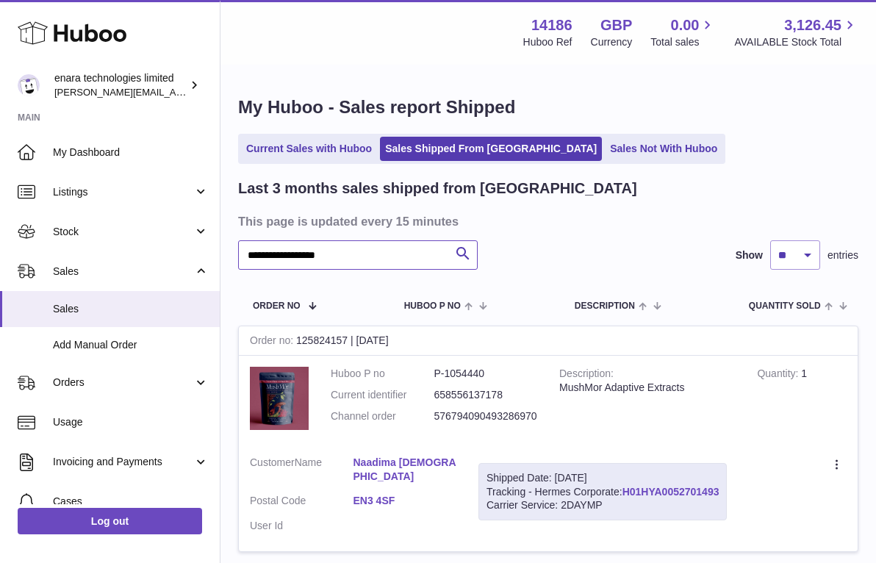
type input "**********"
click at [320, 142] on link "Current Sales with Huboo" at bounding box center [309, 149] width 136 height 24
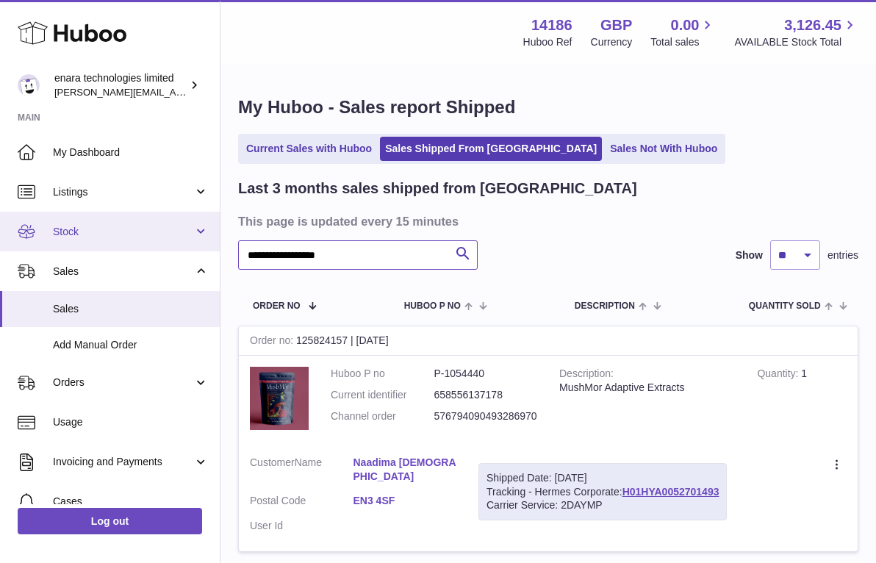
drag, startPoint x: 363, startPoint y: 254, endPoint x: 179, endPoint y: 215, distance: 188.7
click at [179, 218] on div "**********" at bounding box center [438, 343] width 876 height 686
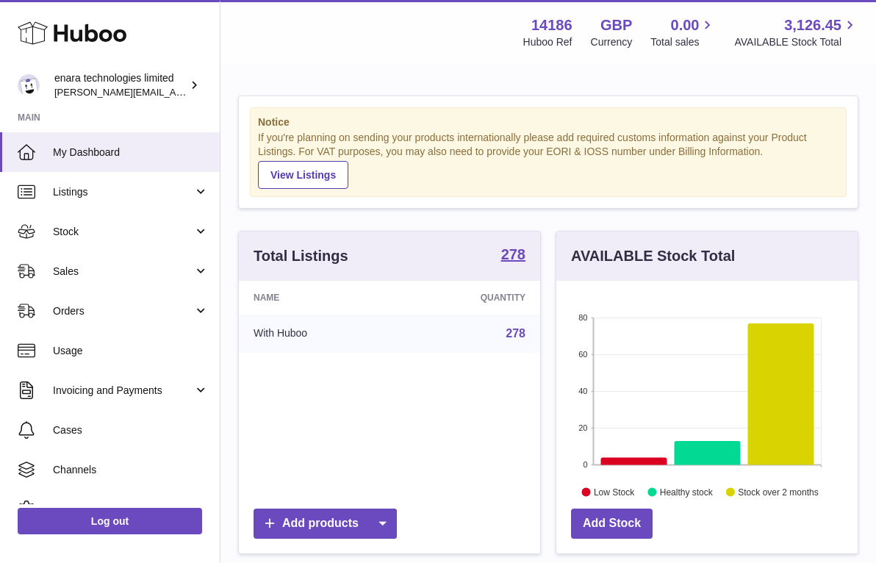
scroll to position [229, 301]
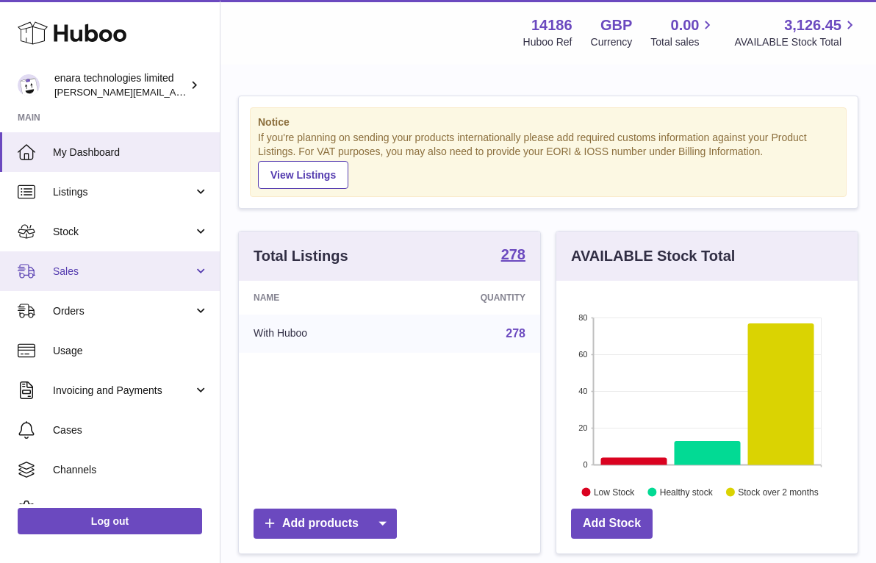
click at [79, 276] on span "Sales" at bounding box center [123, 272] width 140 height 14
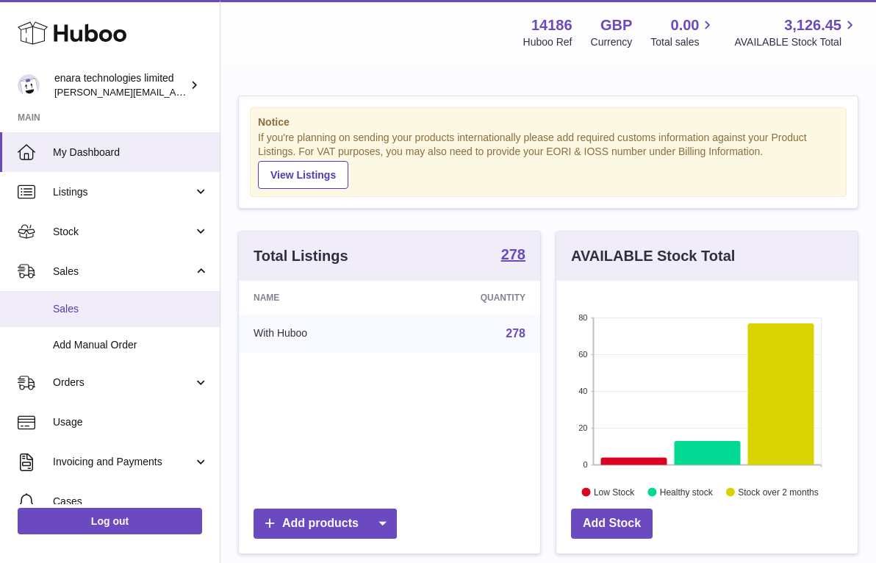
click at [88, 306] on span "Sales" at bounding box center [131, 309] width 156 height 14
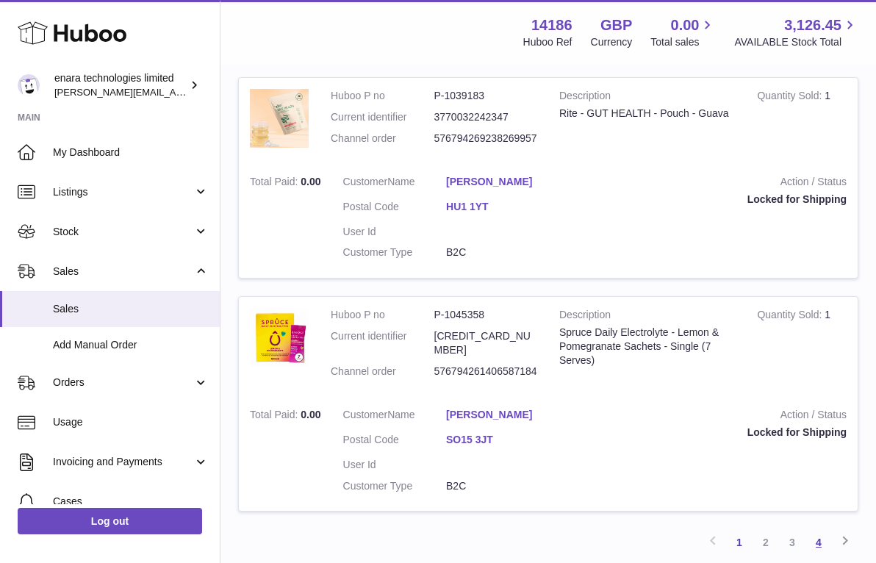
click at [822, 529] on link "4" at bounding box center [819, 542] width 26 height 26
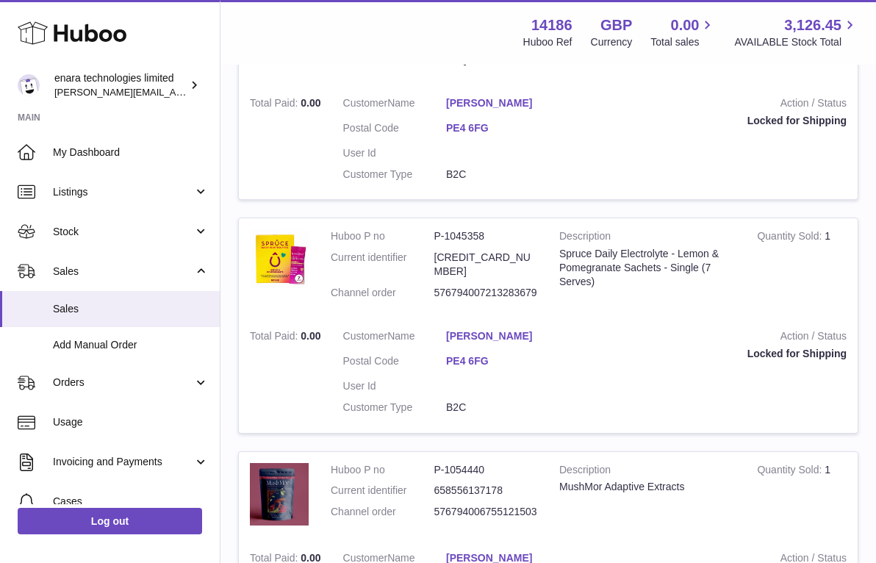
scroll to position [1770, 0]
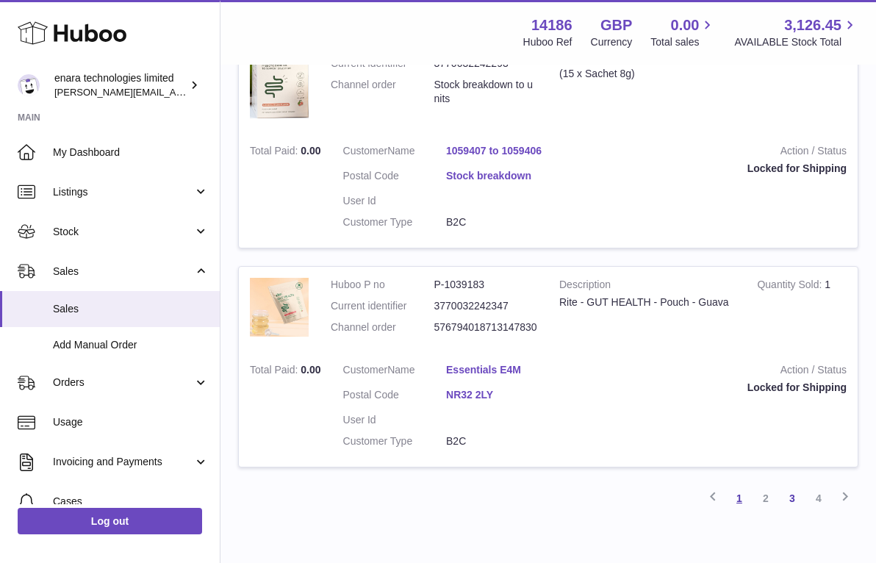
click at [742, 485] on link "1" at bounding box center [739, 498] width 26 height 26
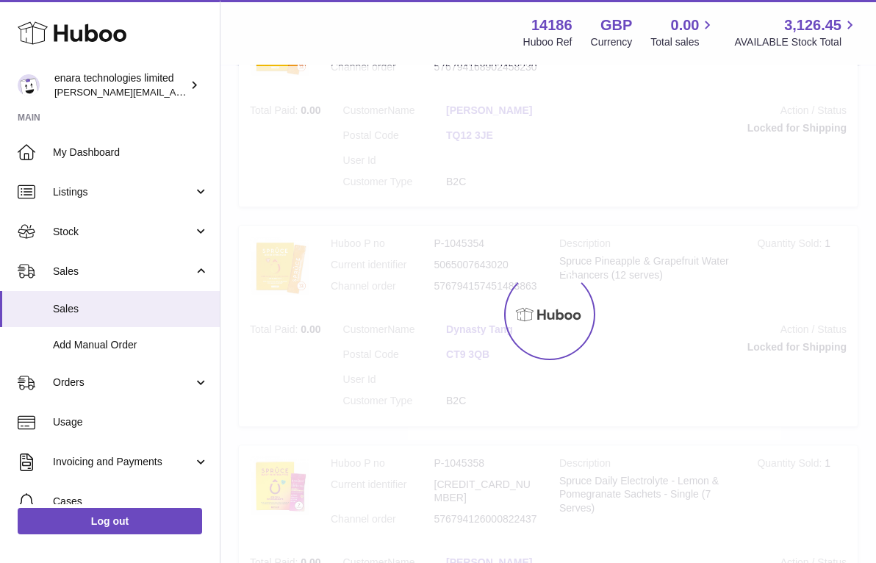
scroll to position [66, 0]
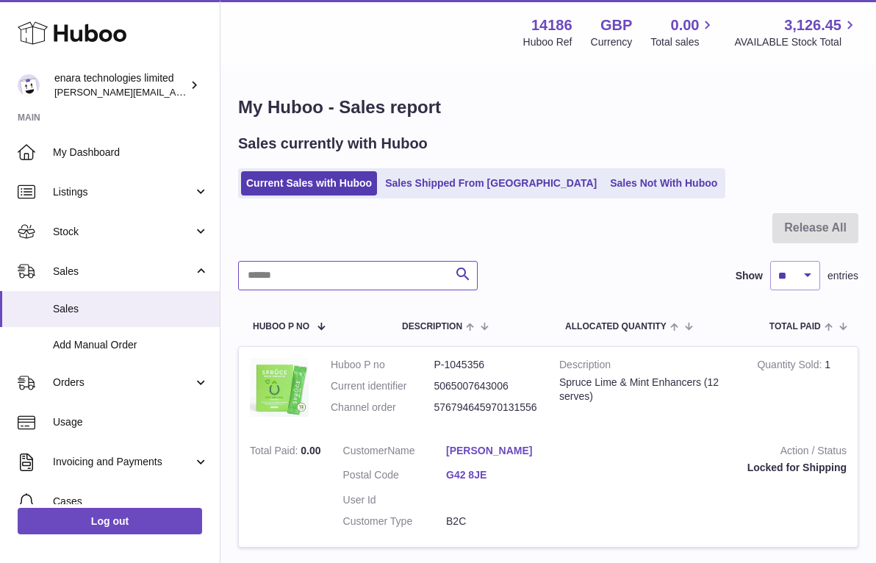
click at [390, 279] on input "text" at bounding box center [358, 275] width 240 height 29
paste input "**********"
type input "**********"
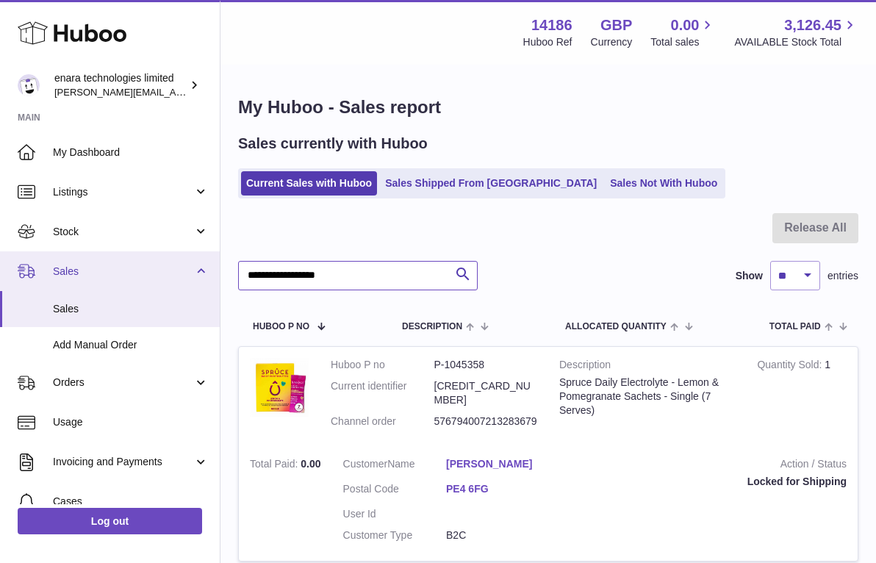
drag, startPoint x: 387, startPoint y: 271, endPoint x: 120, endPoint y: 258, distance: 267.9
click at [120, 260] on div "Huboo enara technologies limited Dee@enara.co Main My Dashboard Listings Not wi…" at bounding box center [438, 347] width 876 height 695
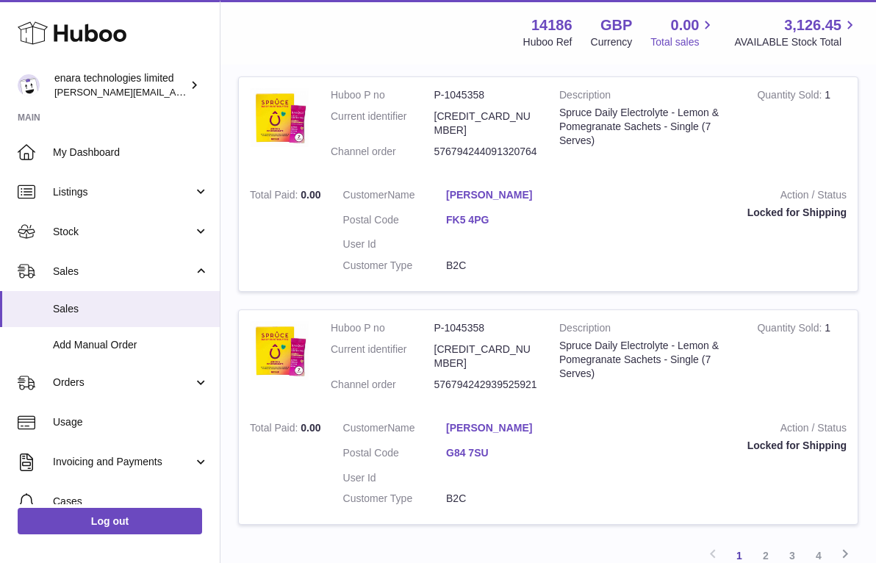
scroll to position [2106, 0]
click at [815, 543] on link "4" at bounding box center [819, 556] width 26 height 26
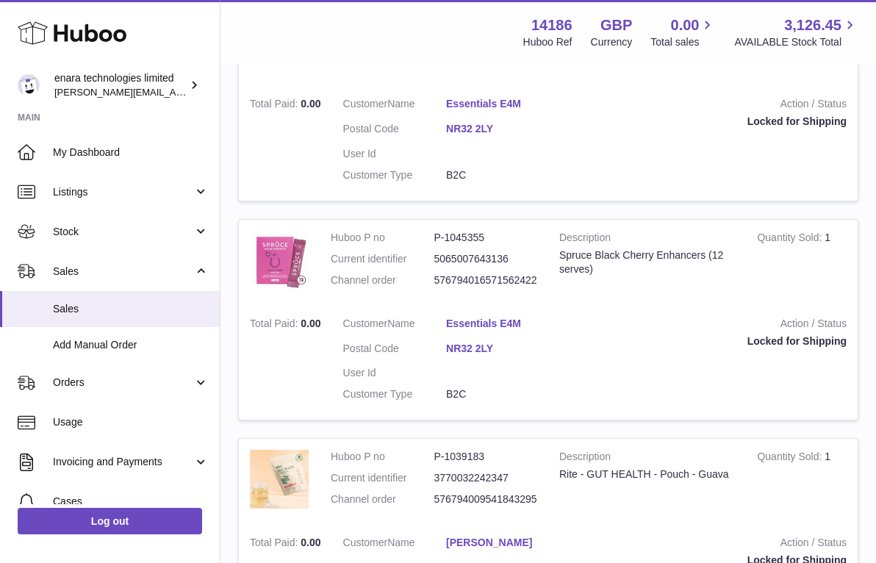
scroll to position [321, 0]
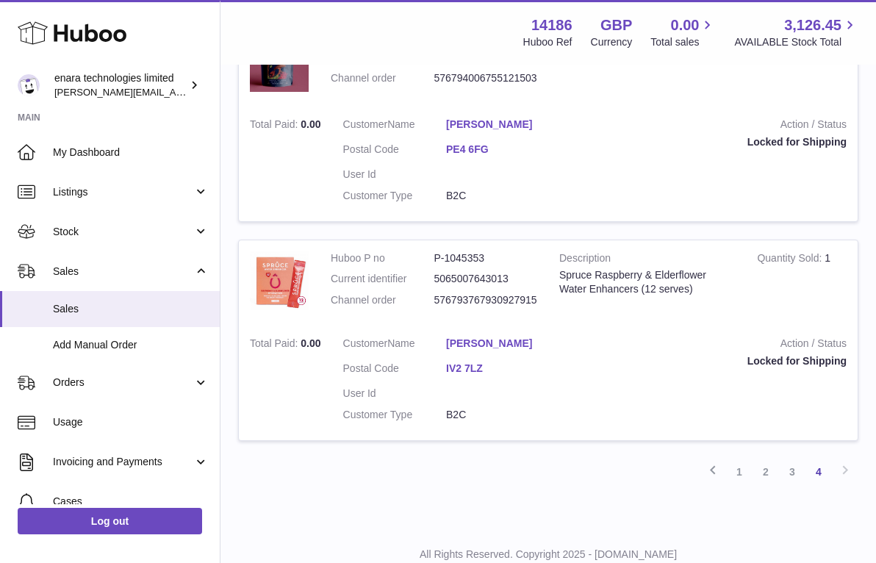
scroll to position [1233, 0]
click at [743, 459] on link "1" at bounding box center [739, 472] width 26 height 26
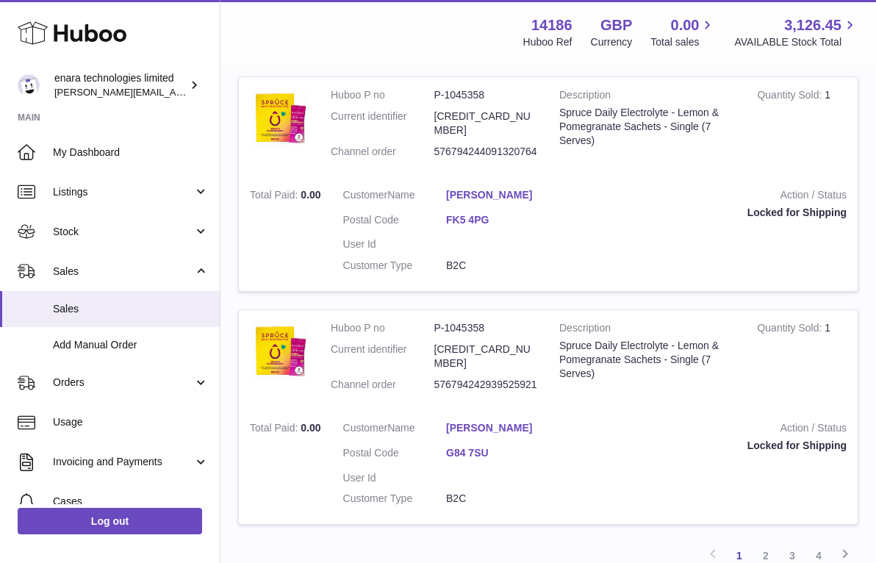
scroll to position [2106, 0]
click at [818, 543] on link "4" at bounding box center [819, 556] width 26 height 26
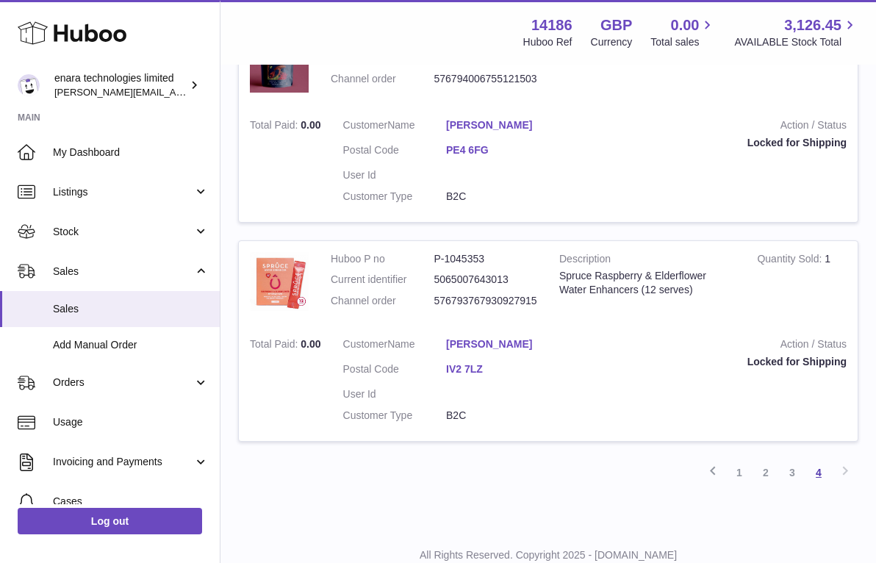
click at [818, 459] on link "4" at bounding box center [819, 472] width 26 height 26
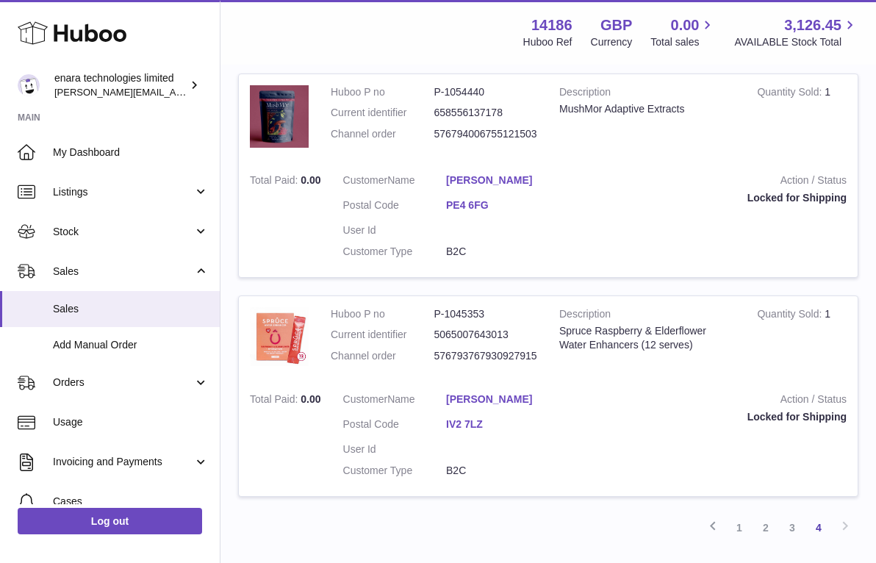
scroll to position [1211, 0]
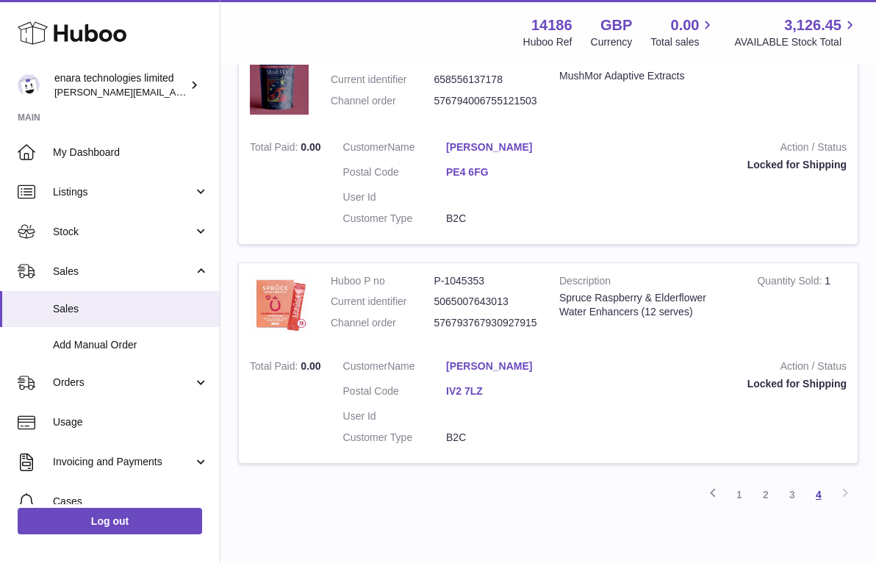
click at [820, 481] on link "4" at bounding box center [819, 494] width 26 height 26
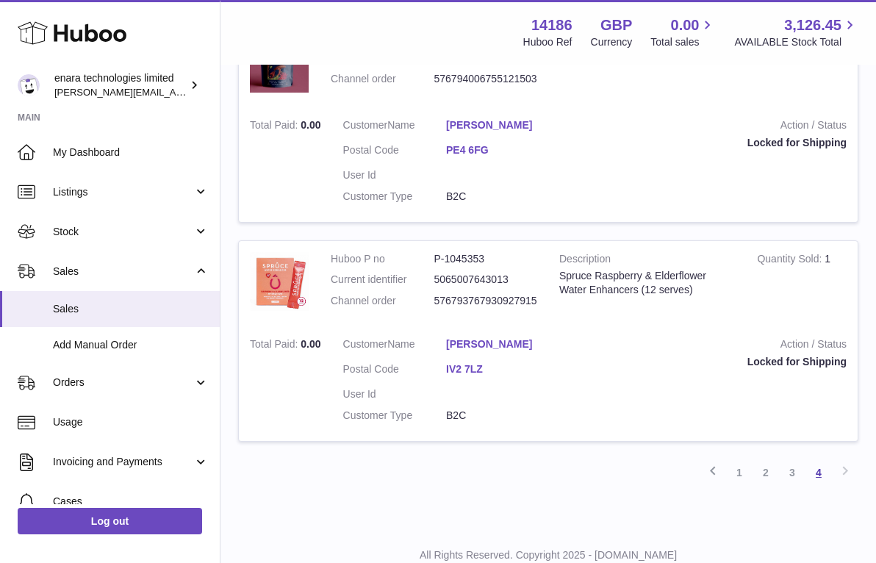
click at [818, 459] on link "4" at bounding box center [819, 472] width 26 height 26
click at [819, 459] on link "4" at bounding box center [819, 472] width 26 height 26
click at [798, 459] on link "3" at bounding box center [792, 472] width 26 height 26
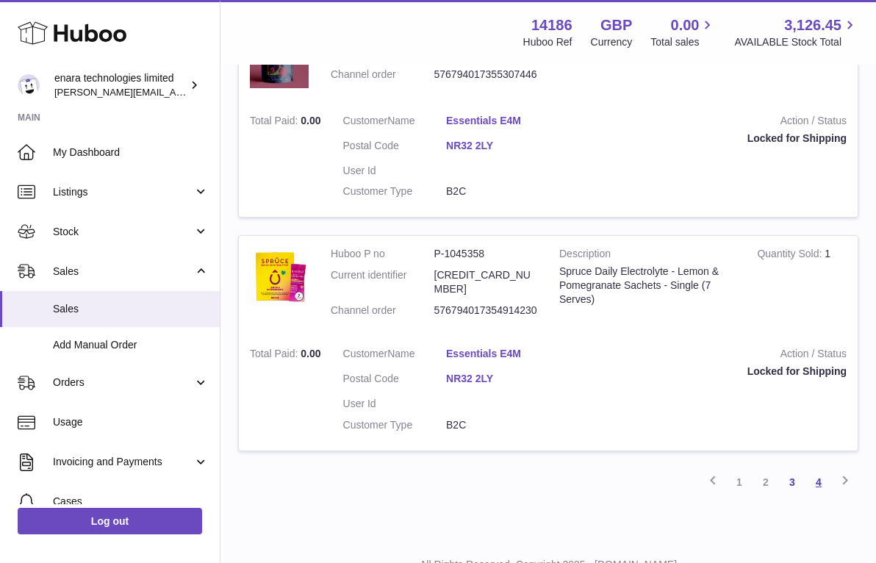
click at [816, 469] on link "4" at bounding box center [819, 482] width 26 height 26
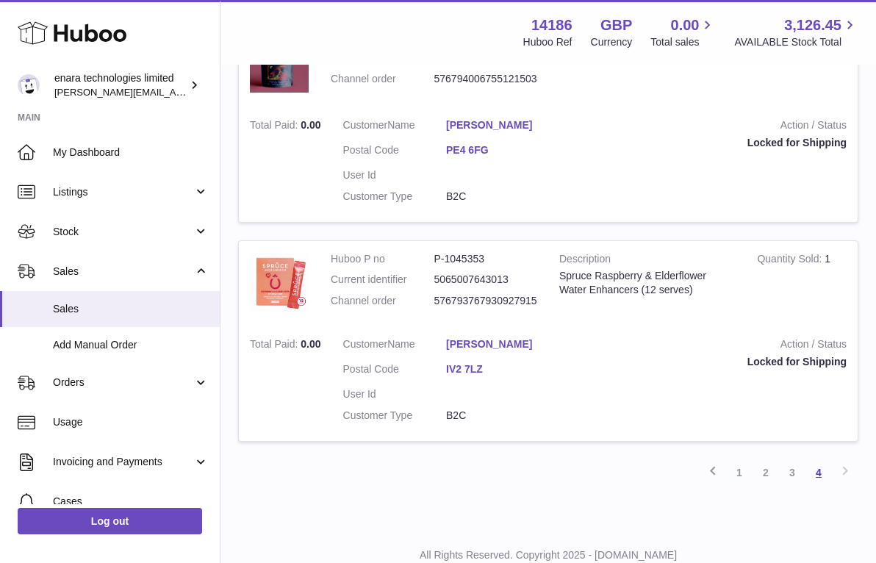
click at [822, 459] on link "4" at bounding box center [819, 472] width 26 height 26
click at [789, 459] on link "3" at bounding box center [792, 472] width 26 height 26
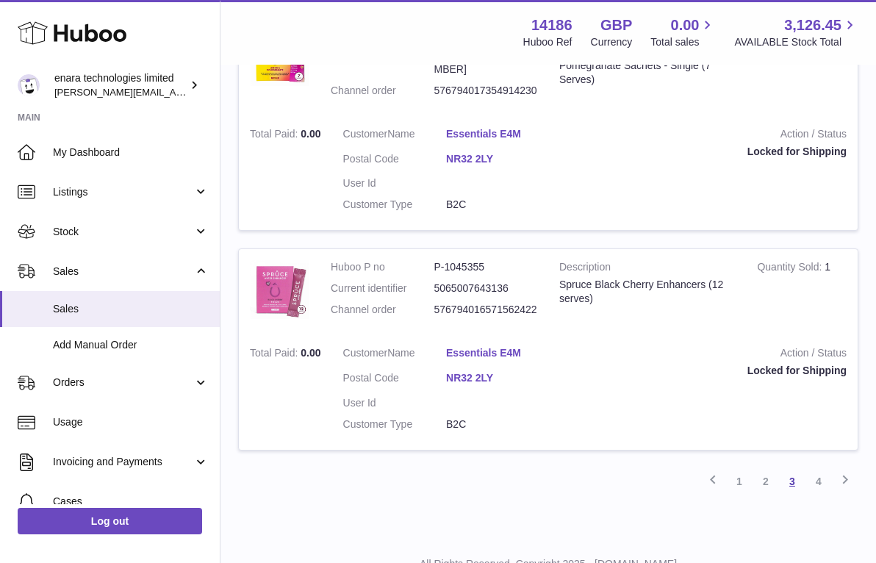
scroll to position [2115, 0]
click at [817, 469] on link "4" at bounding box center [819, 482] width 26 height 26
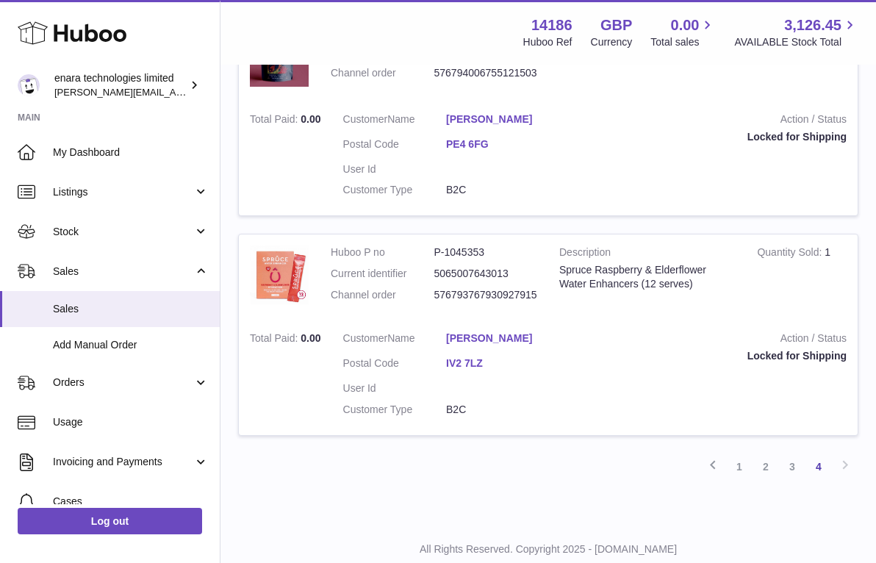
scroll to position [1018, 0]
click at [741, 455] on link "1" at bounding box center [739, 468] width 26 height 26
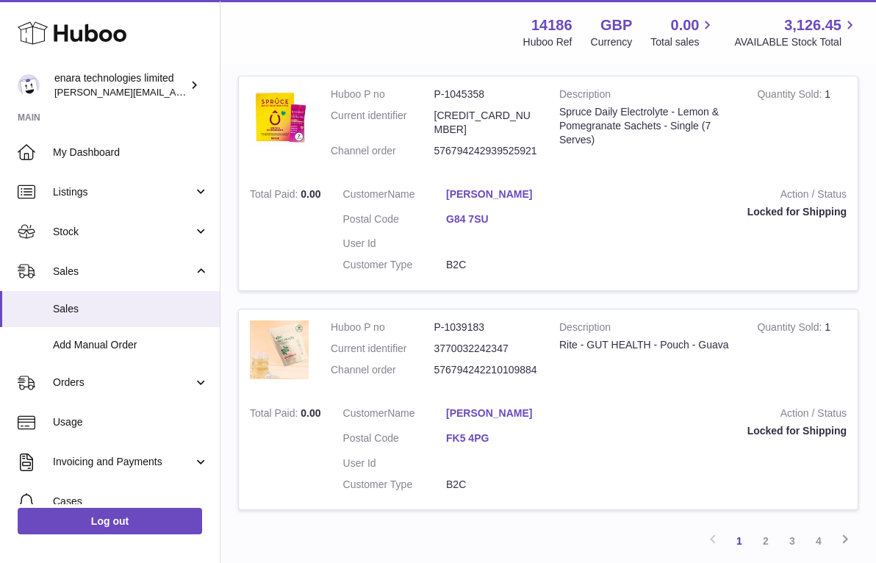
scroll to position [2106, 0]
click at [818, 529] on link "4" at bounding box center [819, 542] width 26 height 26
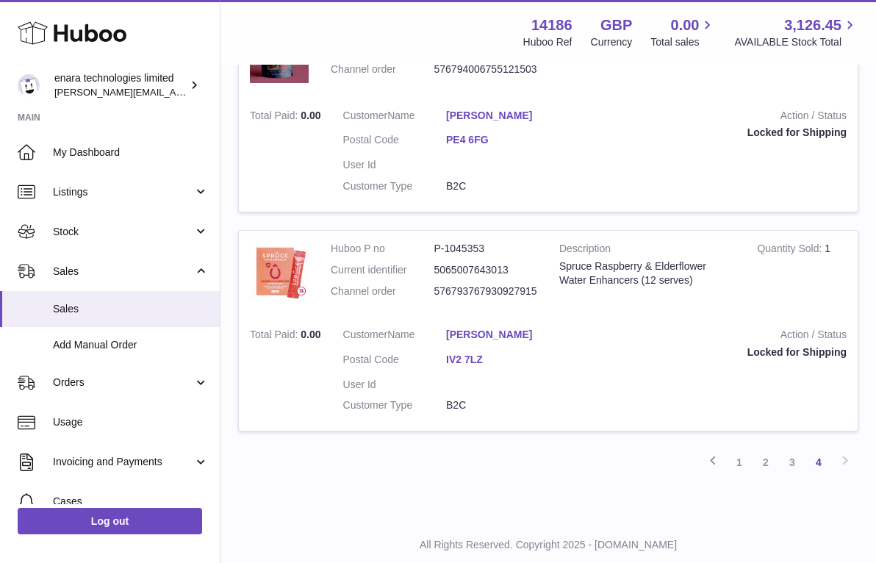
scroll to position [803, 0]
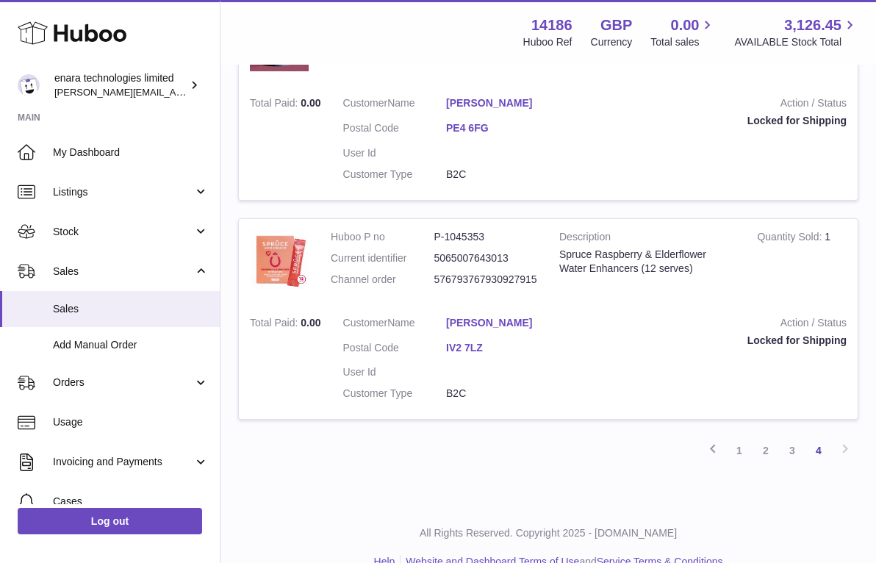
scroll to position [581, 0]
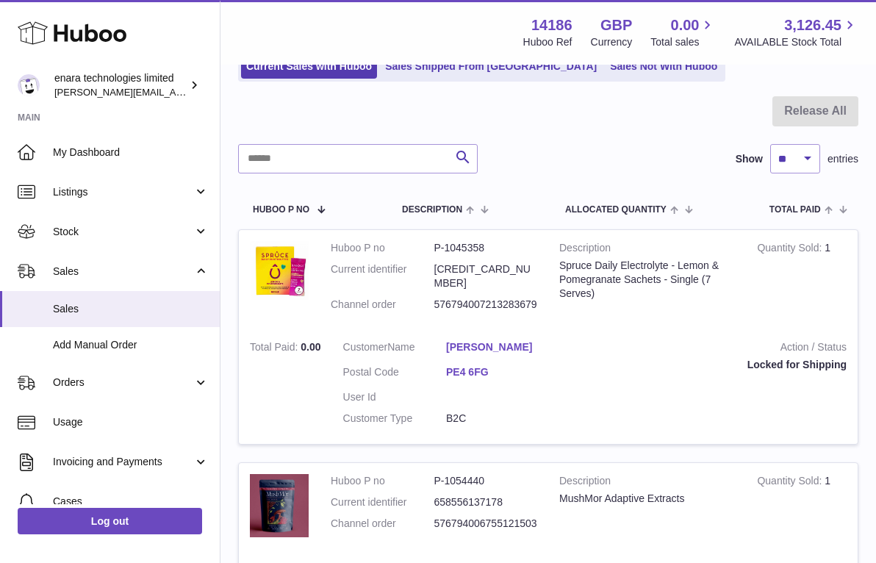
scroll to position [116, 0]
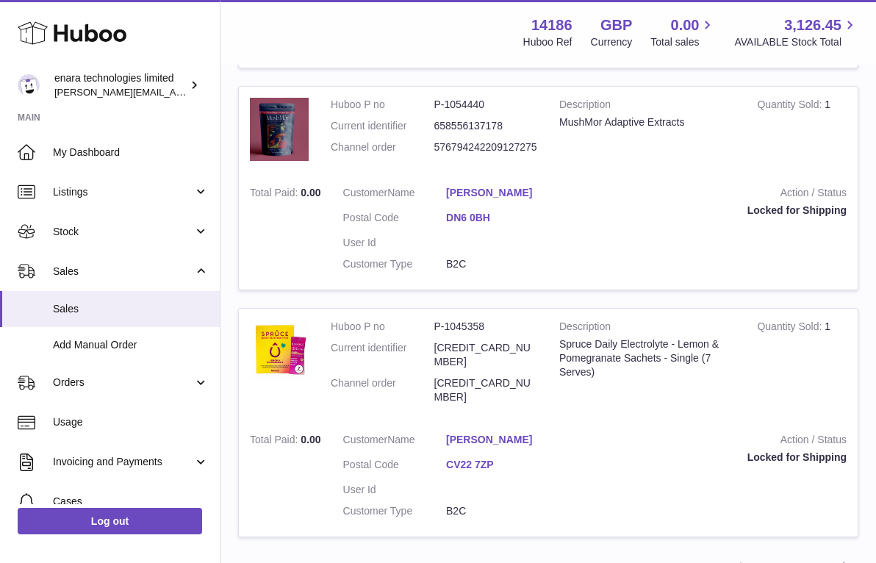
scroll to position [2110, 0]
click at [823, 556] on link "3" at bounding box center [819, 569] width 26 height 26
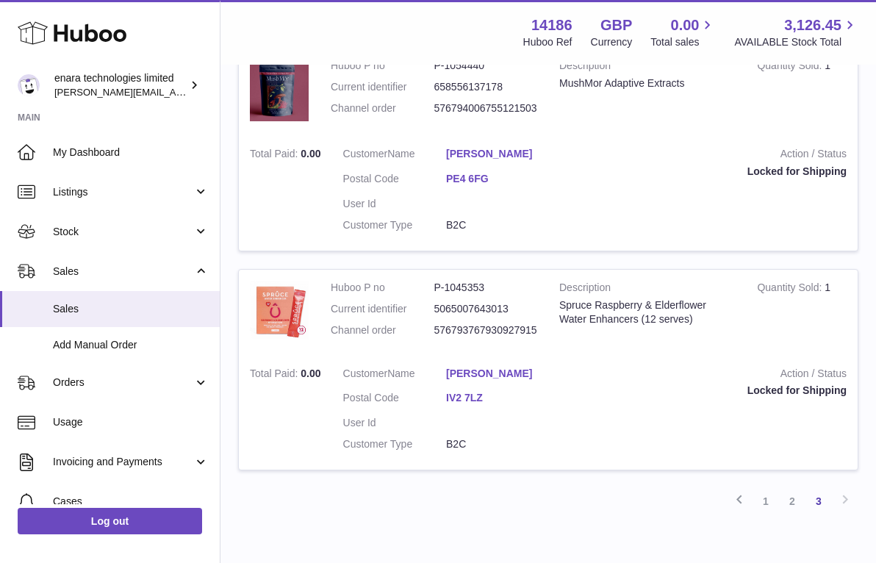
scroll to position [2103, 0]
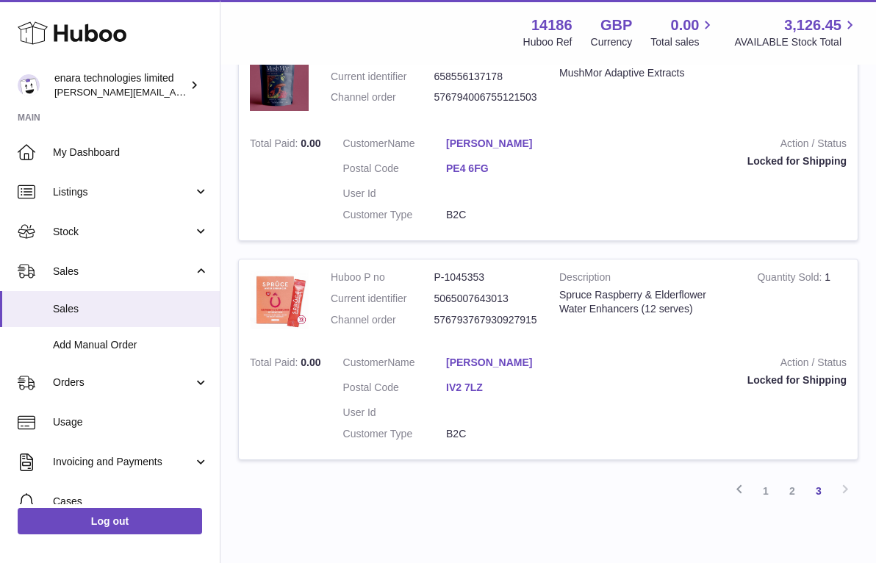
click at [656, 356] on strong "Action / Status" at bounding box center [709, 365] width 275 height 18
click at [818, 478] on link "3" at bounding box center [819, 491] width 26 height 26
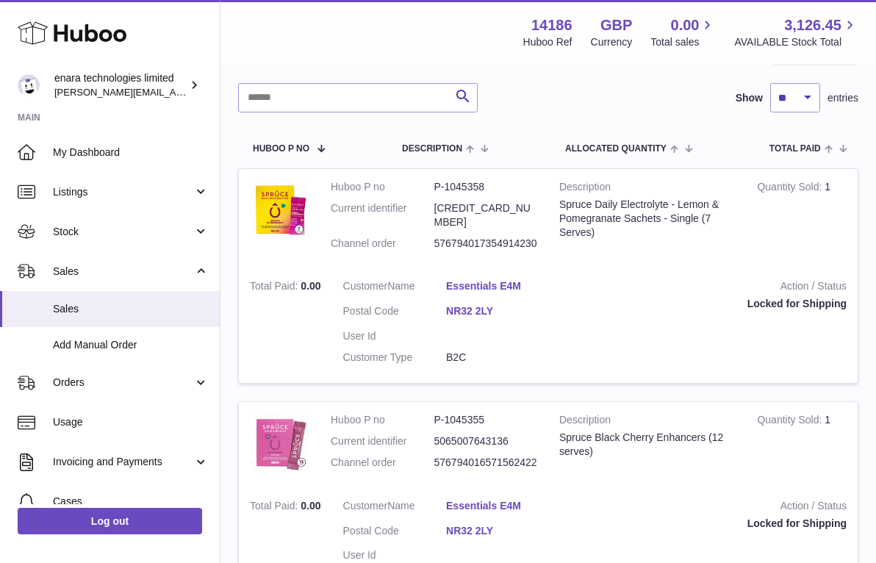
scroll to position [173, 0]
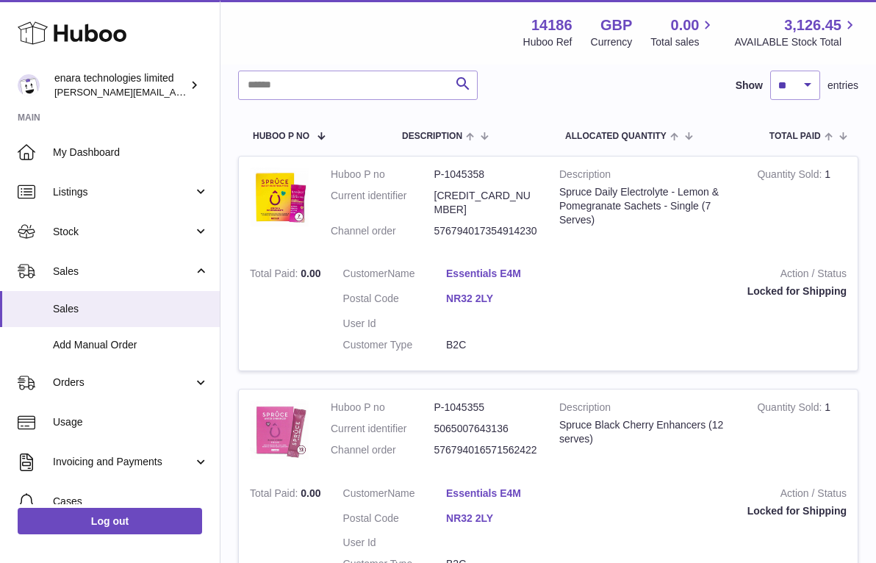
scroll to position [202, 0]
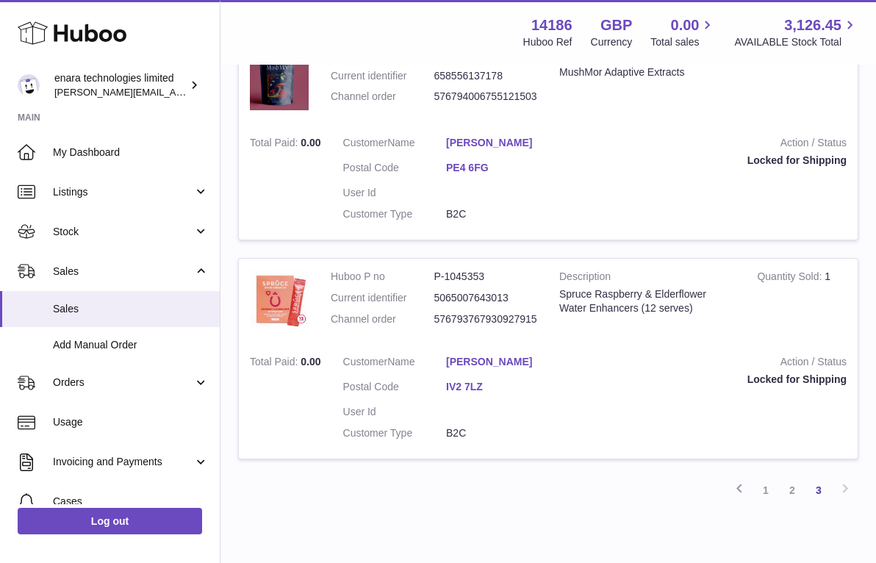
scroll to position [1447, 0]
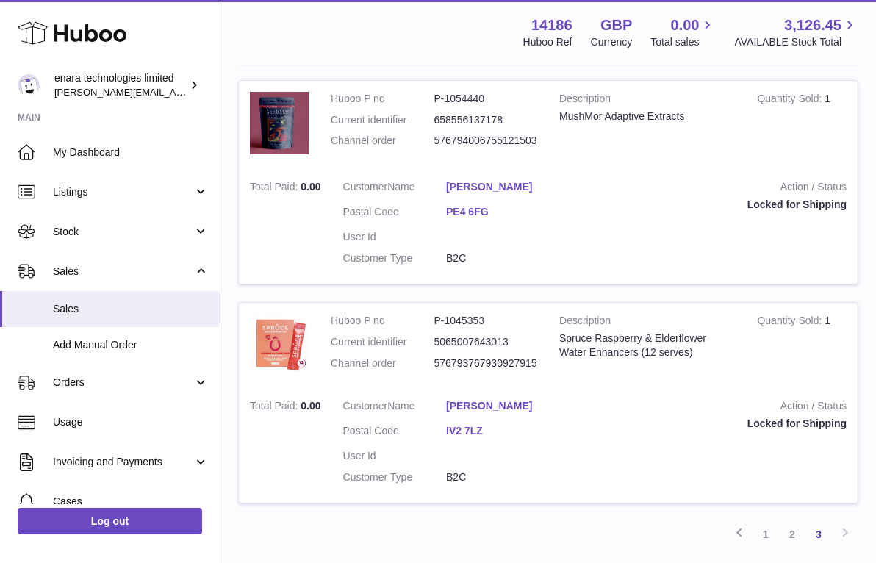
scroll to position [1414, 0]
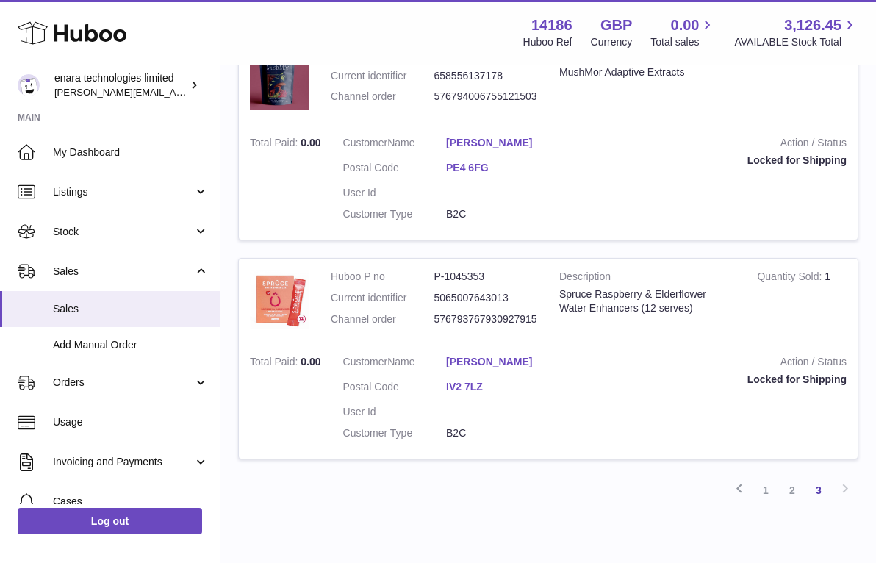
scroll to position [1447, 0]
click at [772, 478] on link "1" at bounding box center [766, 491] width 26 height 26
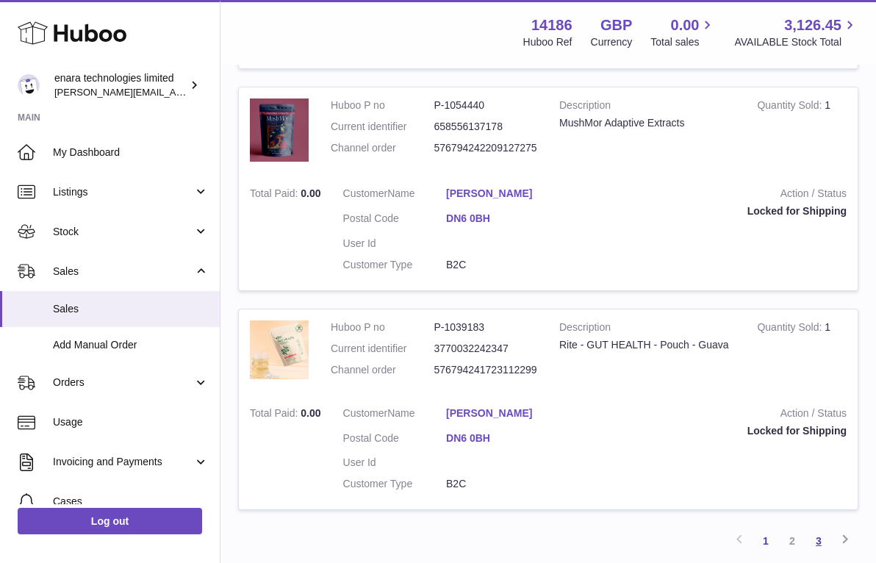
click at [817, 528] on link "3" at bounding box center [819, 541] width 26 height 26
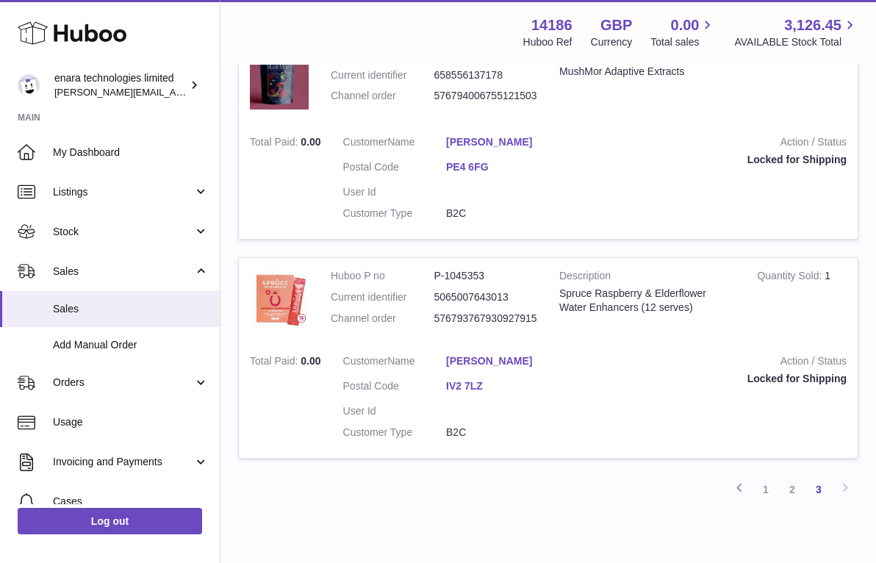
scroll to position [1447, 0]
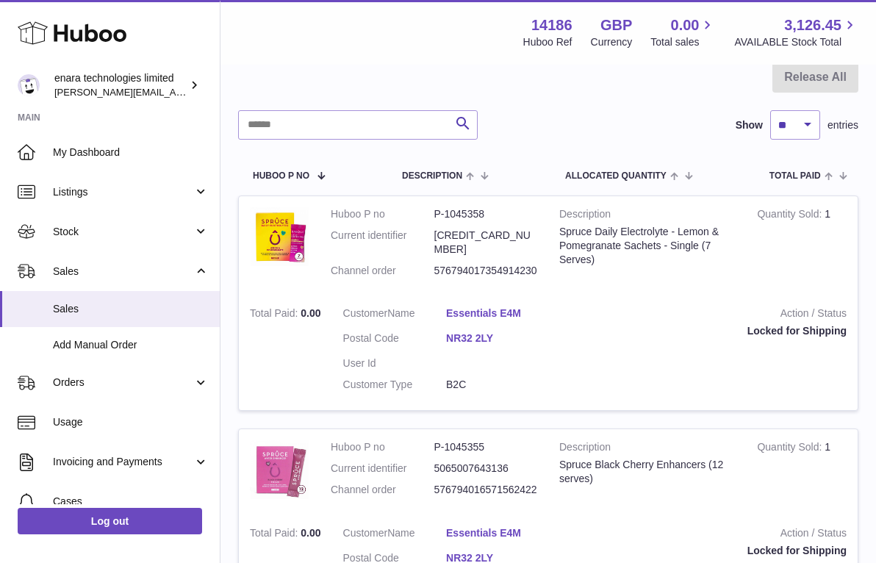
scroll to position [150, 0]
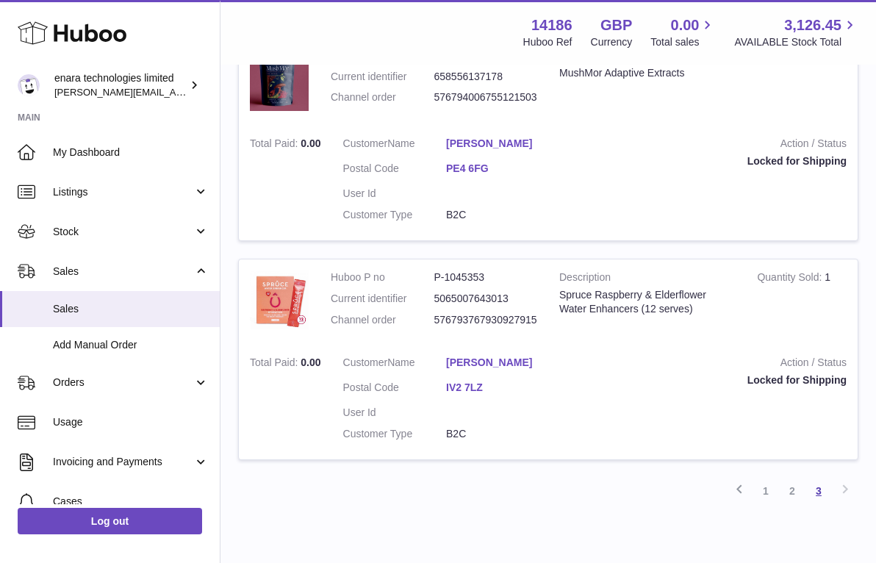
click at [816, 478] on link "3" at bounding box center [819, 491] width 26 height 26
click at [820, 478] on link "3" at bounding box center [819, 491] width 26 height 26
click at [764, 478] on link "1" at bounding box center [766, 491] width 26 height 26
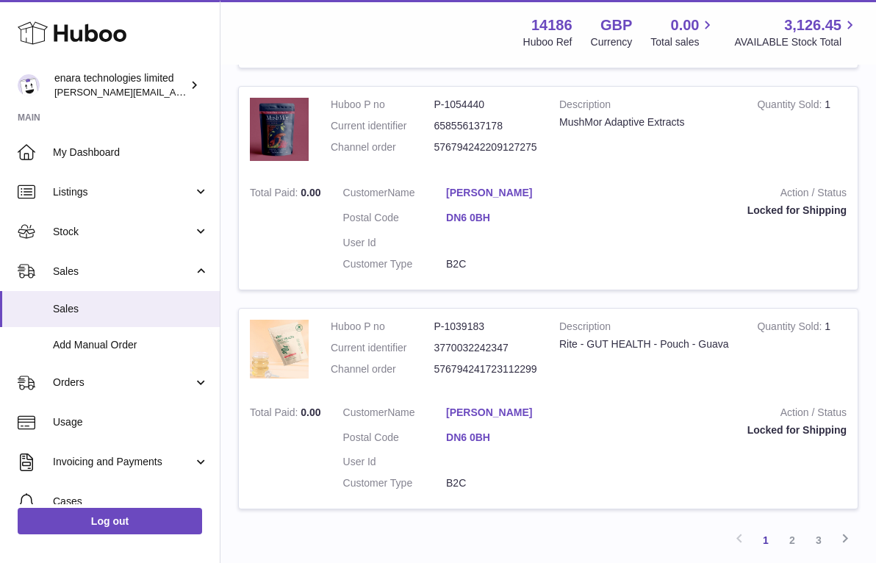
scroll to position [2110, 0]
click at [792, 528] on link "2" at bounding box center [792, 541] width 26 height 26
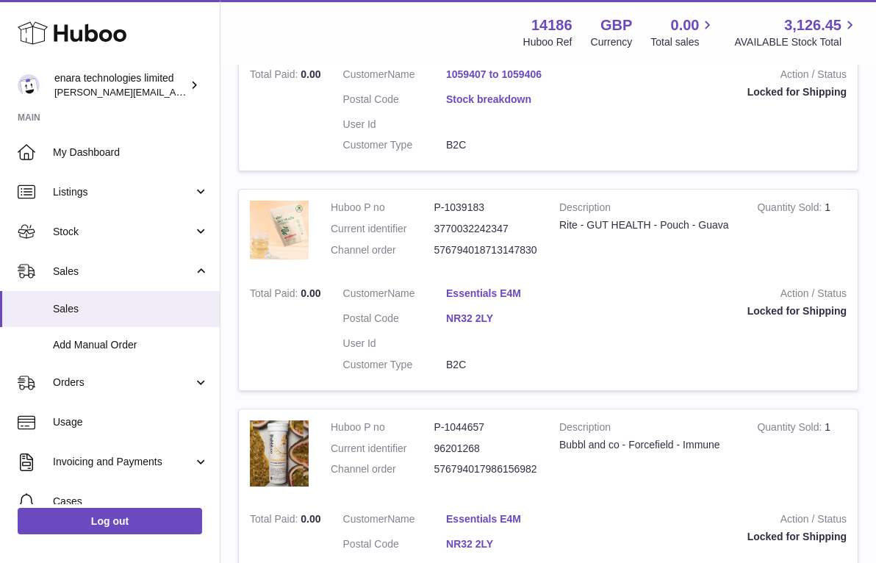
scroll to position [1730, 1]
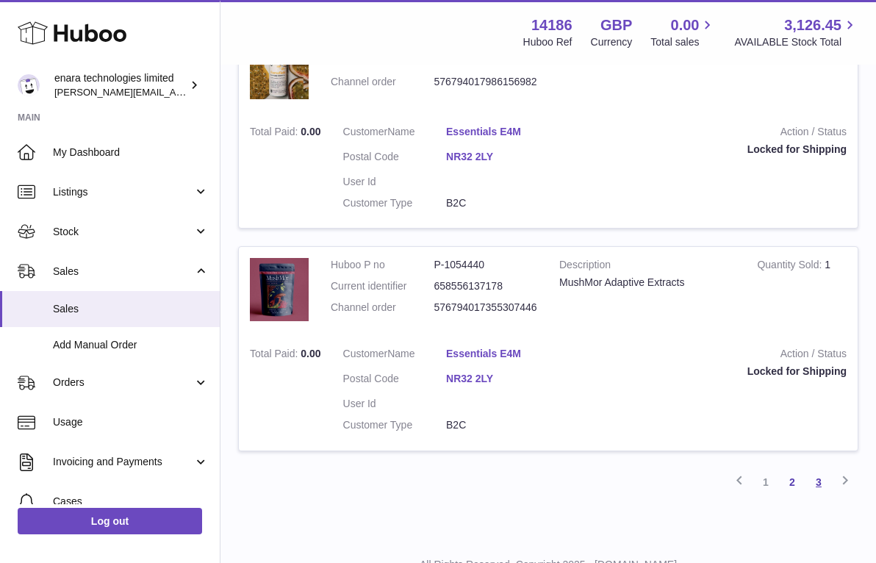
click at [814, 469] on link "3" at bounding box center [819, 482] width 26 height 26
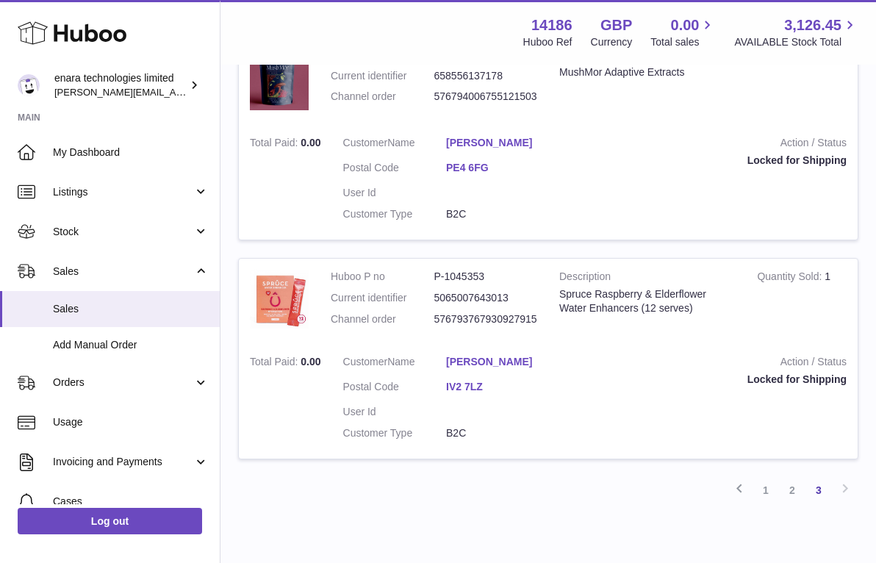
scroll to position [1447, 0]
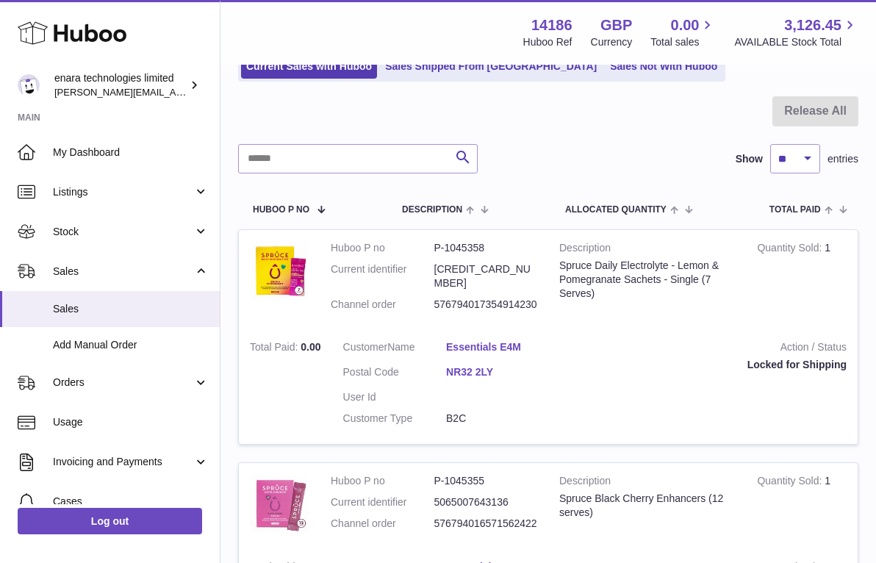
scroll to position [116, 0]
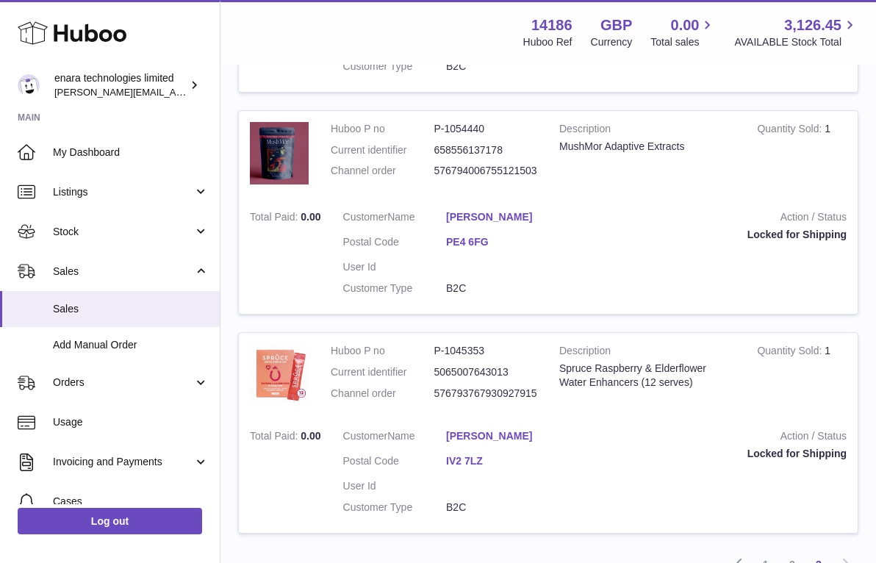
scroll to position [1376, 0]
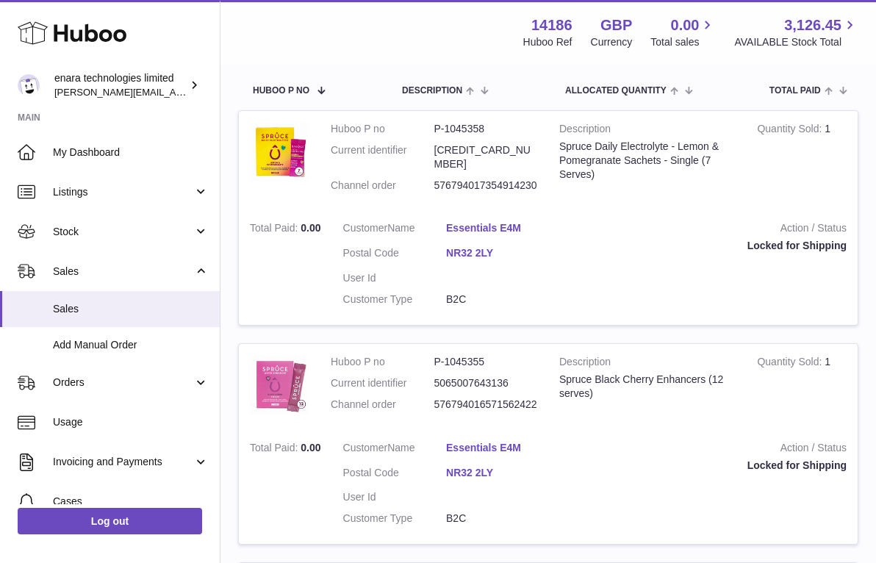
scroll to position [235, 0]
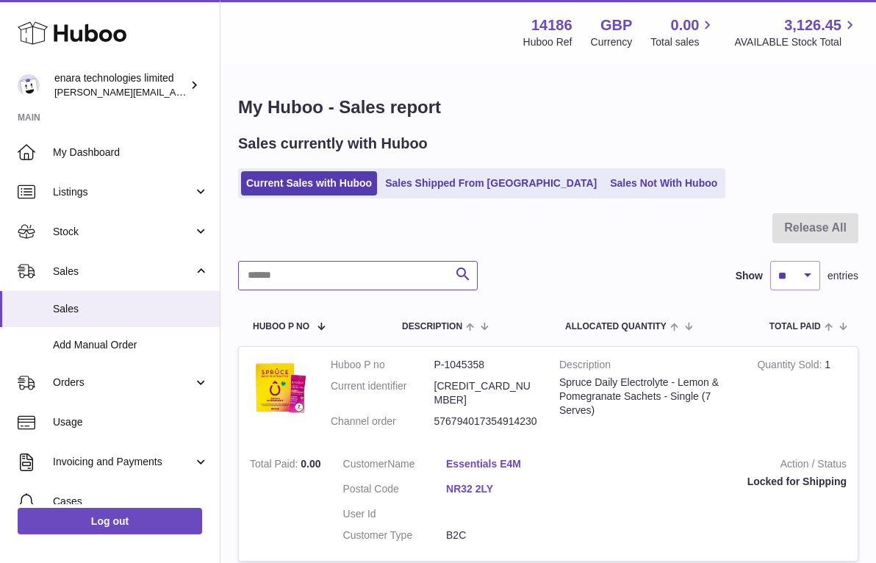
click at [421, 271] on input "text" at bounding box center [358, 275] width 240 height 29
paste input "**********"
type input "**********"
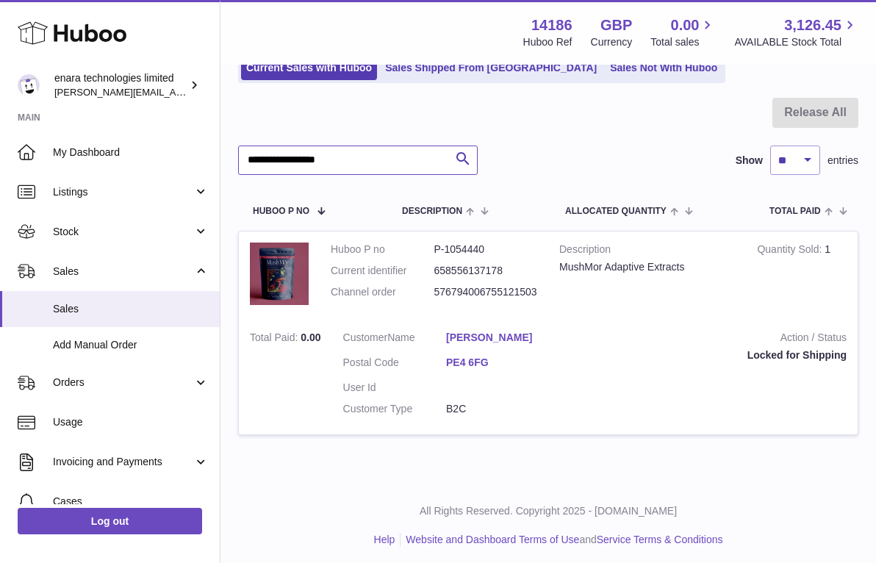
scroll to position [115, 0]
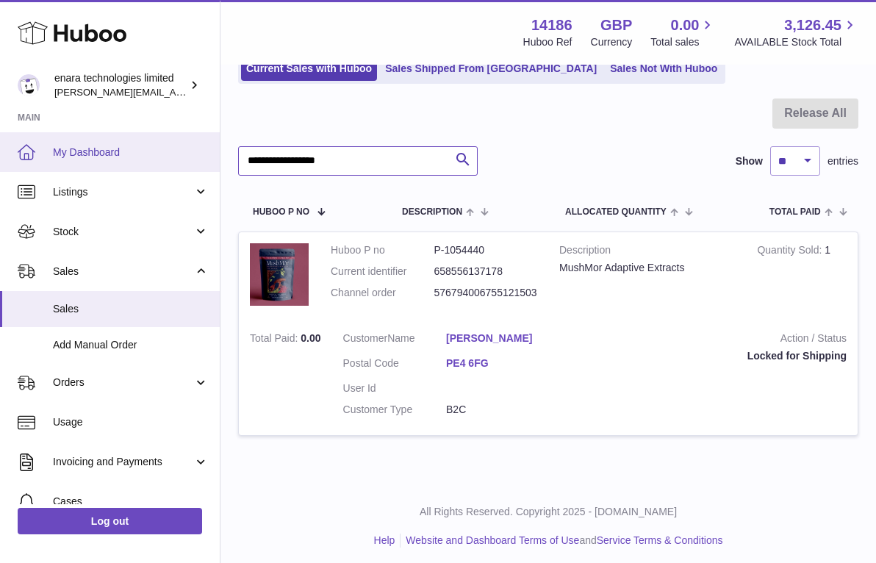
drag, startPoint x: 362, startPoint y: 157, endPoint x: 137, endPoint y: 151, distance: 225.0
click at [137, 151] on div "Huboo enara technologies limited [EMAIL_ADDRESS][DOMAIN_NAME] Main My Dashboard…" at bounding box center [438, 227] width 876 height 684
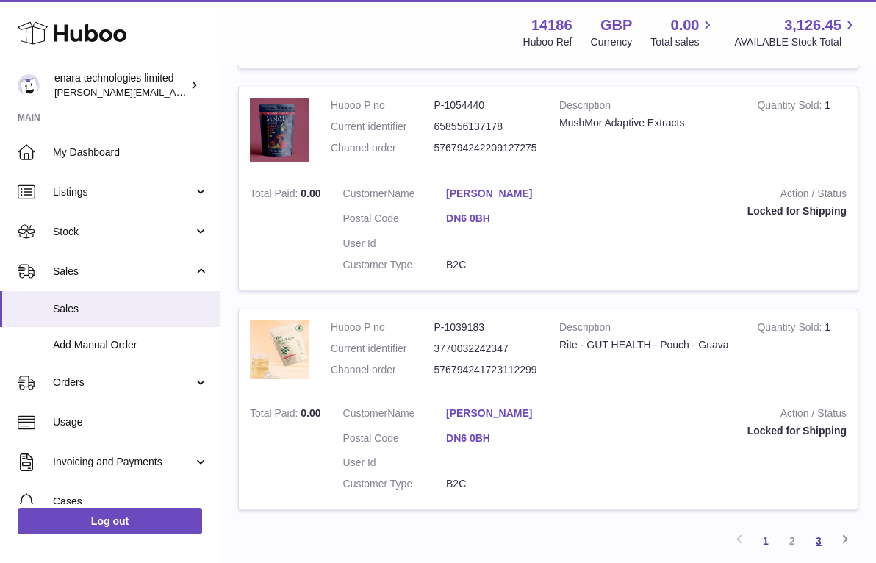
click at [820, 528] on link "3" at bounding box center [819, 541] width 26 height 26
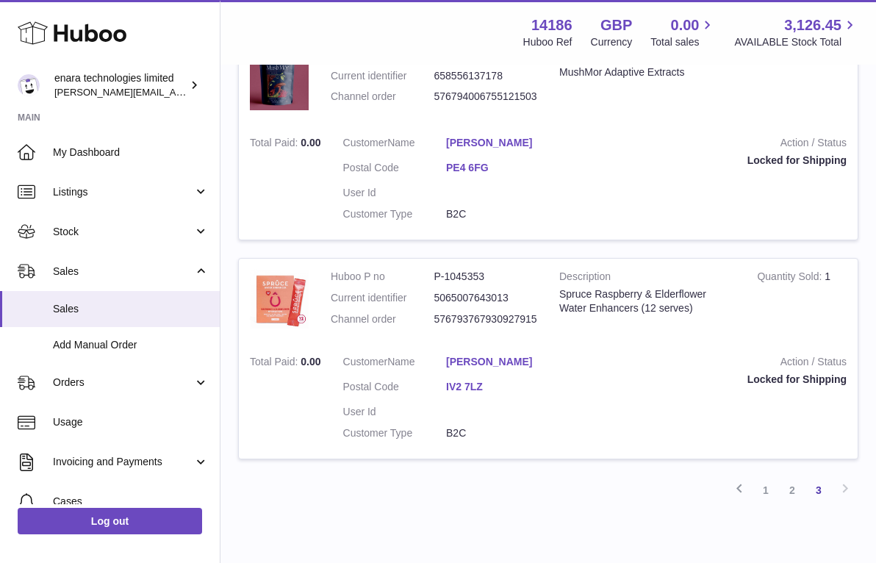
scroll to position [1447, 0]
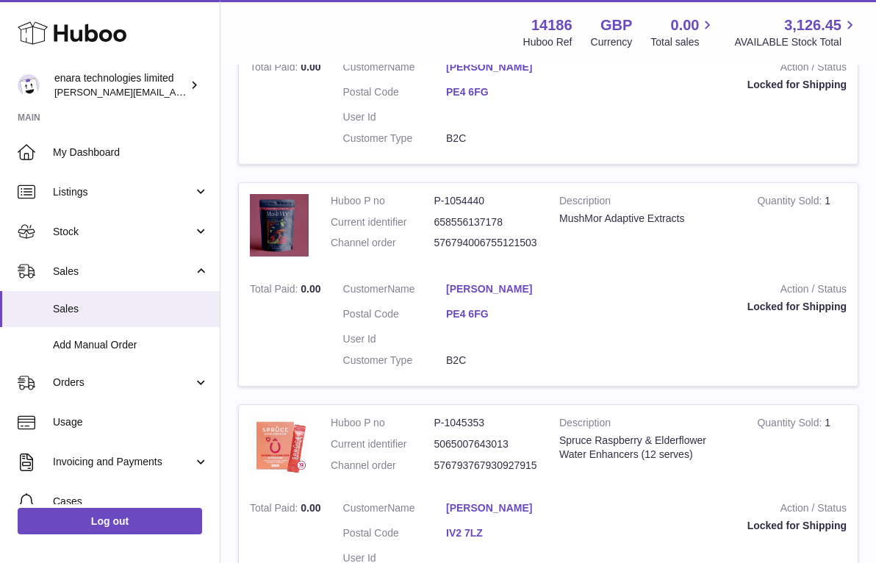
scroll to position [1352, 0]
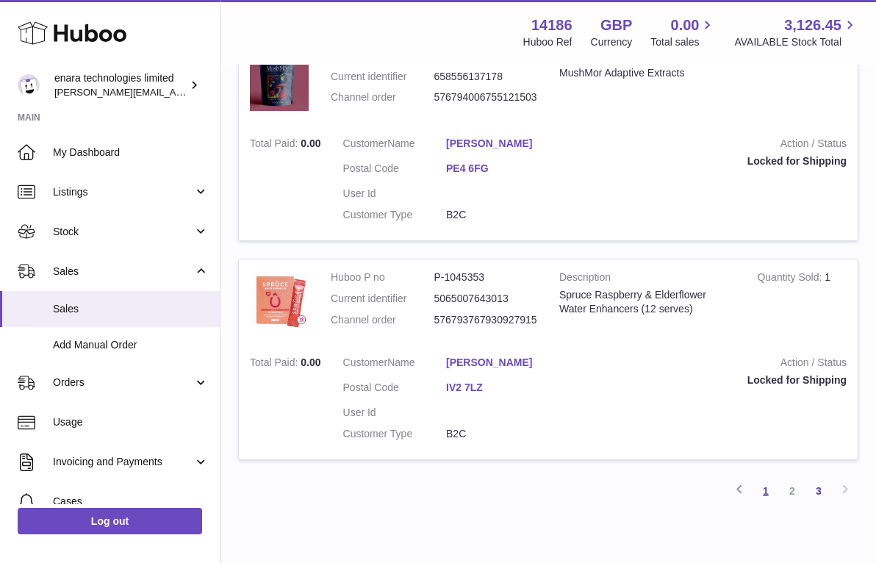
click at [768, 478] on link "1" at bounding box center [766, 491] width 26 height 26
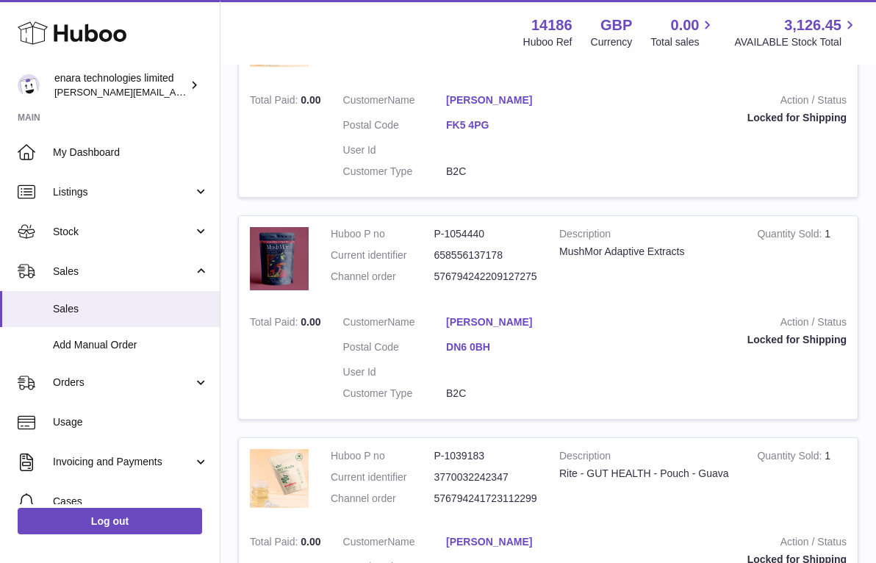
scroll to position [1978, 0]
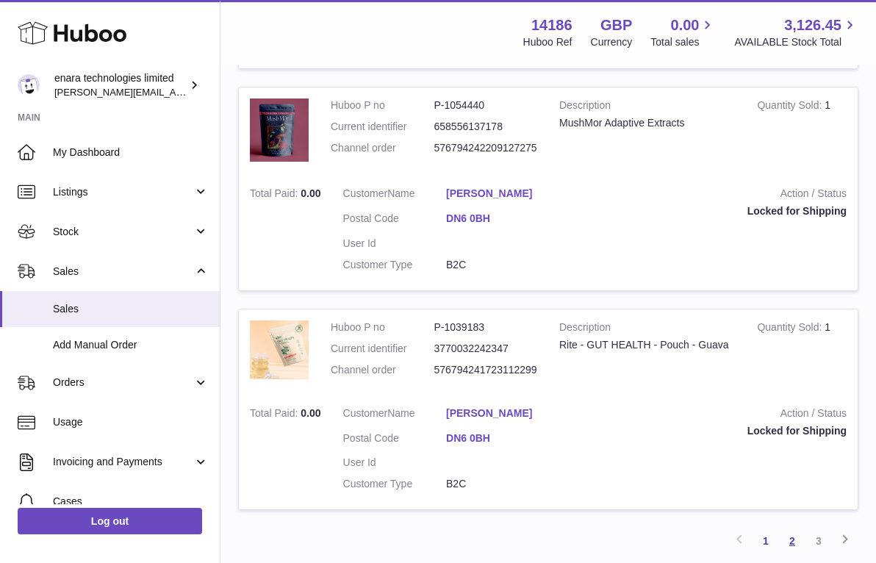
click at [791, 528] on link "2" at bounding box center [792, 541] width 26 height 26
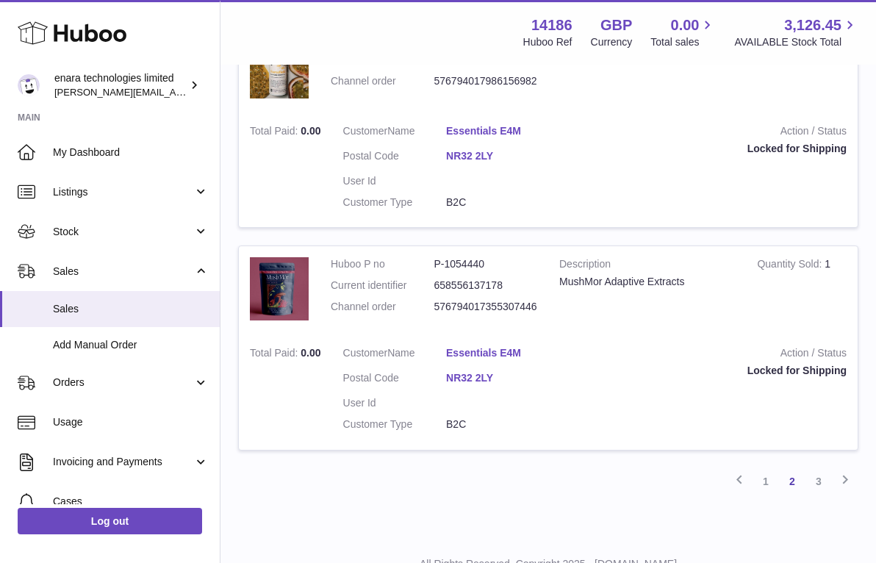
scroll to position [2115, 0]
click at [814, 469] on link "3" at bounding box center [819, 482] width 26 height 26
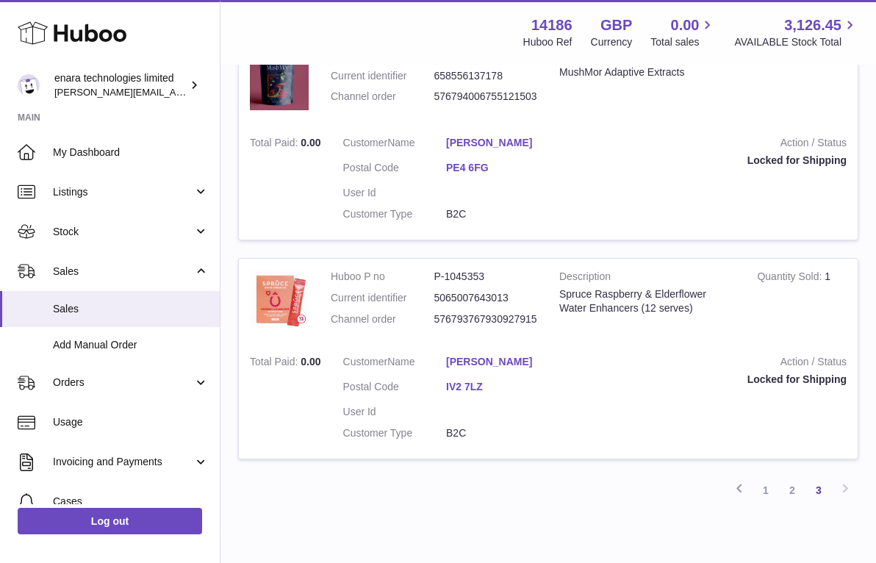
scroll to position [1447, 0]
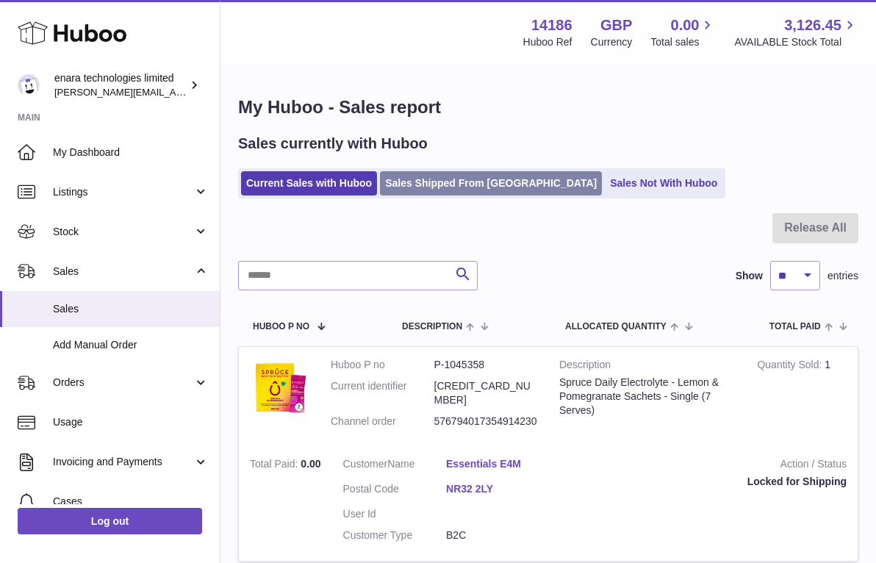
click at [455, 171] on link "Sales Shipped From [GEOGRAPHIC_DATA]" at bounding box center [491, 183] width 222 height 24
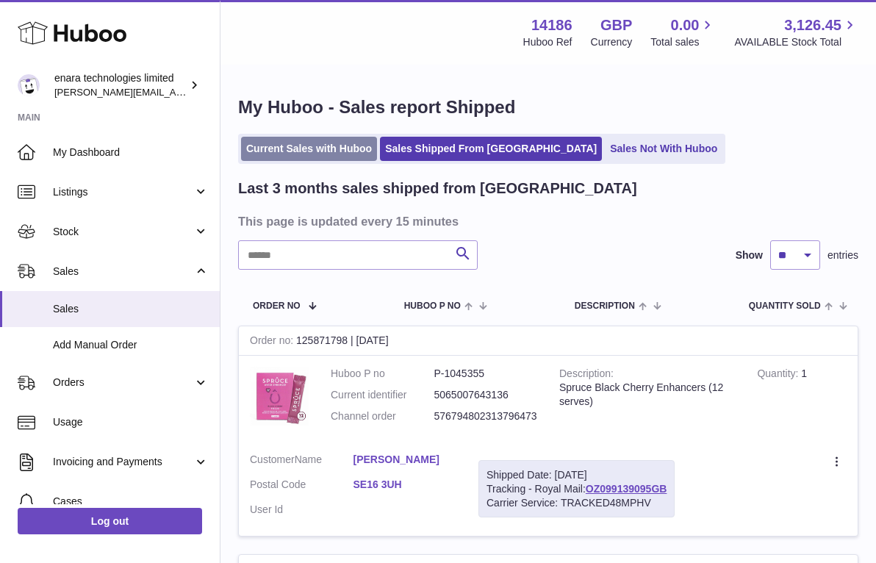
click at [329, 143] on link "Current Sales with Huboo" at bounding box center [309, 149] width 136 height 24
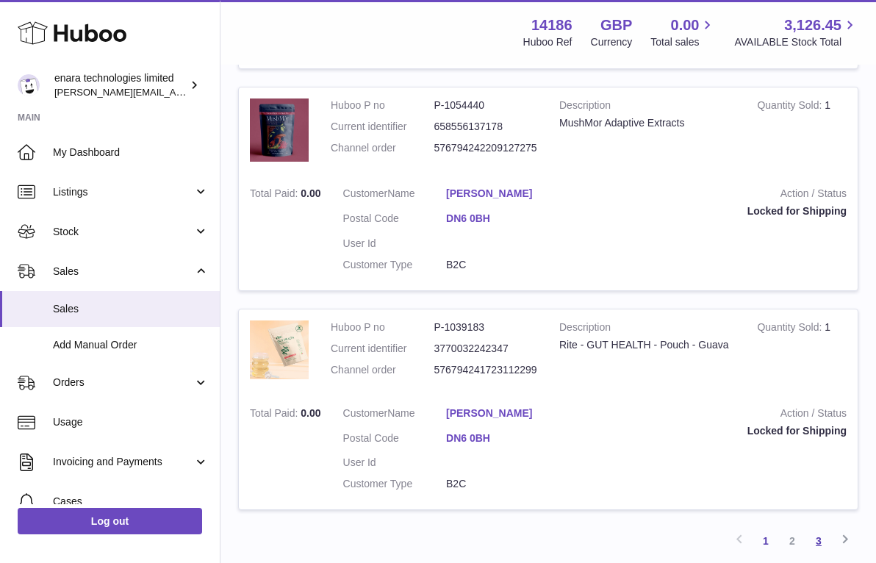
click at [817, 528] on link "3" at bounding box center [819, 541] width 26 height 26
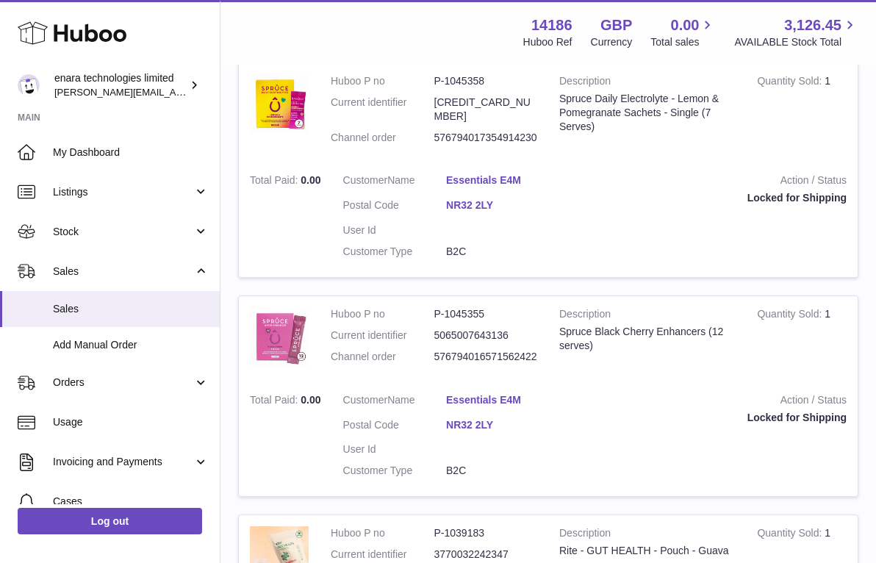
scroll to position [182, 0]
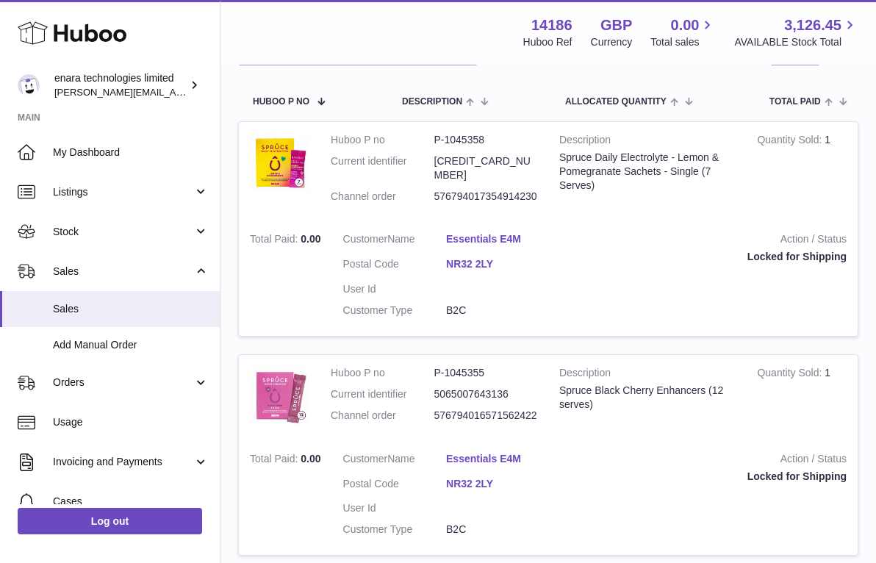
scroll to position [224, 0]
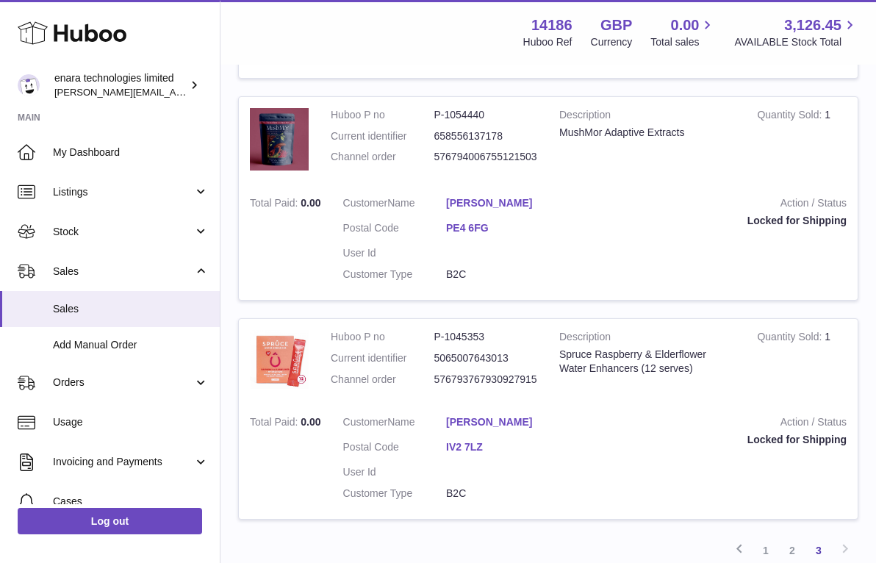
scroll to position [1388, 0]
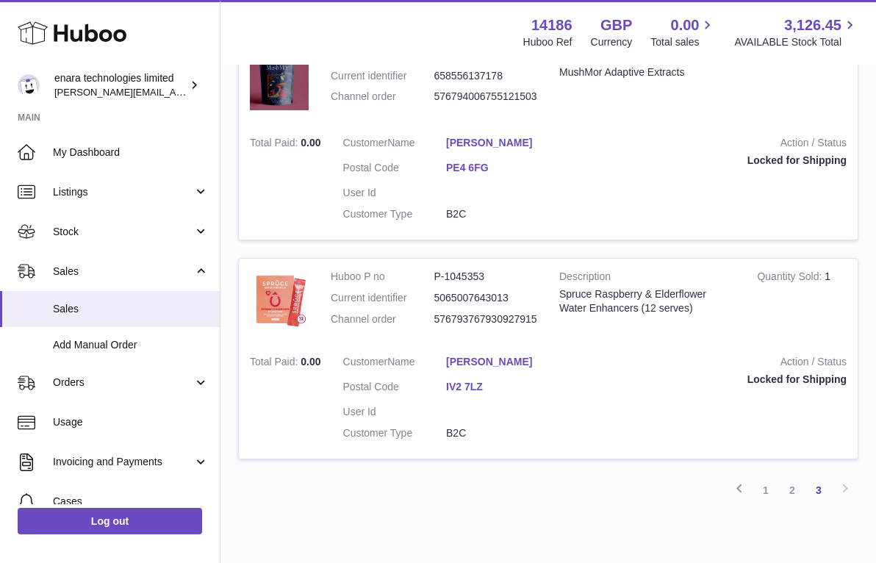
scroll to position [1447, 0]
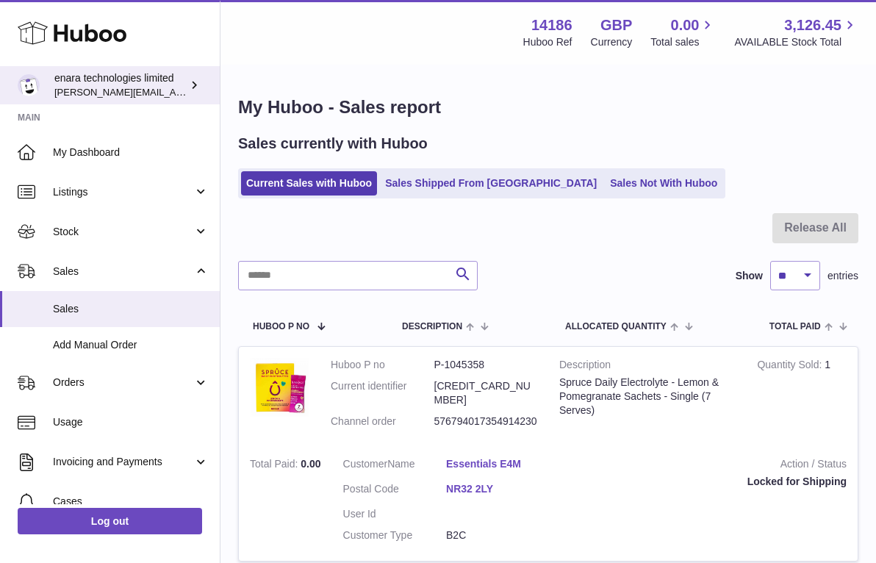
click at [174, 87] on div "enara technologies limited Dee@enara.co" at bounding box center [120, 85] width 132 height 28
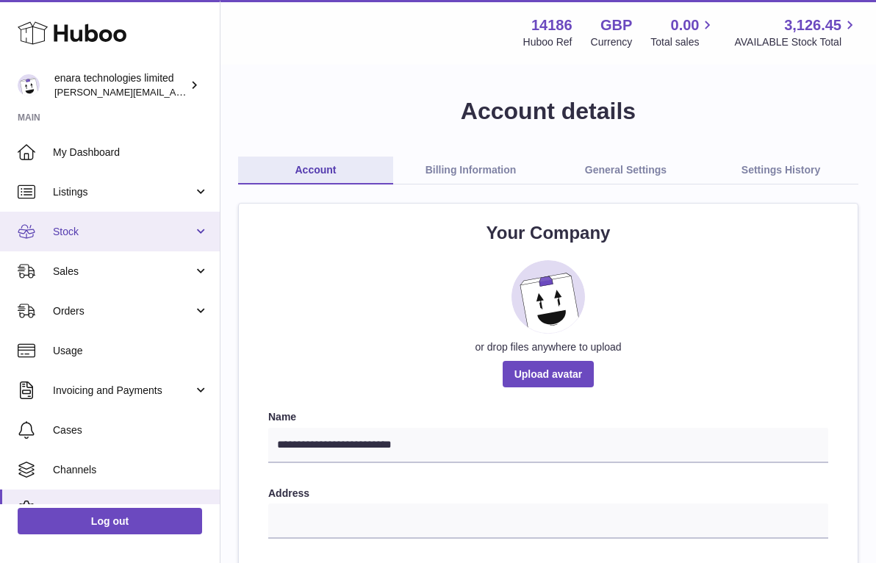
click at [154, 237] on link "Stock" at bounding box center [110, 232] width 220 height 40
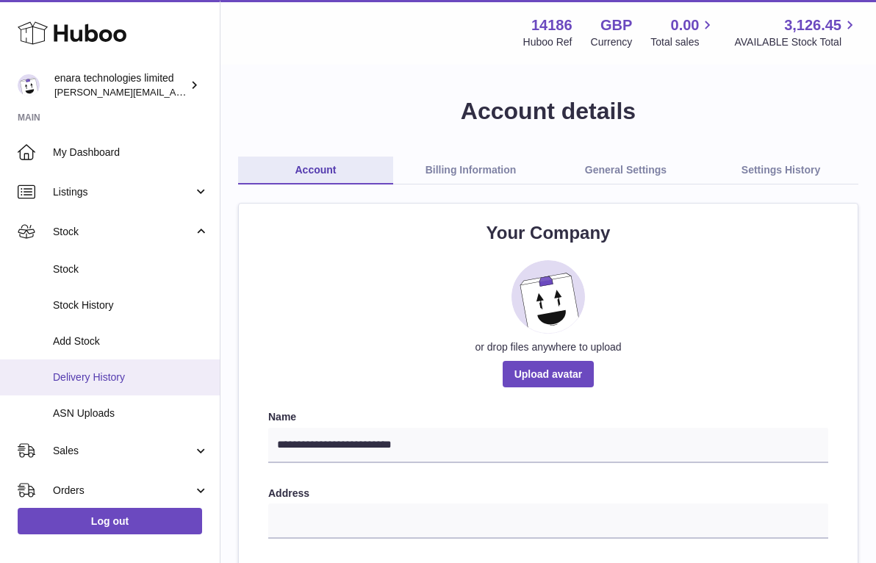
click at [138, 376] on span "Delivery History" at bounding box center [131, 377] width 156 height 14
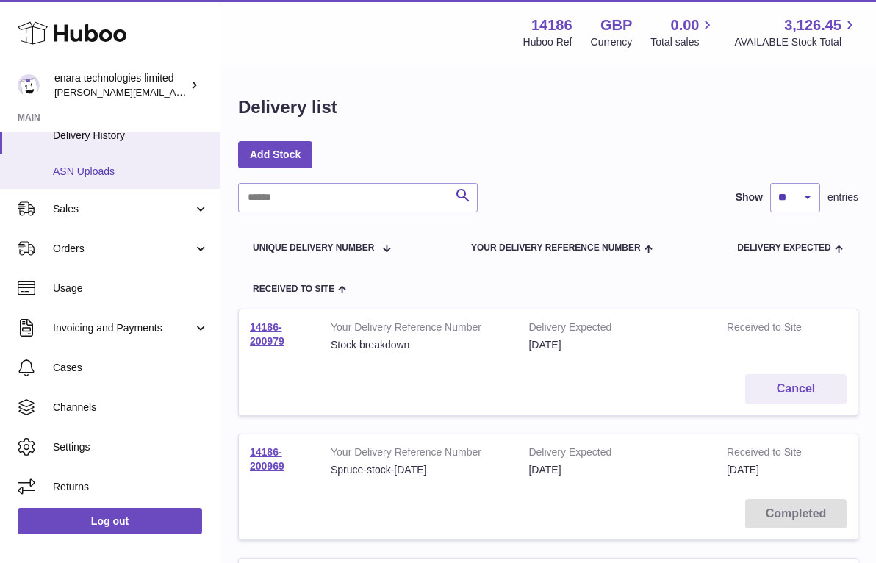
scroll to position [241, 0]
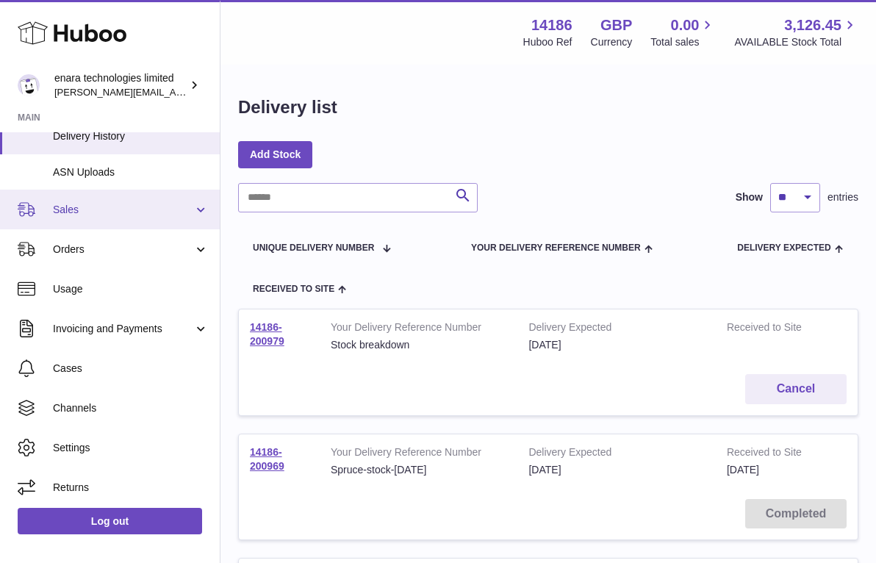
click at [120, 209] on span "Sales" at bounding box center [123, 210] width 140 height 14
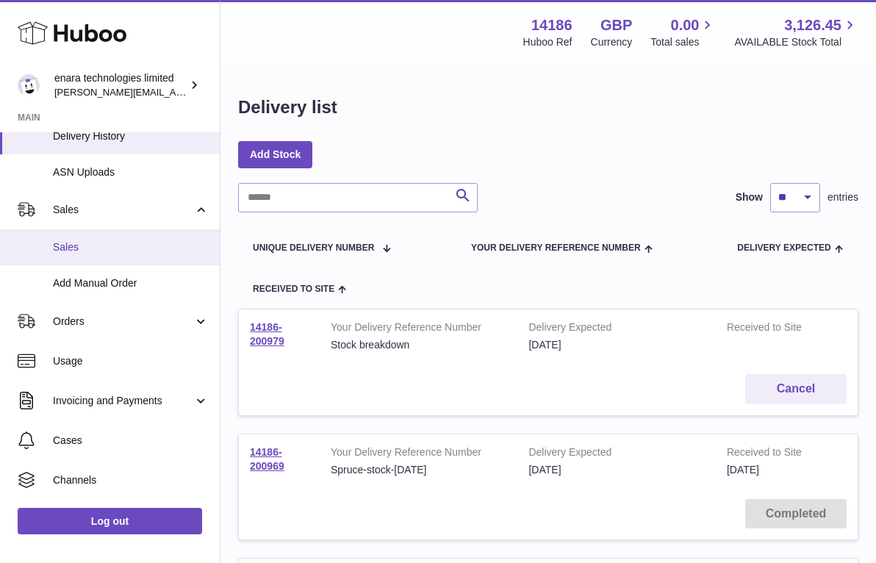
click at [113, 241] on span "Sales" at bounding box center [131, 247] width 156 height 14
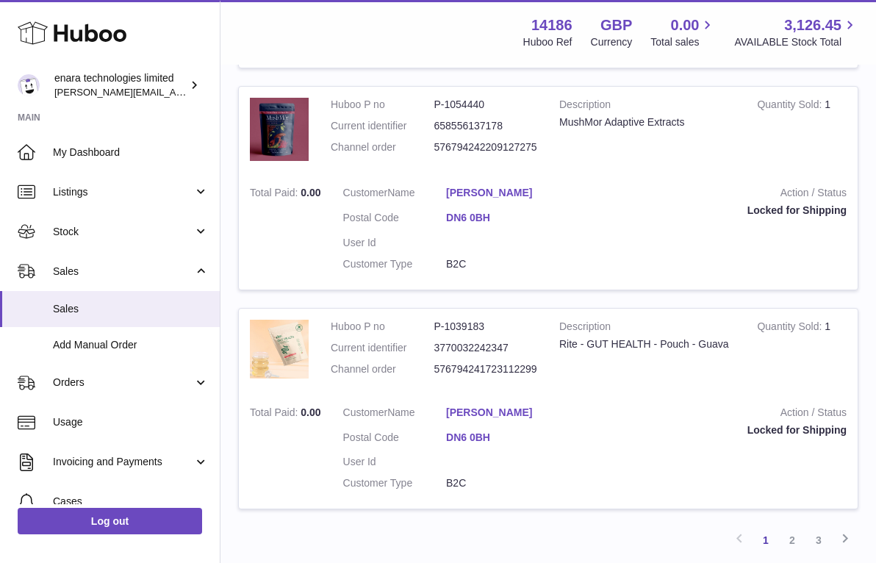
scroll to position [2110, 0]
click at [824, 528] on link "3" at bounding box center [819, 541] width 26 height 26
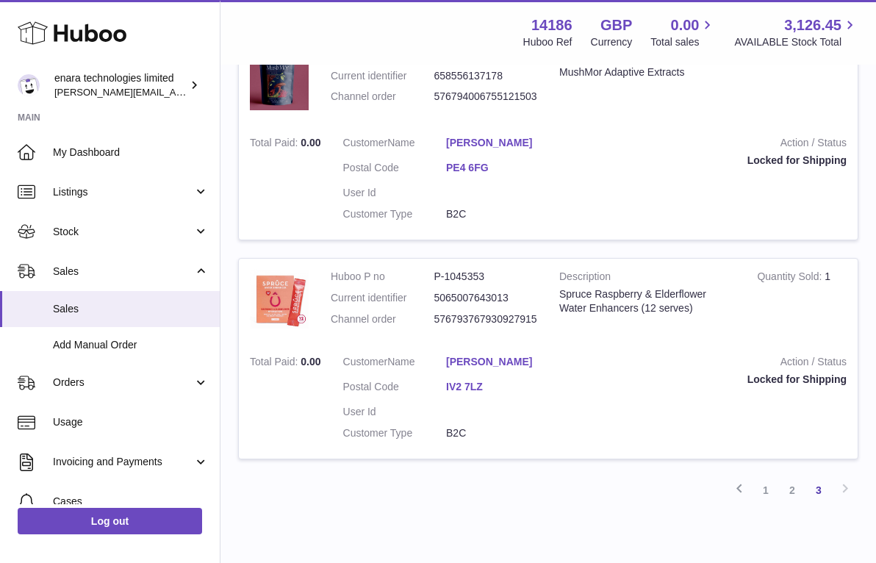
scroll to position [1447, 0]
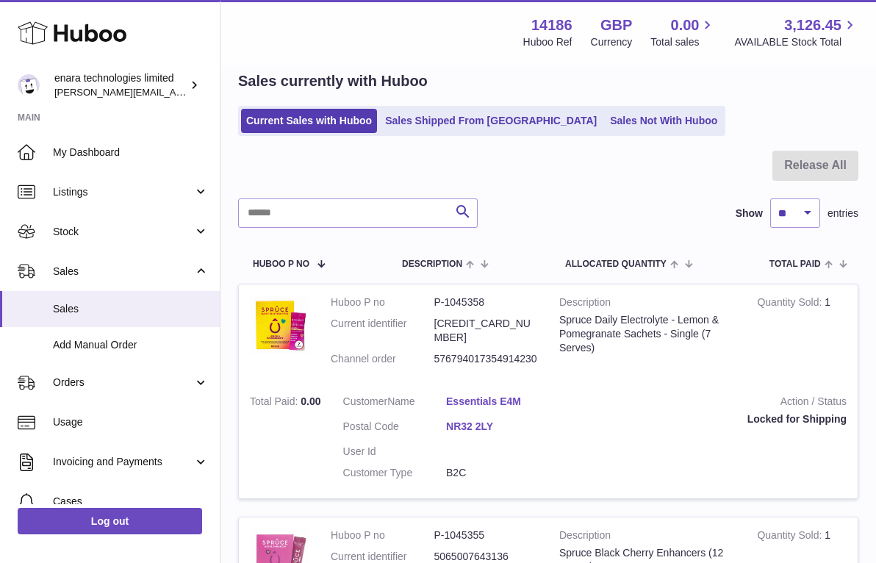
scroll to position [60, 0]
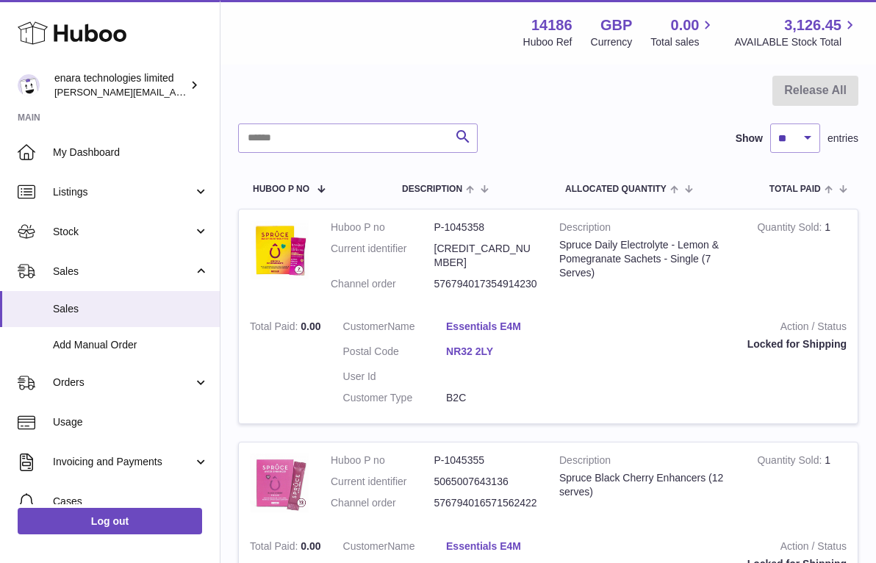
scroll to position [137, 0]
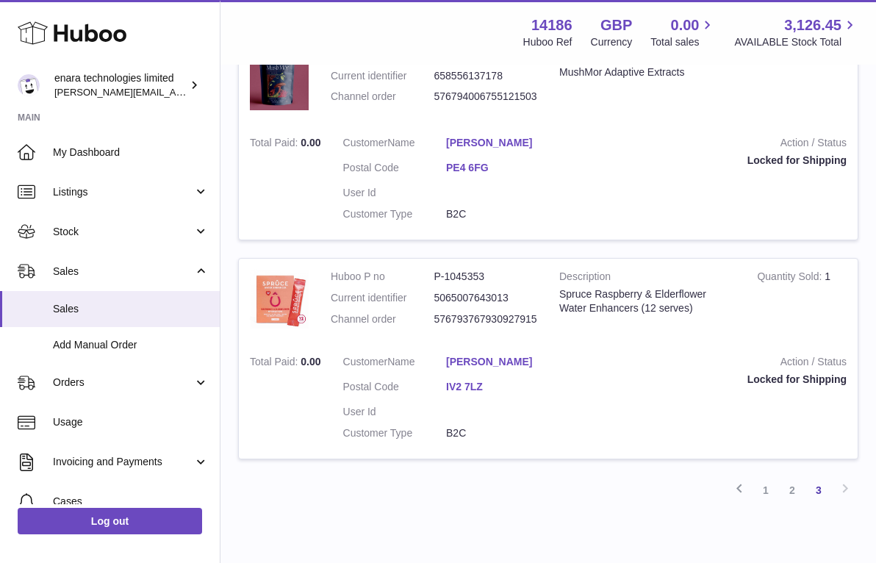
scroll to position [1447, 0]
click at [818, 478] on link "3" at bounding box center [819, 491] width 26 height 26
click at [764, 478] on link "1" at bounding box center [766, 491] width 26 height 26
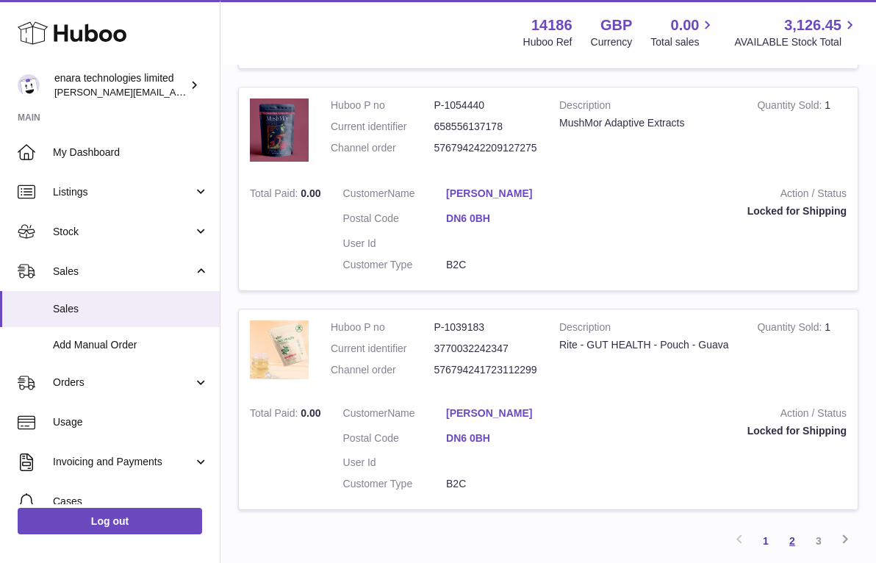
click at [799, 528] on link "2" at bounding box center [792, 541] width 26 height 26
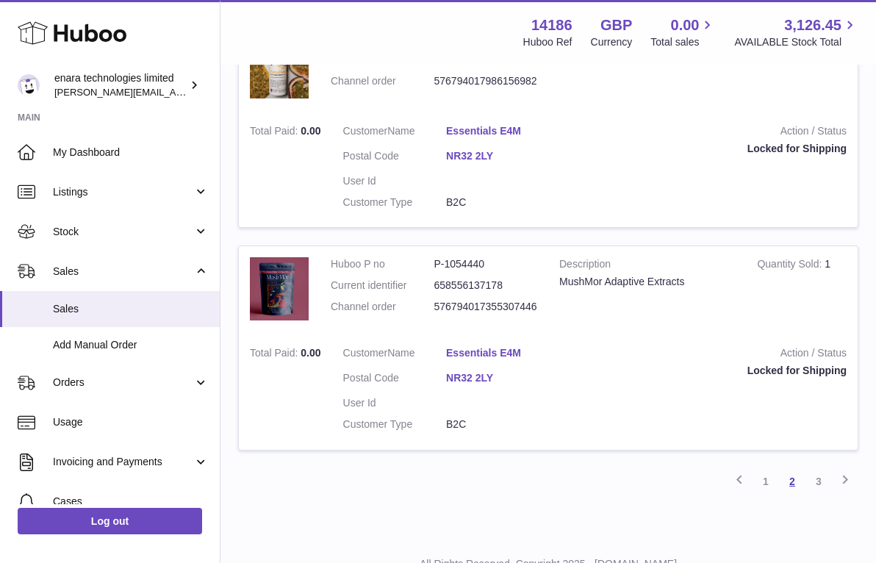
scroll to position [2115, 0]
click at [769, 469] on link "1" at bounding box center [766, 482] width 26 height 26
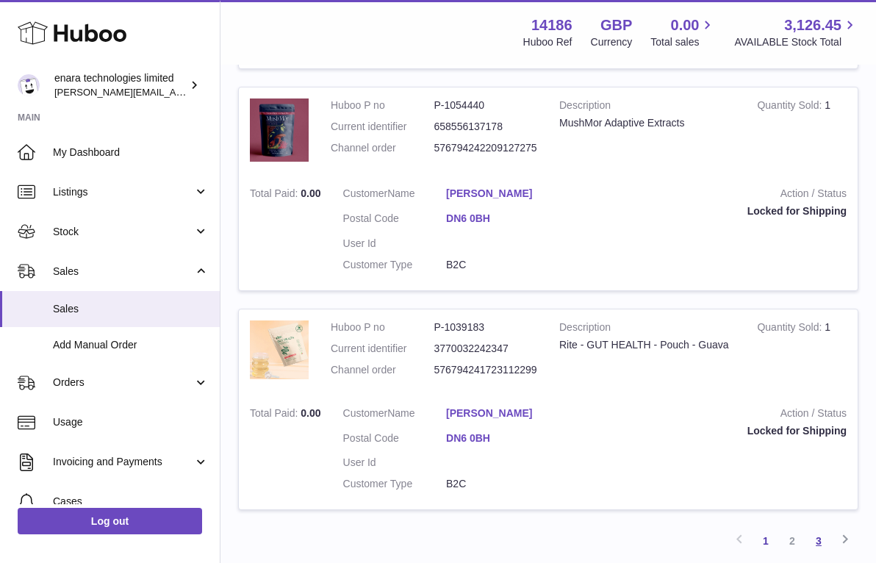
click at [817, 528] on link "3" at bounding box center [819, 541] width 26 height 26
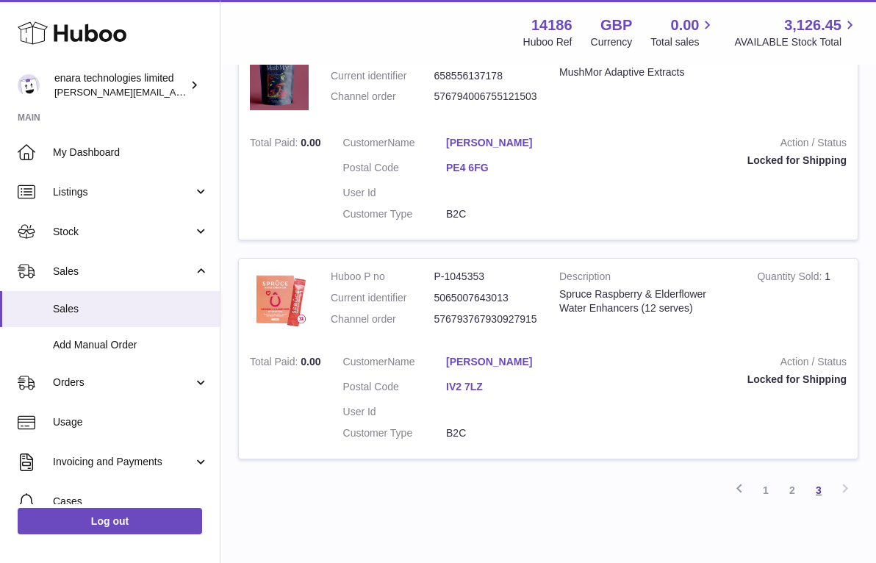
scroll to position [1447, 0]
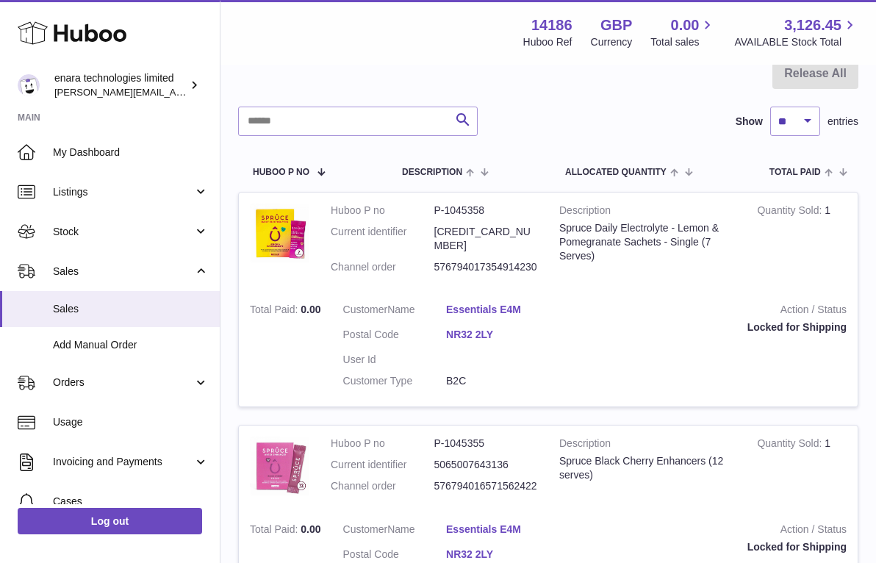
scroll to position [71, 0]
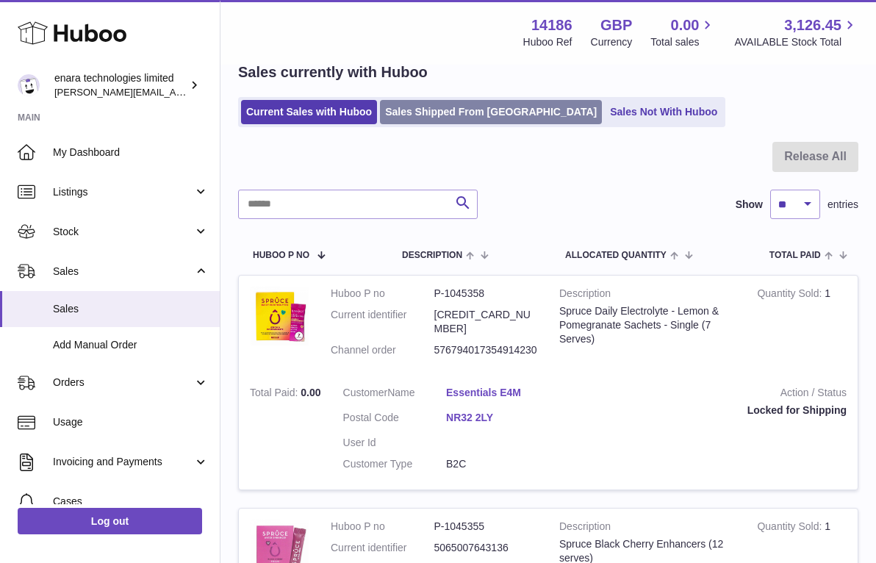
click at [467, 103] on link "Sales Shipped From [GEOGRAPHIC_DATA]" at bounding box center [491, 112] width 222 height 24
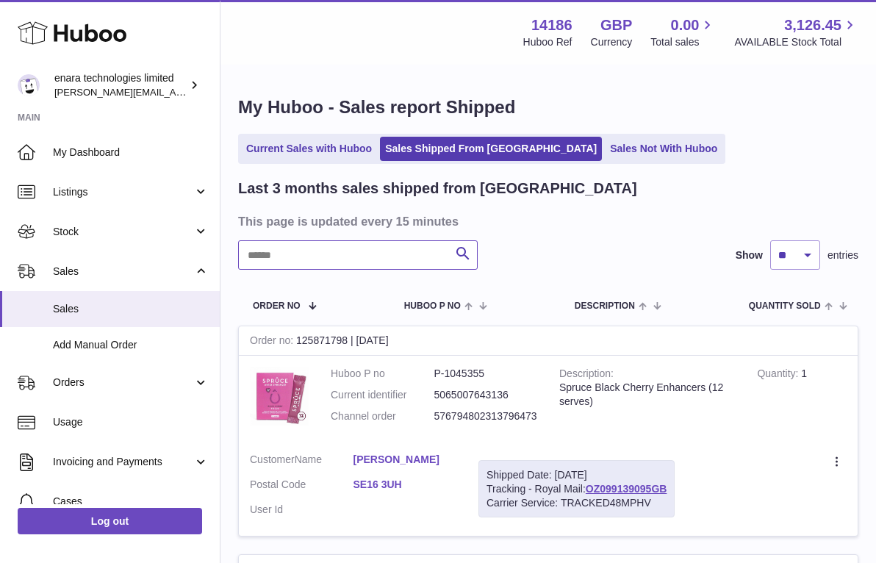
click at [409, 240] on input "text" at bounding box center [358, 254] width 240 height 29
paste input "**********"
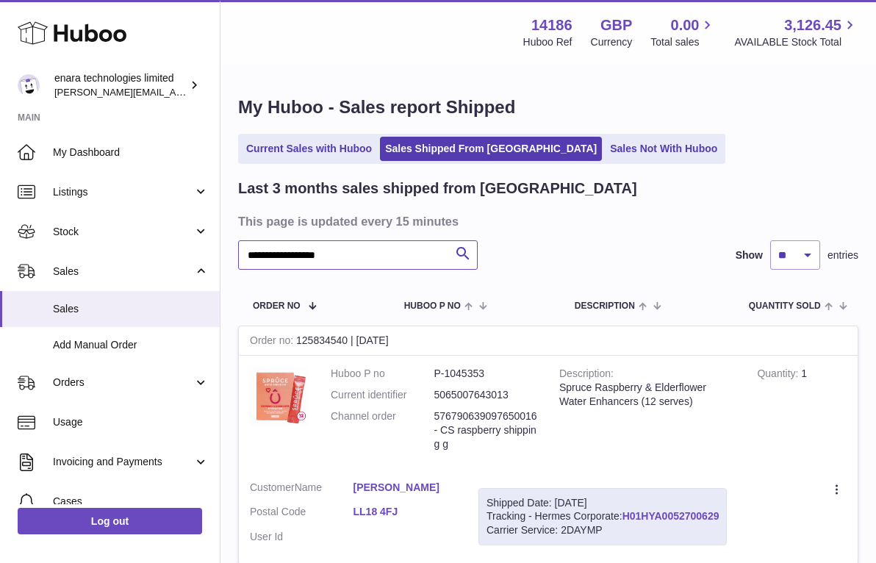
type input "**********"
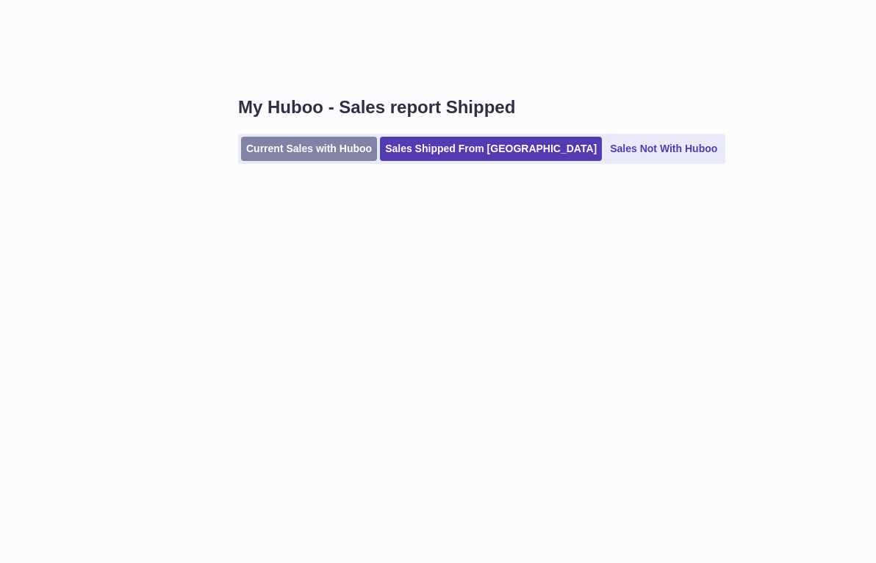
click at [331, 148] on link "Current Sales with Huboo" at bounding box center [309, 149] width 136 height 24
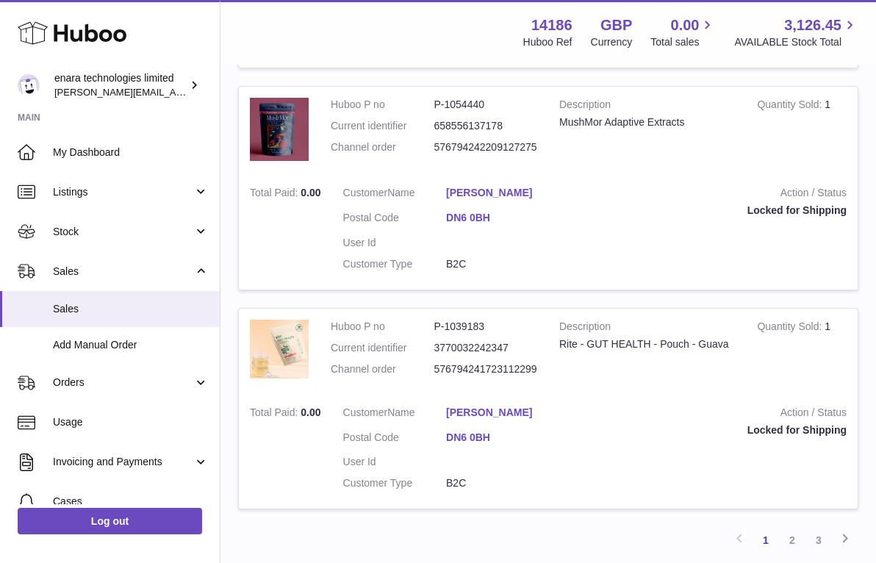
scroll to position [2110, 0]
click at [821, 528] on link "3" at bounding box center [819, 541] width 26 height 26
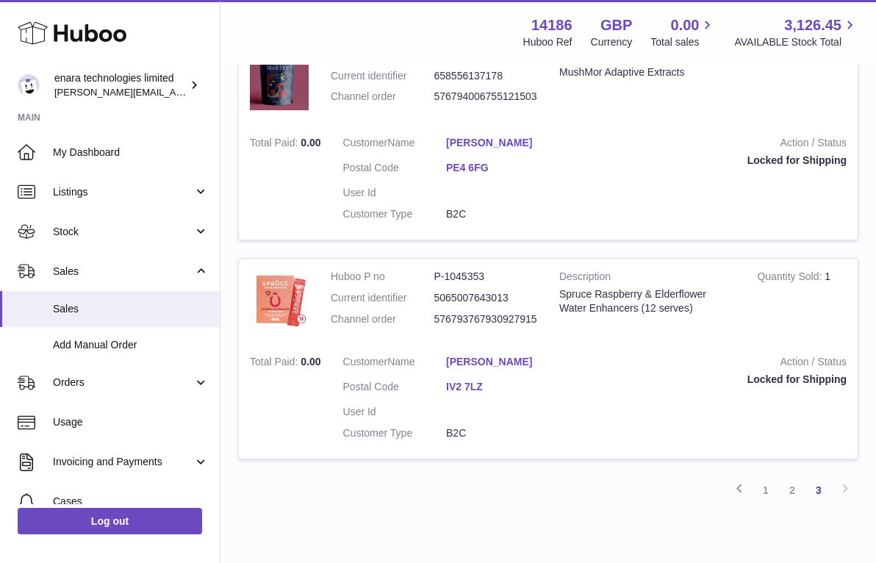
scroll to position [1447, 0]
click at [817, 478] on link "3" at bounding box center [819, 491] width 26 height 26
click at [767, 478] on link "1" at bounding box center [766, 491] width 26 height 26
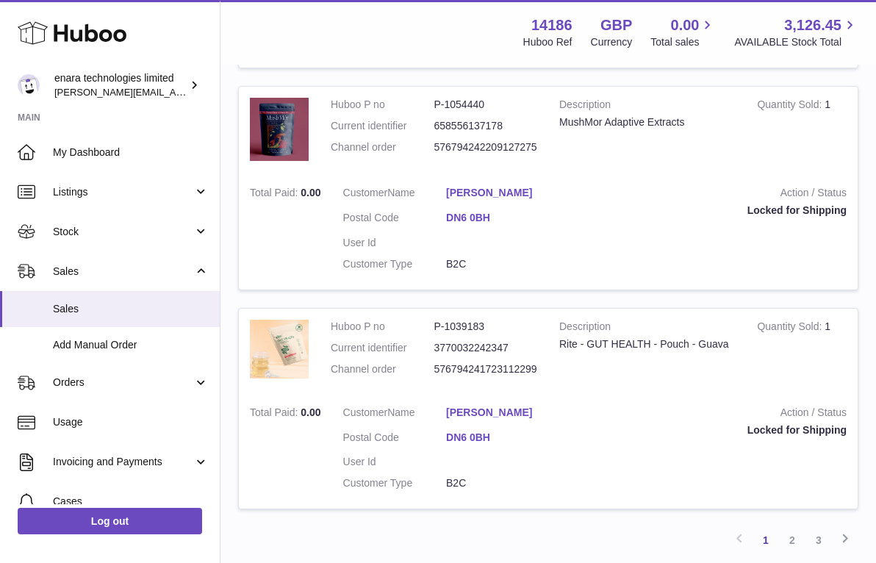
scroll to position [2110, 0]
click at [796, 528] on link "2" at bounding box center [792, 541] width 26 height 26
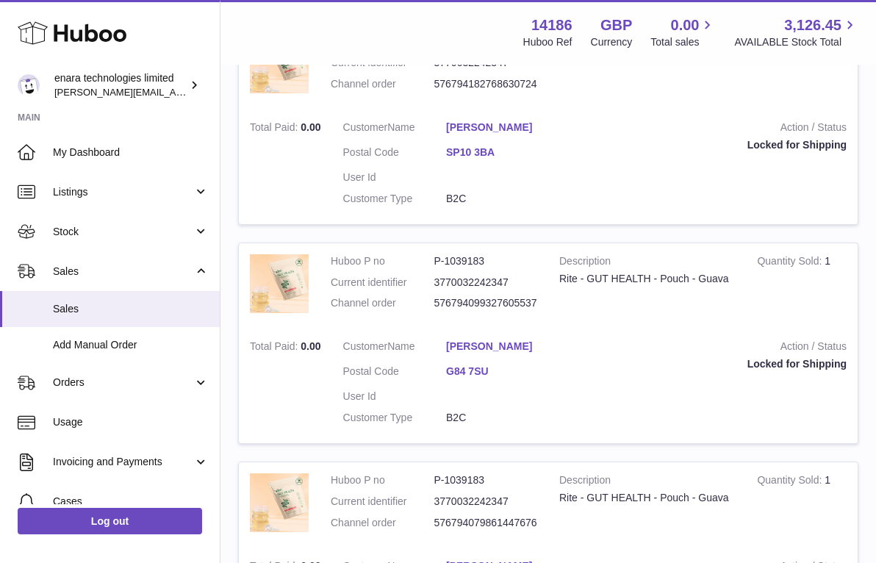
scroll to position [997, 0]
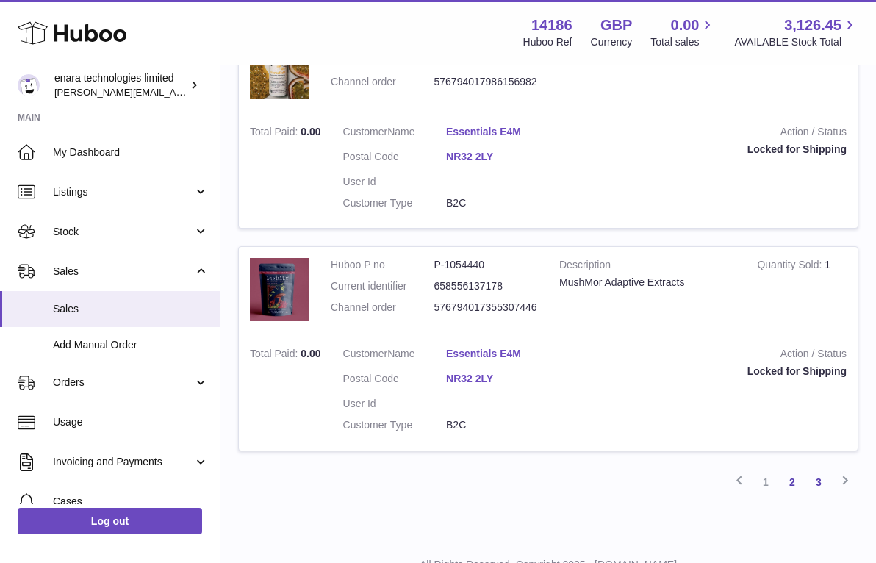
click at [819, 469] on link "3" at bounding box center [819, 482] width 26 height 26
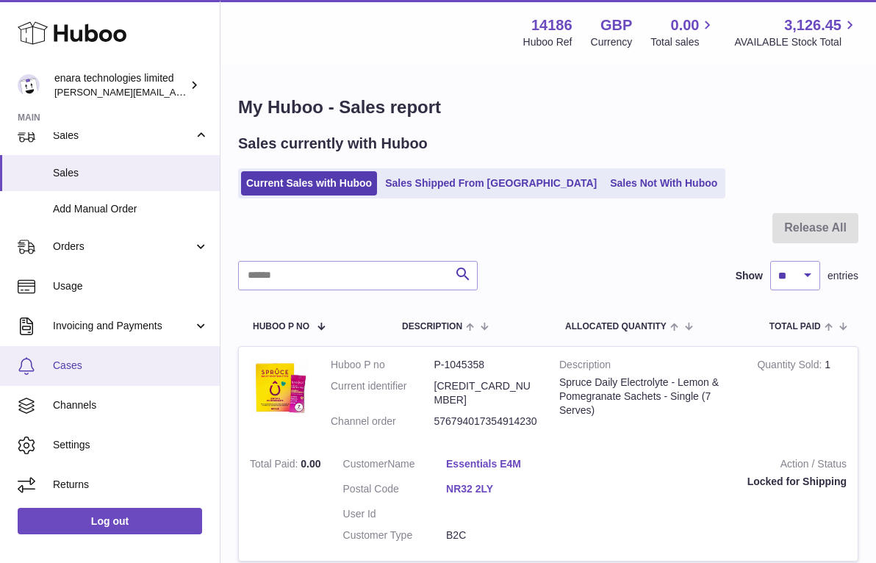
scroll to position [135, 0]
click at [143, 368] on span "Cases" at bounding box center [131, 366] width 156 height 14
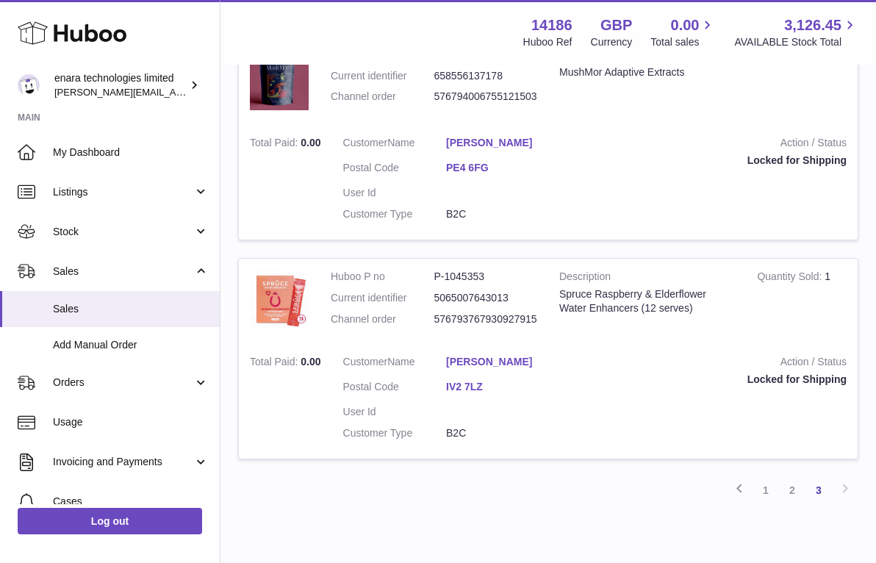
scroll to position [1447, 0]
